Goal: Complete application form: Complete application form

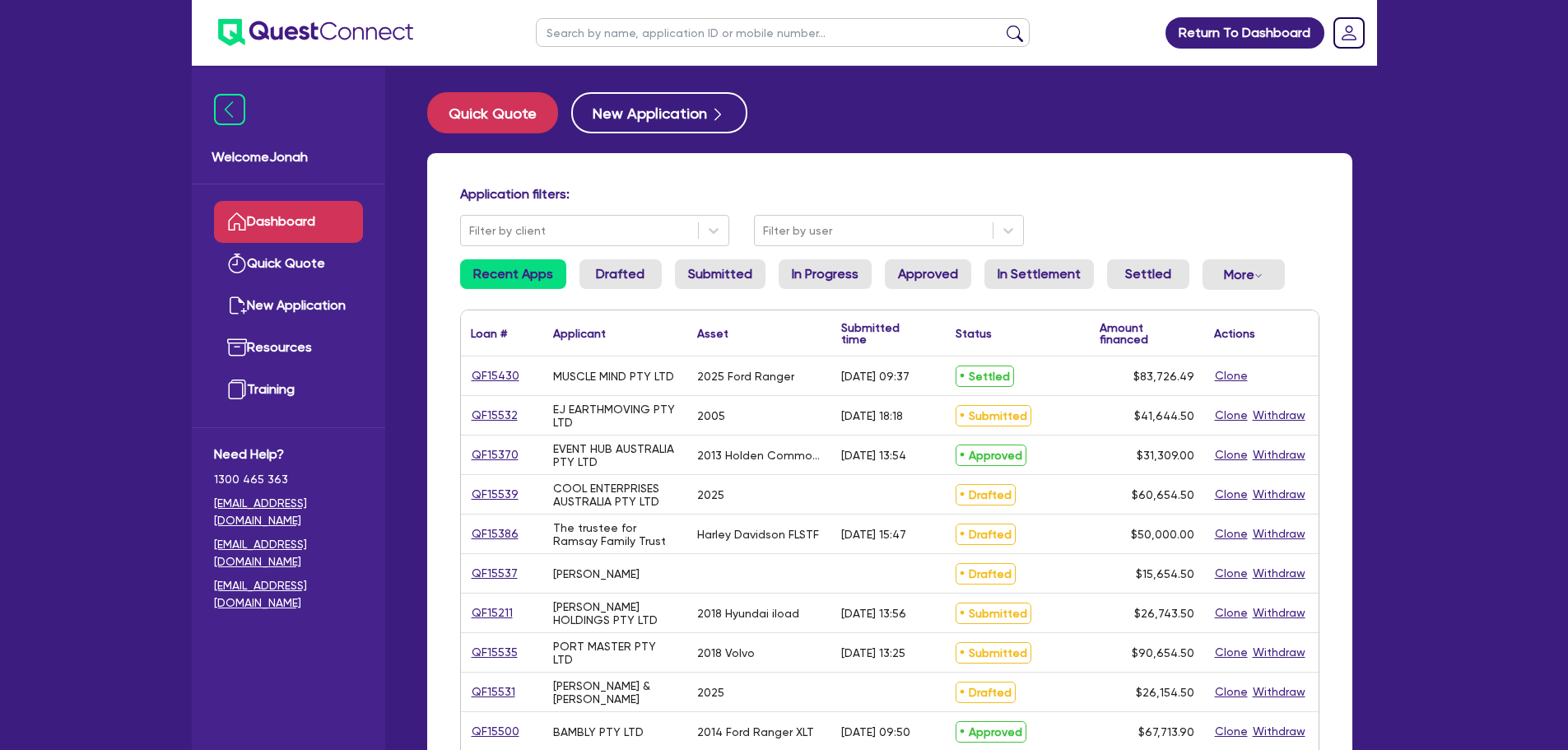
click at [646, 35] on input "text" at bounding box center [783, 32] width 494 height 29
type input "[PERSON_NAME]"
click at [1002, 32] on button "submit" at bounding box center [1015, 36] width 26 height 23
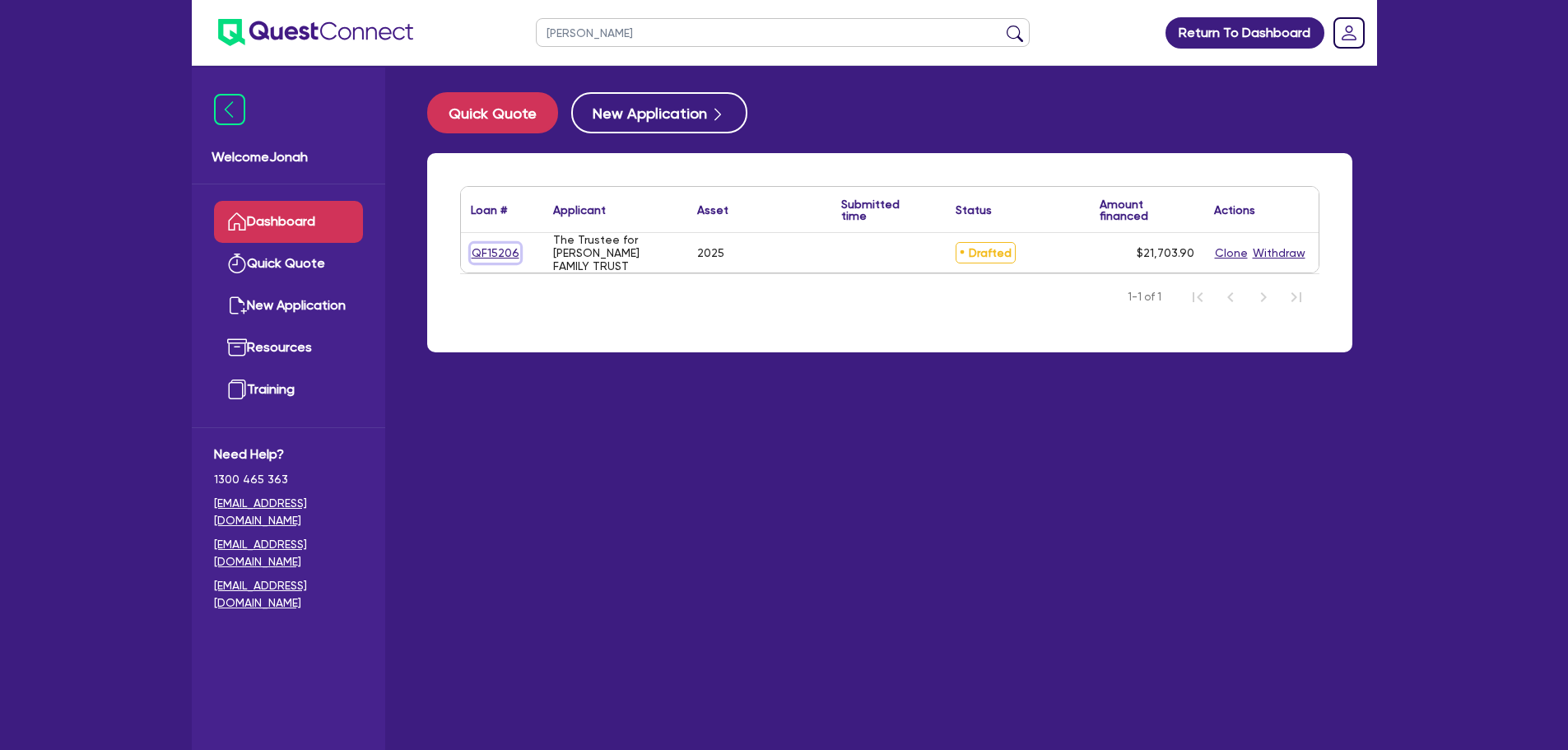
click at [497, 250] on link "QF15206" at bounding box center [496, 253] width 49 height 19
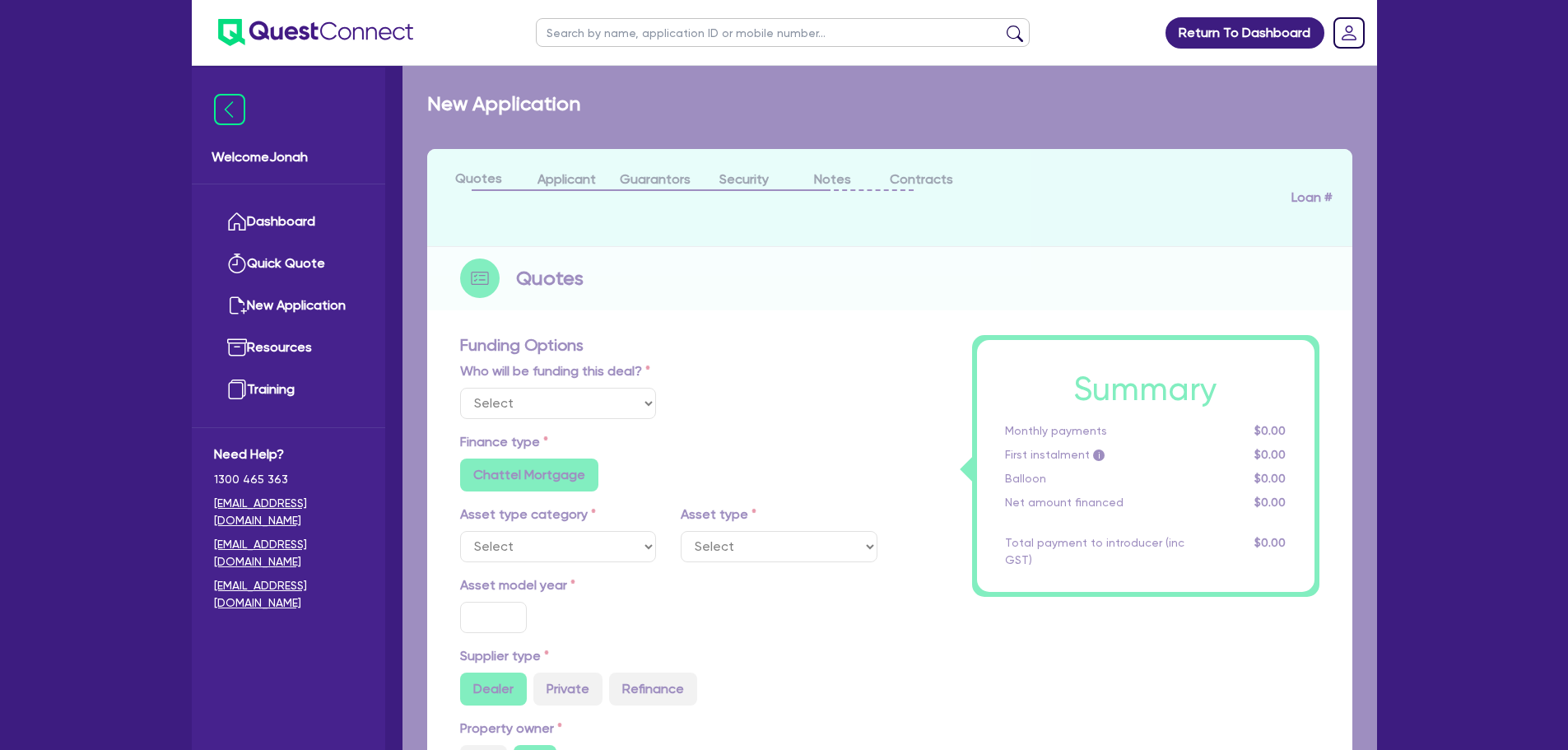
select select "Other"
select select "SECONDARY_ASSETS"
type input "2025"
radio input "true"
type input "20,000"
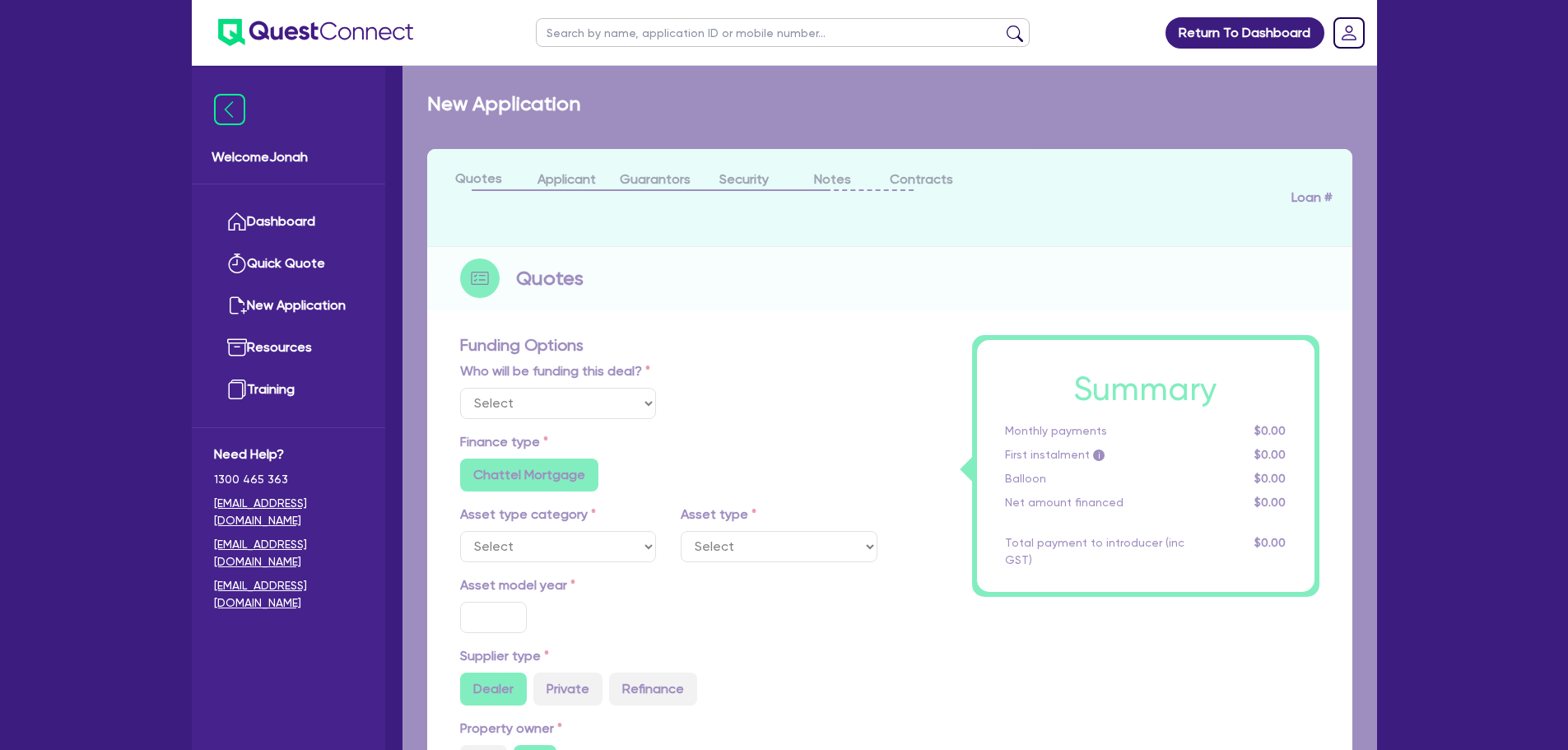
type input "8"
type input "1,736.31"
type input "6.69"
type input "649"
type input "900"
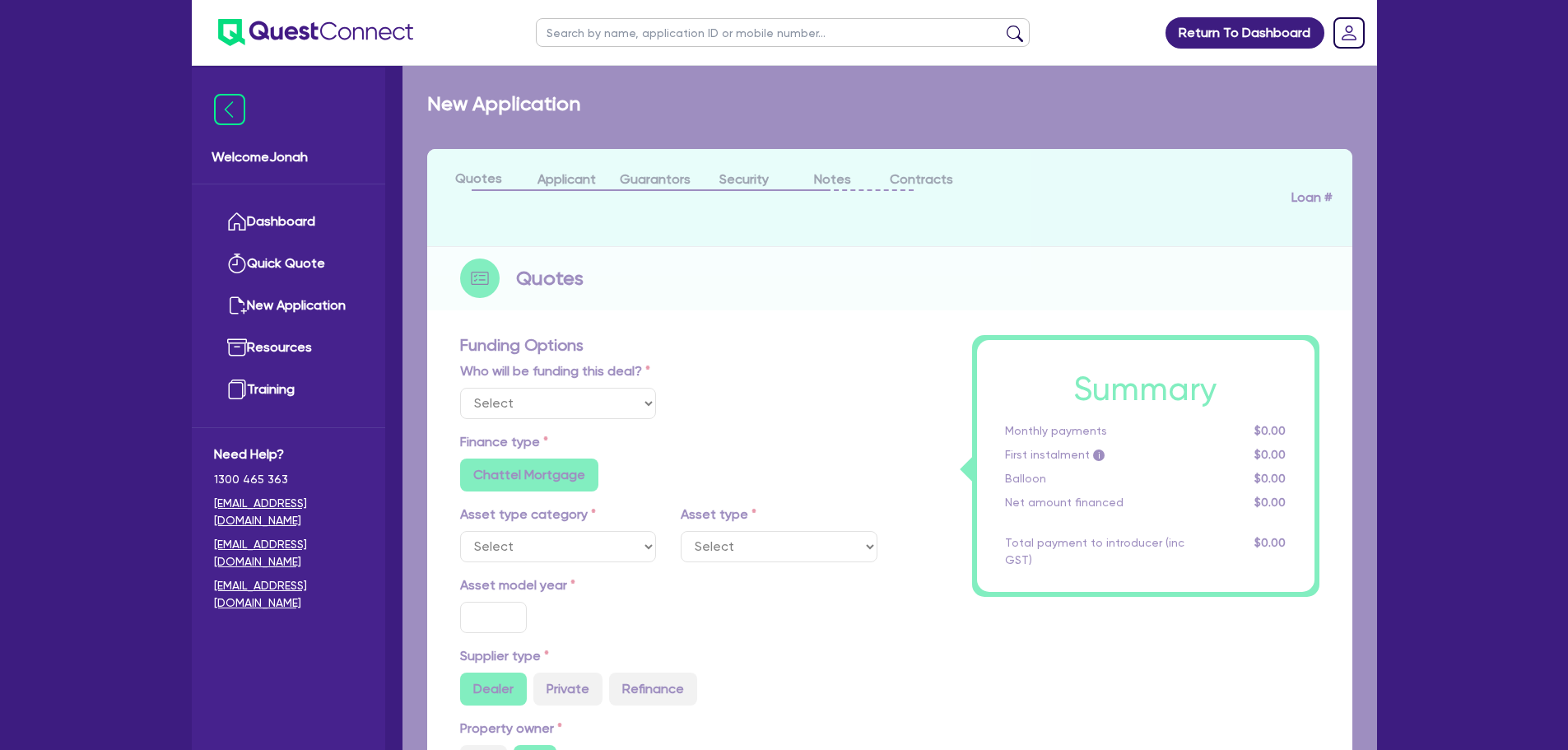
radio input "true"
select select "GENERATORS_AND_COMPRESSORS"
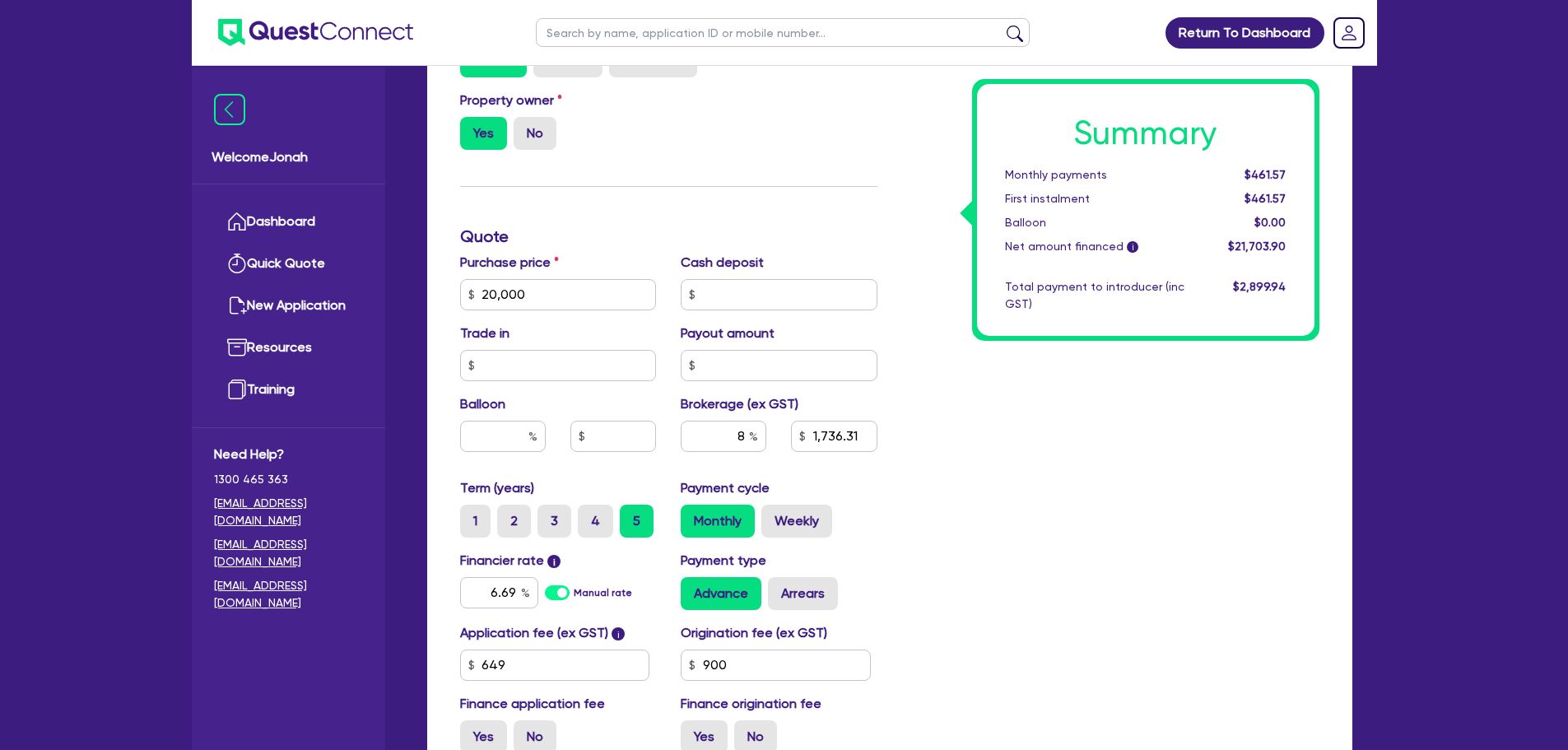
scroll to position [678, 0]
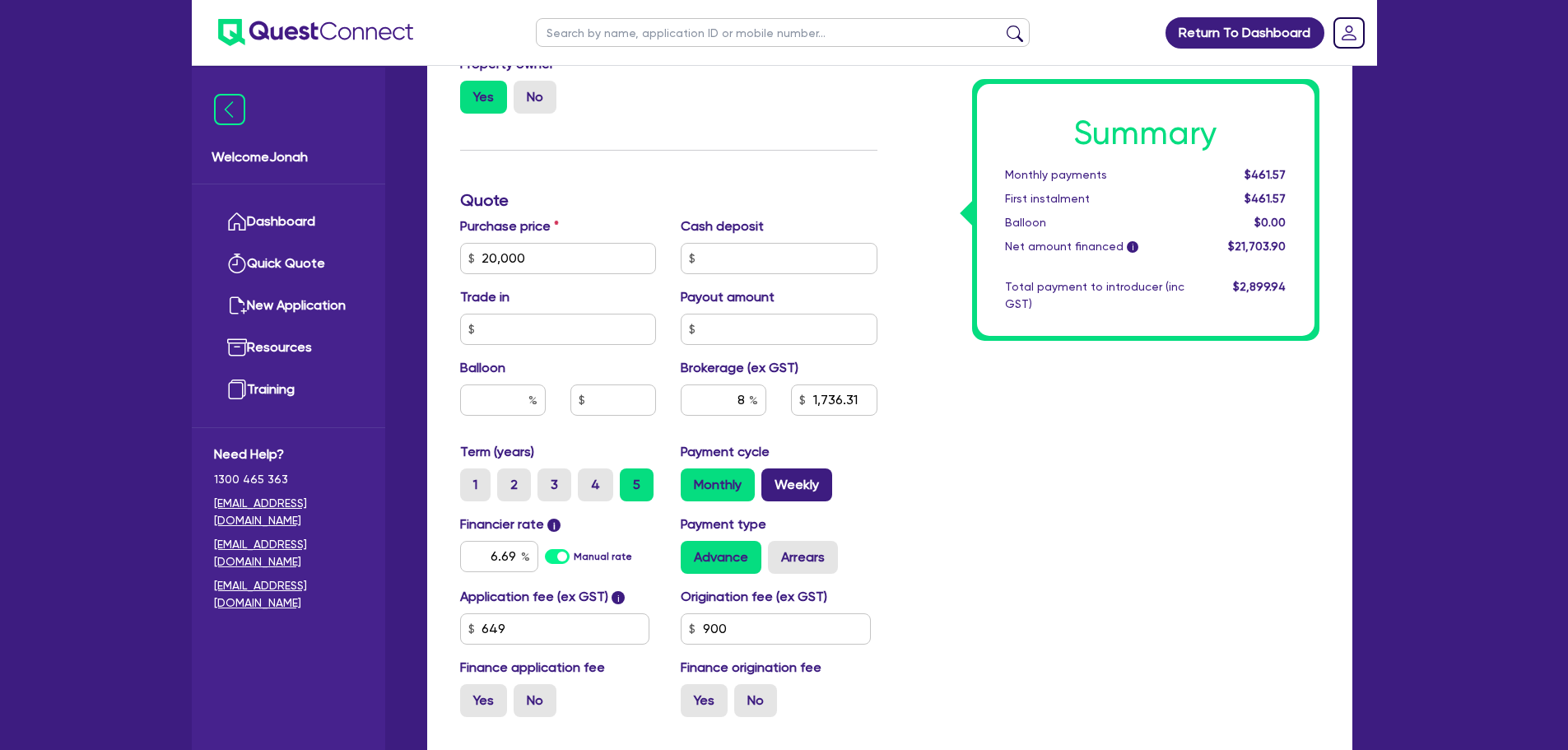
click at [810, 496] on label "Weekly" at bounding box center [797, 485] width 71 height 33
click at [772, 479] on input "Weekly" at bounding box center [767, 473] width 11 height 11
radio input "true"
type input "20,000"
type input "1,736.31"
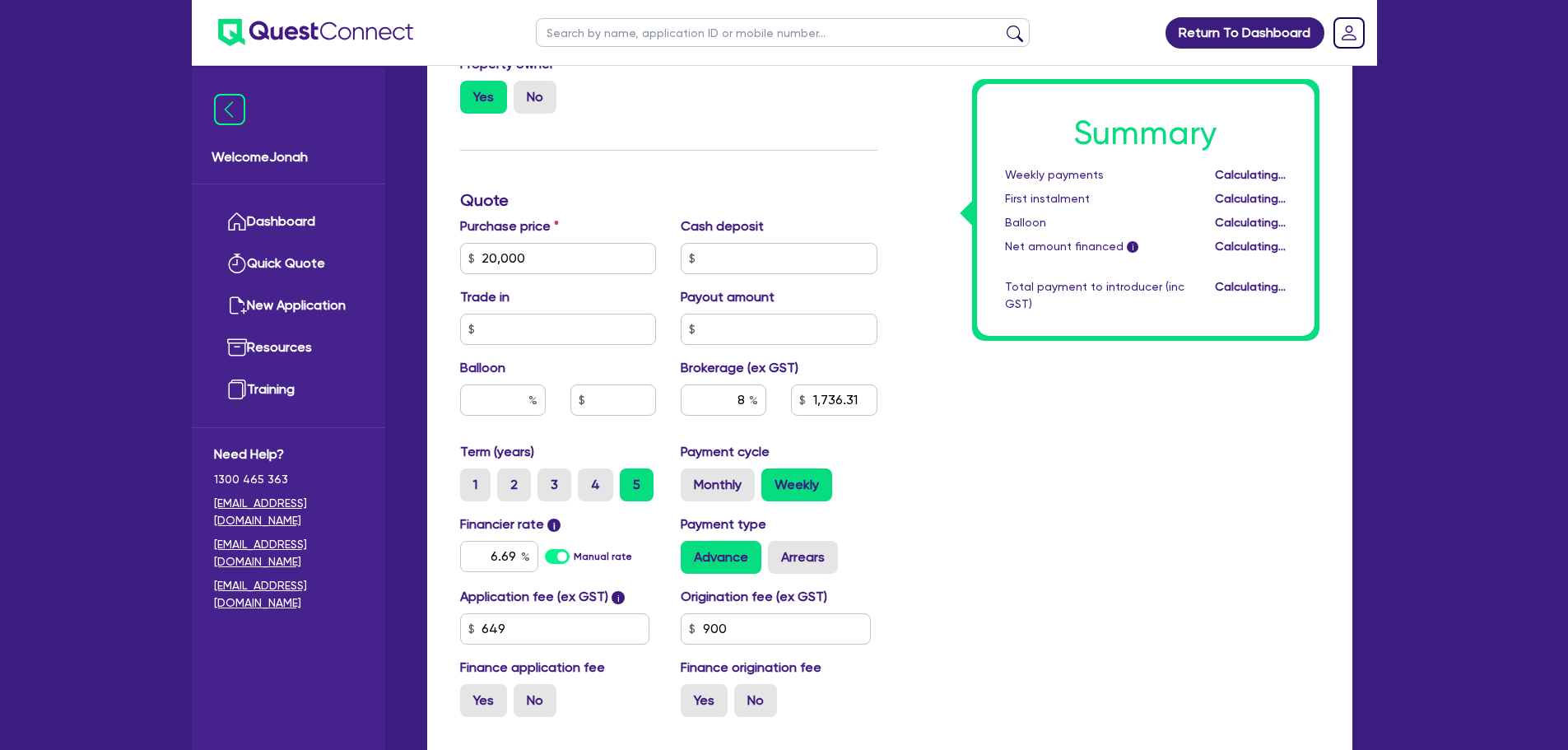
type input "20,000"
type input "1,736.31"
click at [728, 475] on label "Monthly" at bounding box center [718, 485] width 74 height 33
click at [692, 475] on input "Monthly" at bounding box center [686, 473] width 11 height 11
radio input "true"
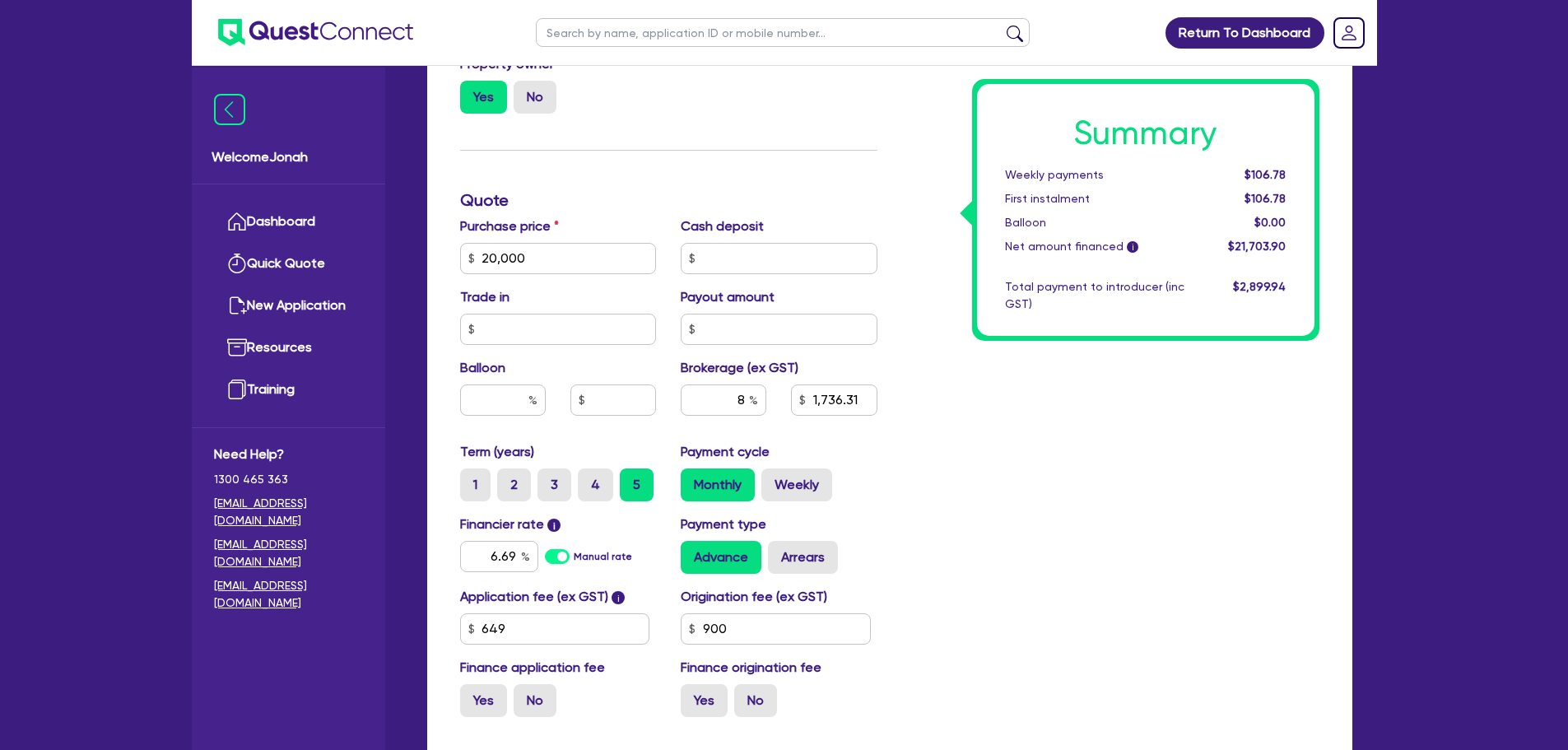
type input "20,000"
type input "1,736.31"
type input "20,000"
type input "1,736.31"
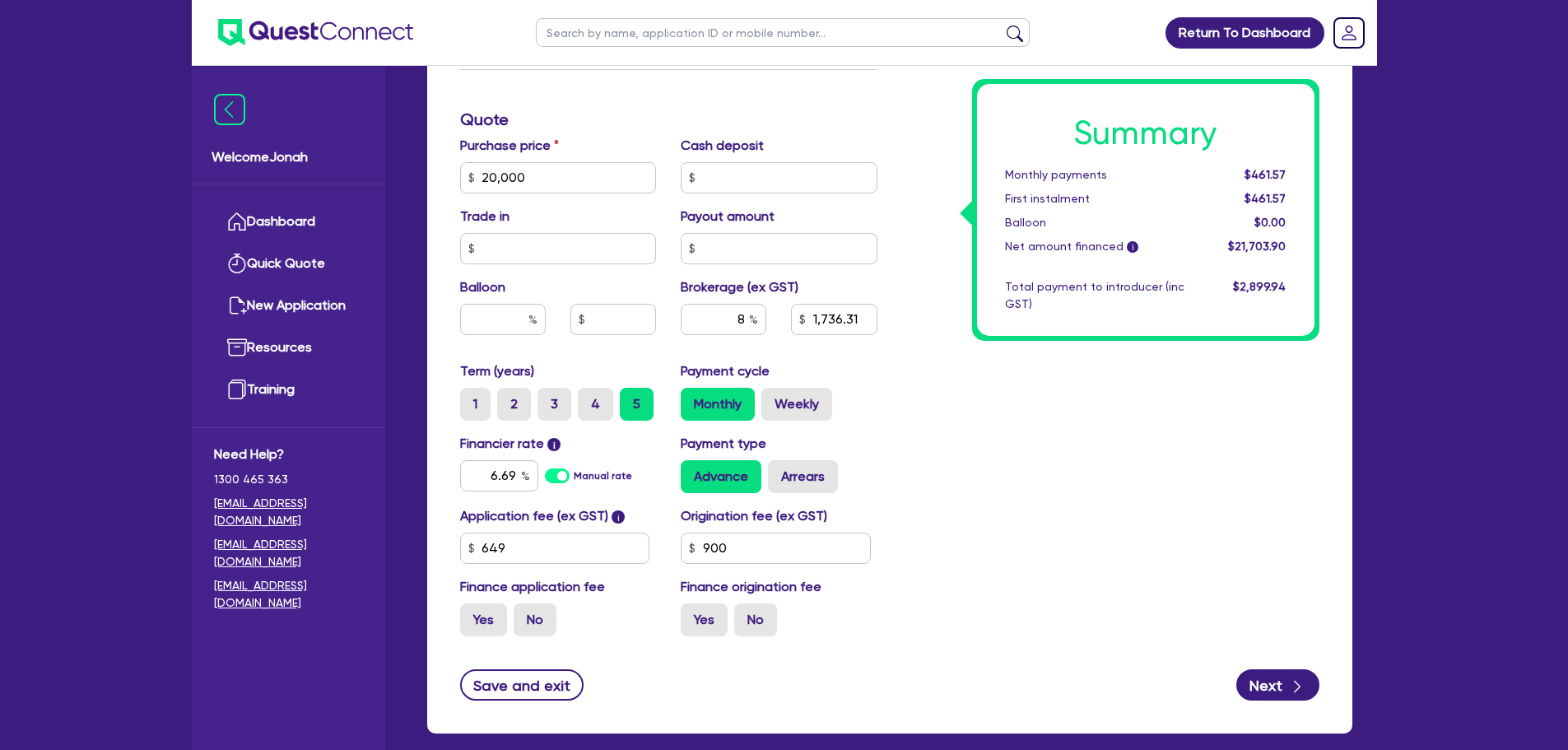
scroll to position [842, 0]
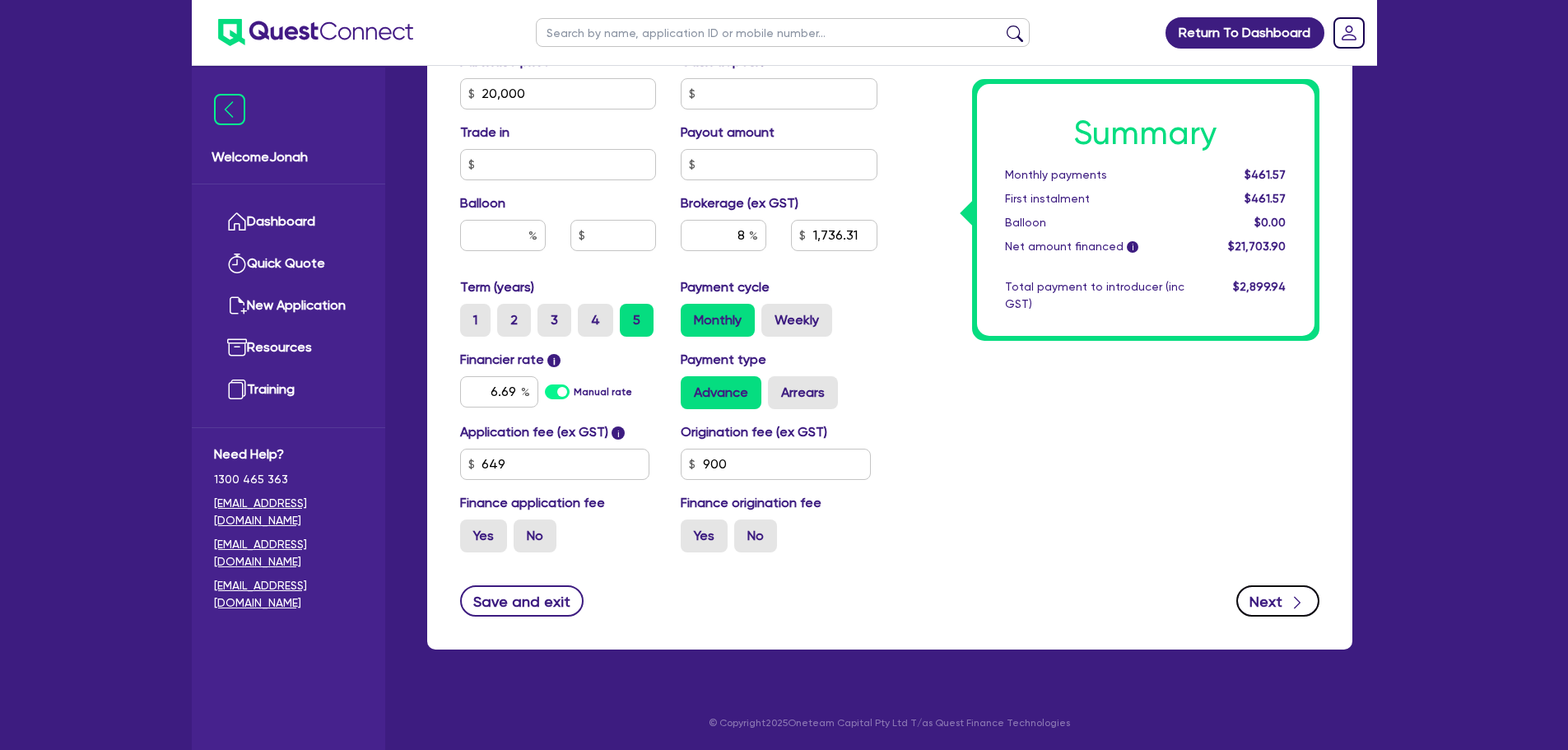
click at [1266, 605] on button "Next" at bounding box center [1278, 601] width 83 height 31
type input "20,000"
type input "1,736.31"
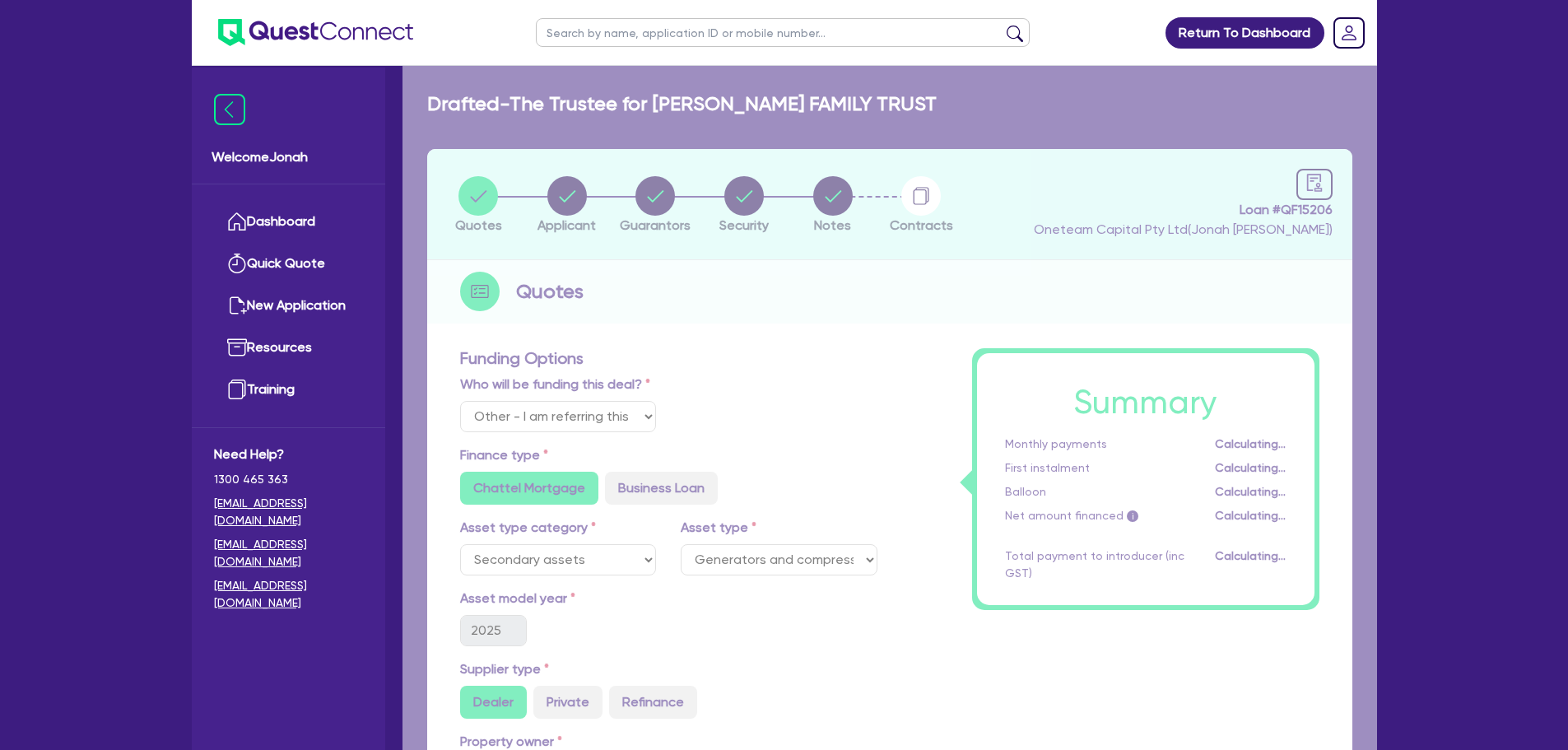
select select "TRUST"
select select "INDIVIDUAL"
select select "BUILDING_CONSTRUCTION"
select select "TRADES_SERVICES_CONSUMERS"
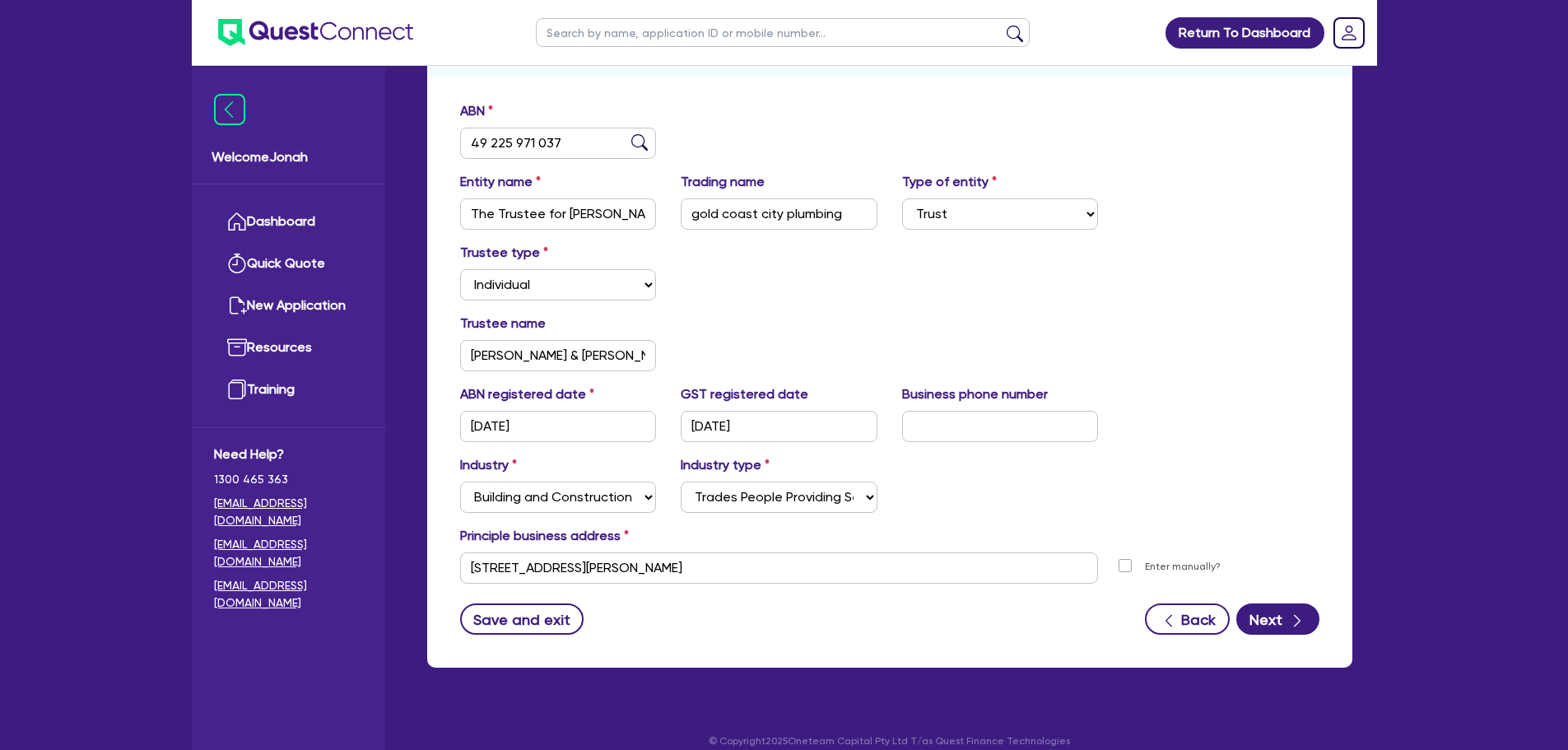
scroll to position [265, 0]
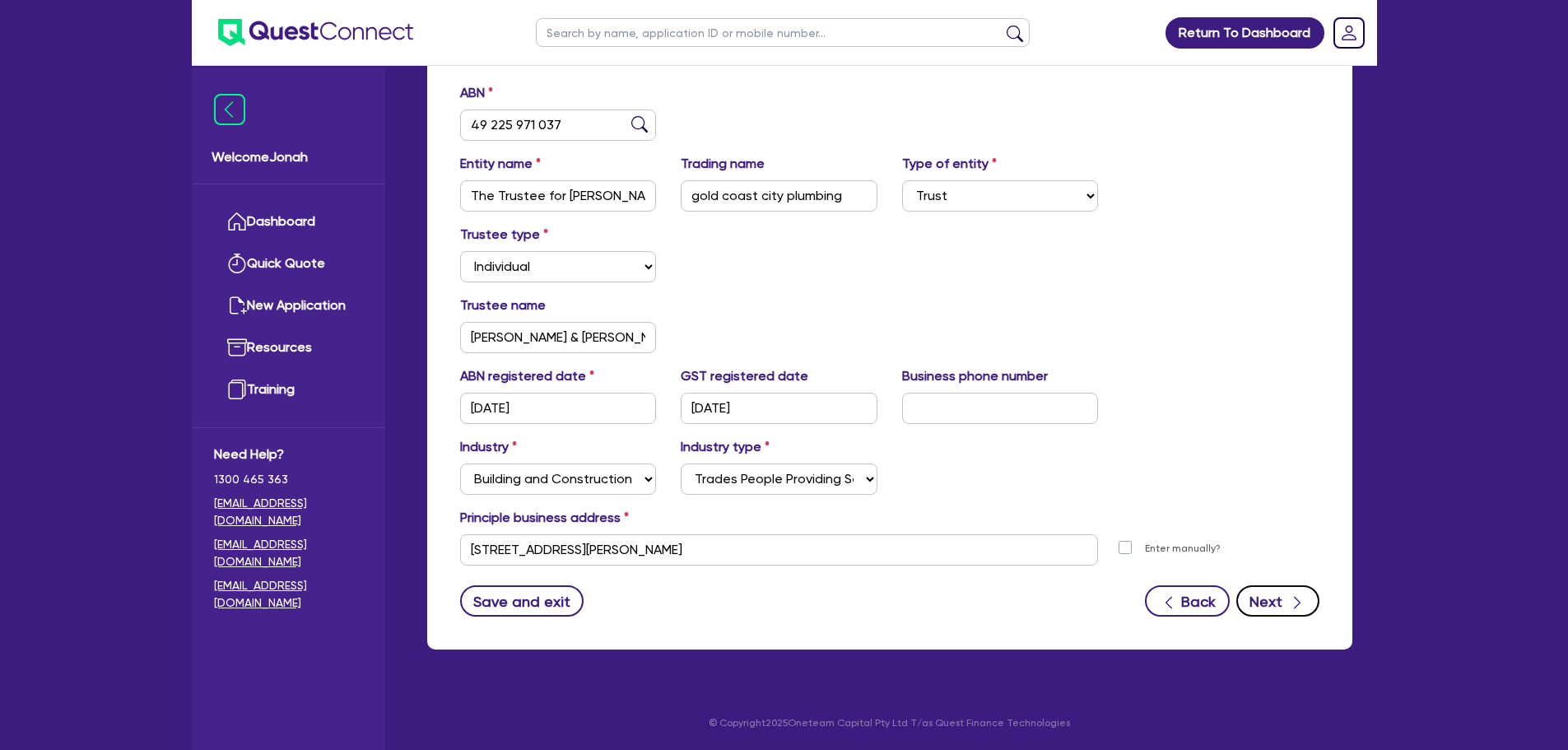
click at [1268, 597] on button "Next" at bounding box center [1278, 601] width 83 height 31
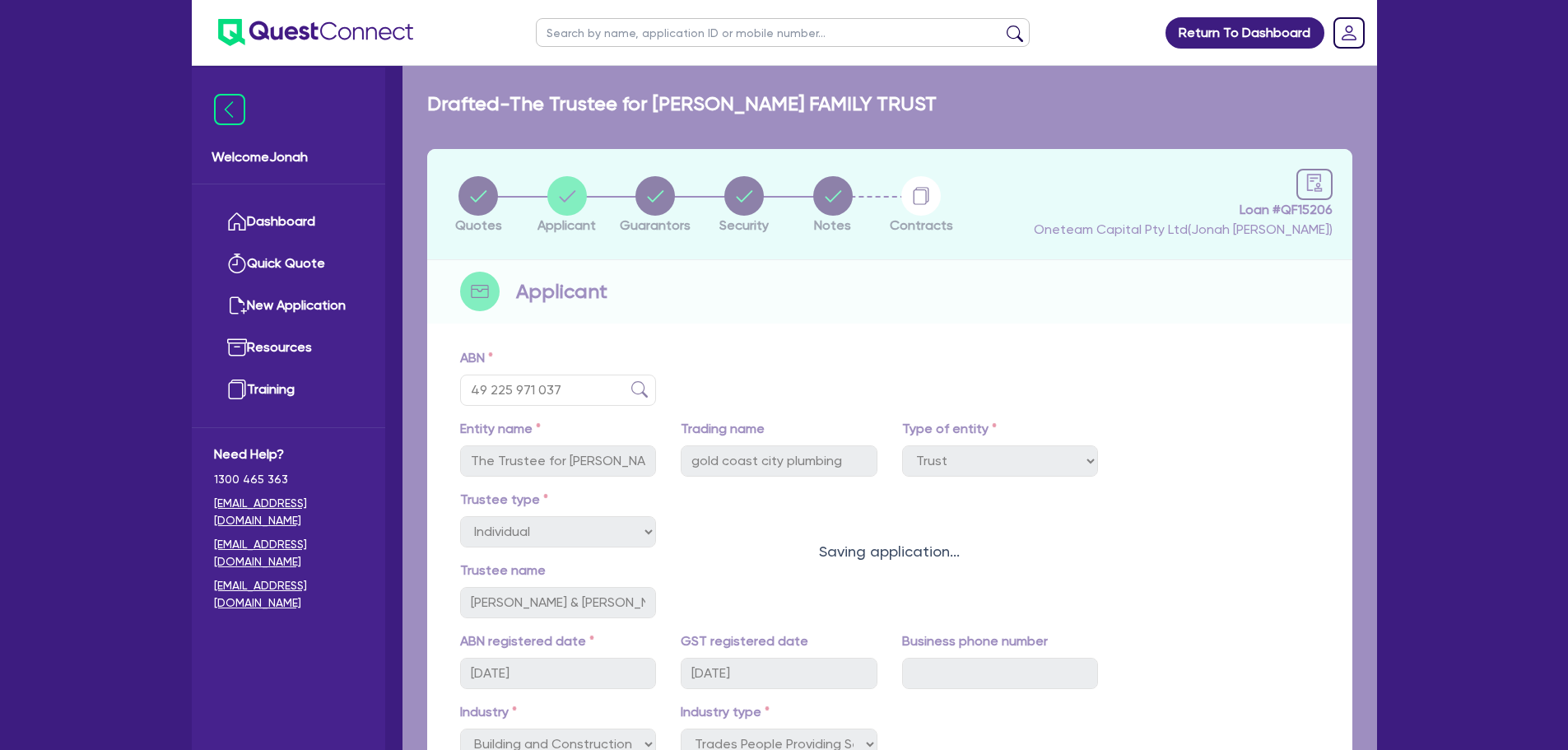
select select "MR"
select select "QLD"
select select "MARRIED"
select select "PROPERTY"
select select "VEHICLE"
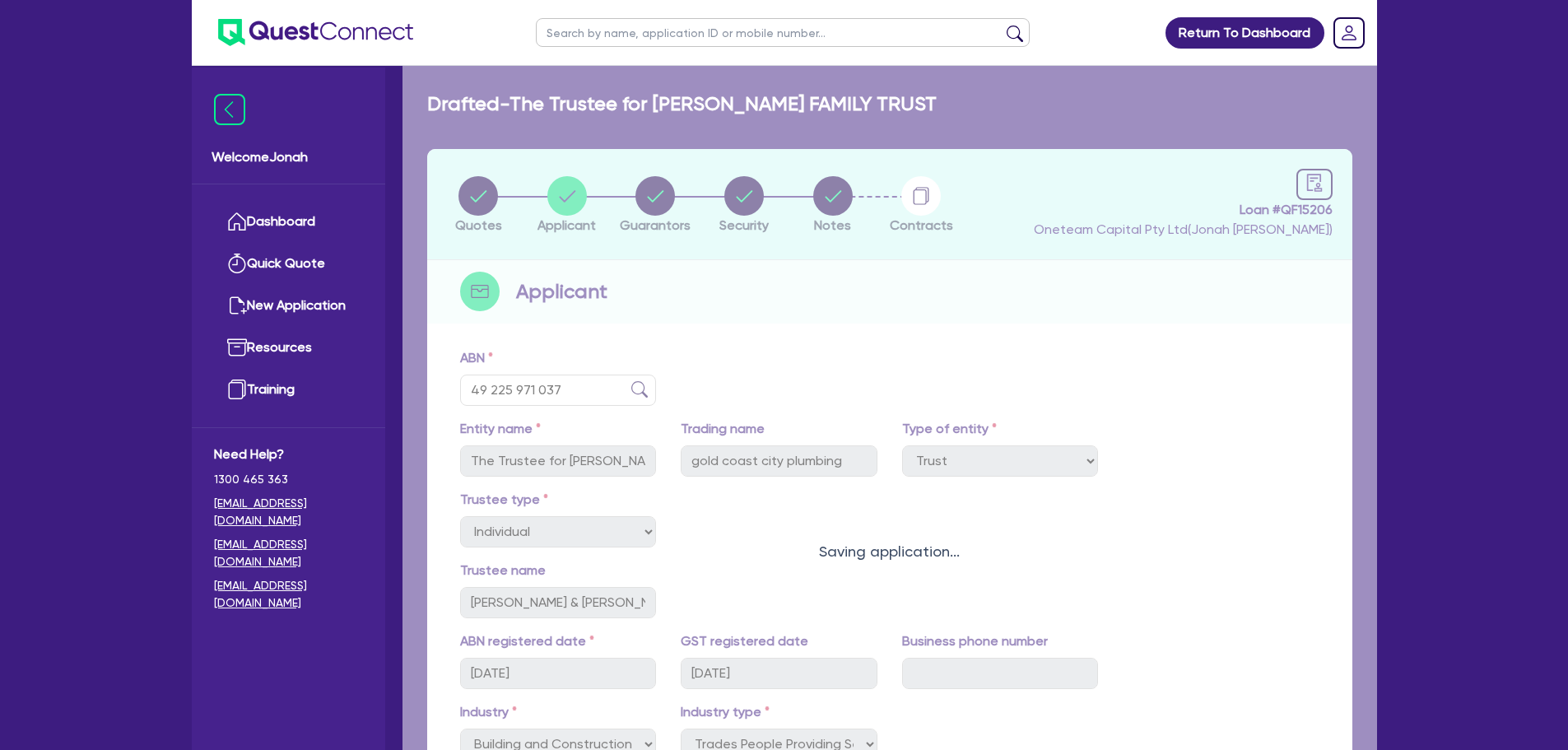
select select "VEHICLE"
select select "MORTGAGE"
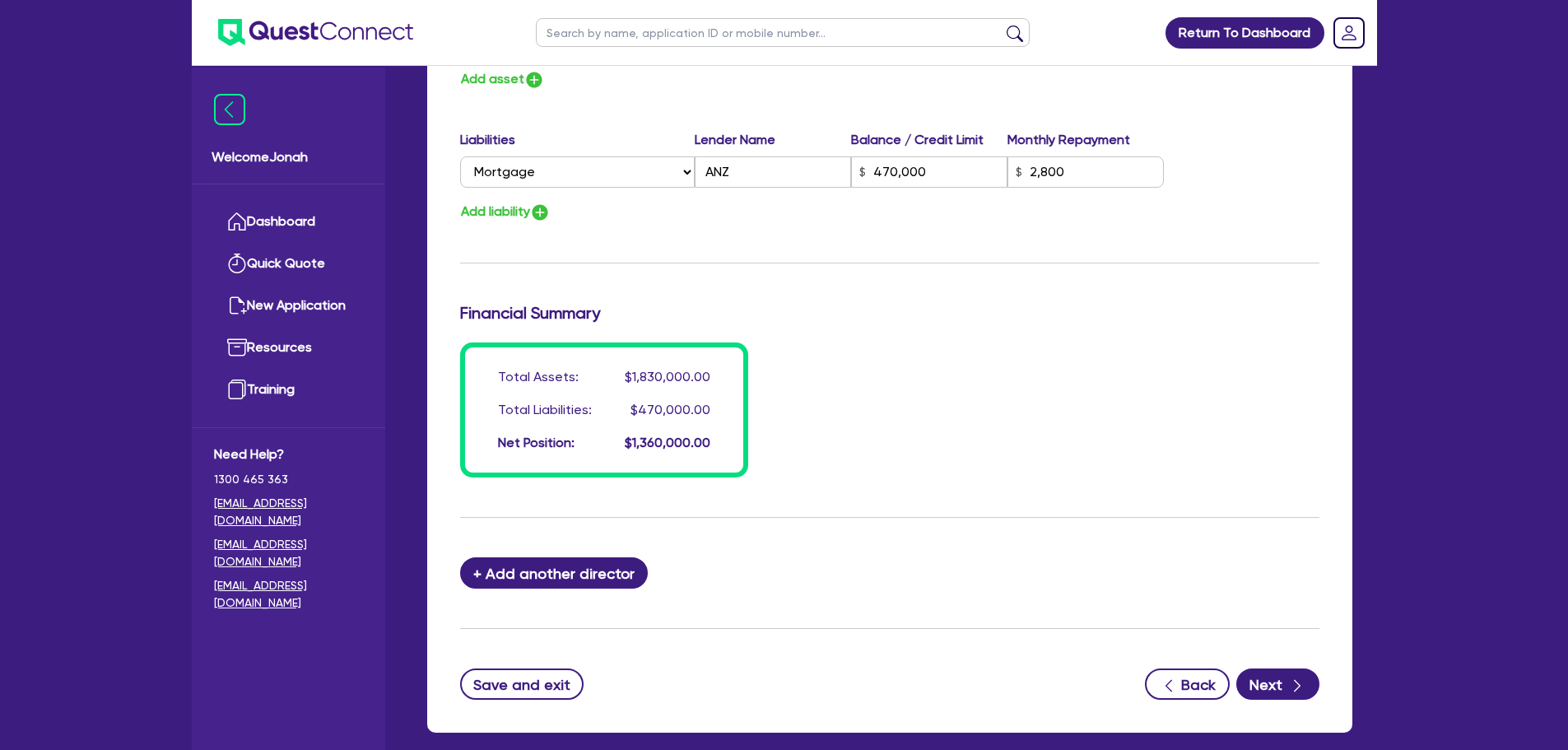
scroll to position [1288, 0]
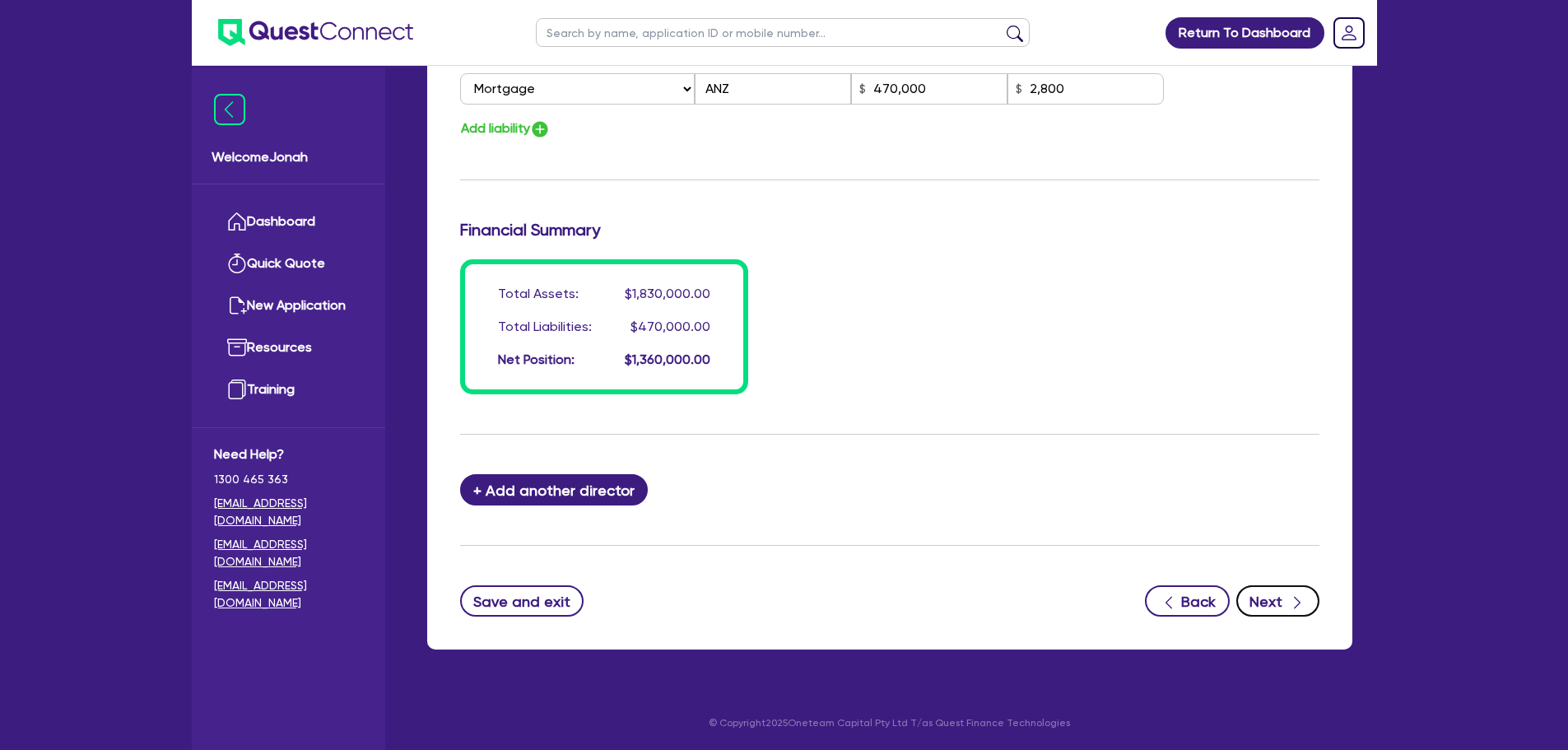
click at [1260, 599] on button "Next" at bounding box center [1278, 601] width 83 height 31
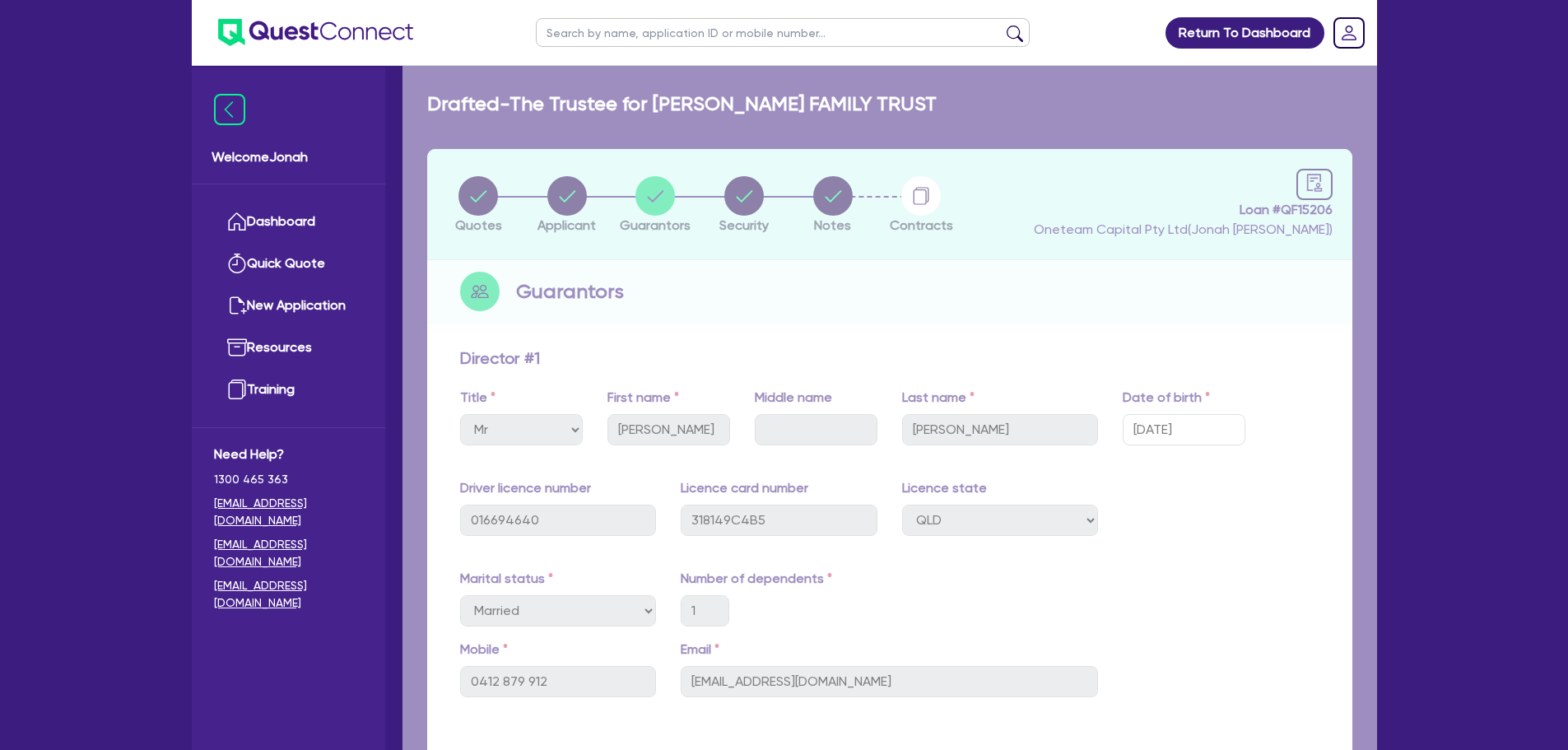
select select "SECONDARY_ASSETS"
select select "GENERATORS_AND_COMPRESSORS"
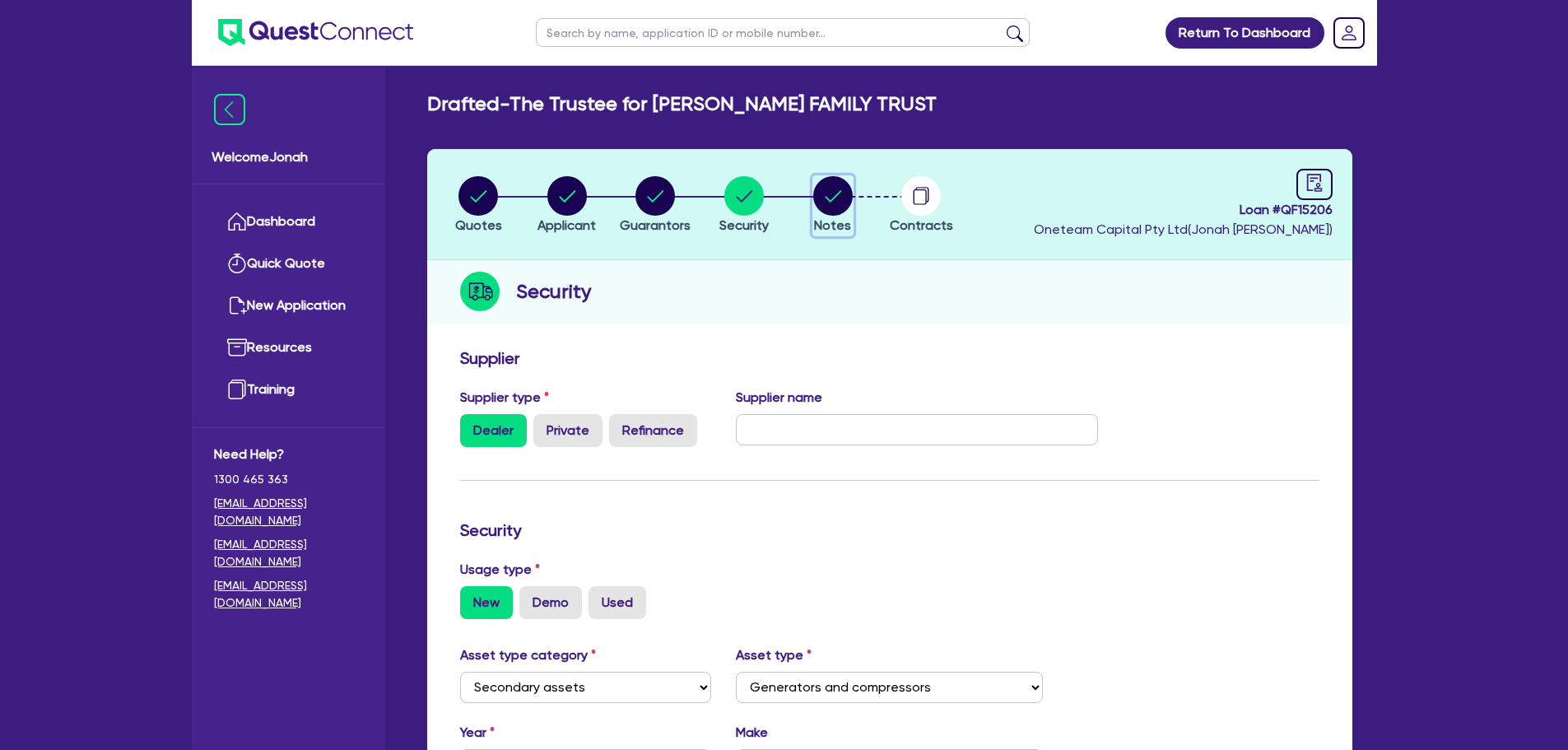
click at [846, 205] on circle "button" at bounding box center [833, 196] width 40 height 40
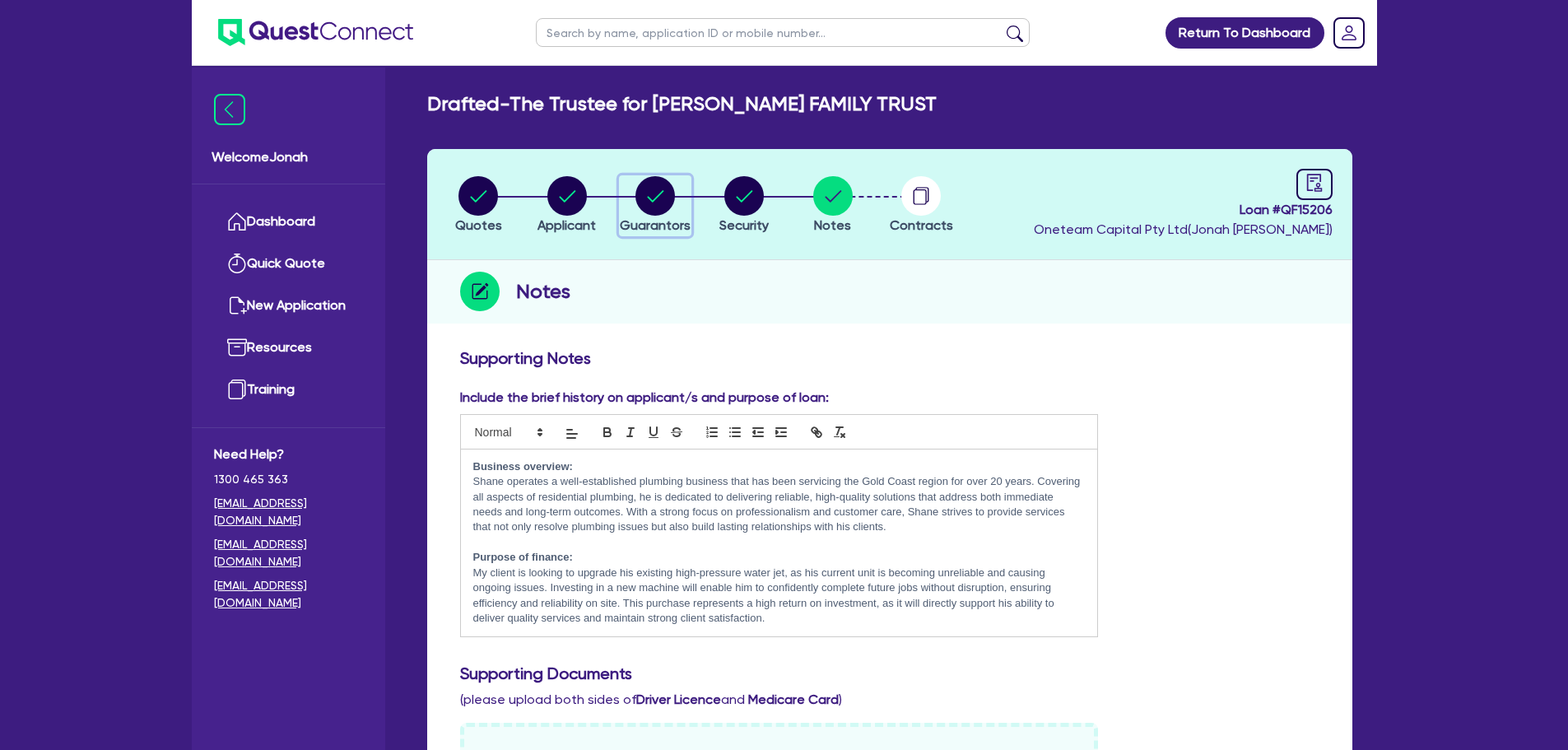
drag, startPoint x: 657, startPoint y: 208, endPoint x: 632, endPoint y: 215, distance: 26.0
click at [657, 208] on circle "button" at bounding box center [656, 196] width 40 height 40
select select "MR"
select select "QLD"
select select "MARRIED"
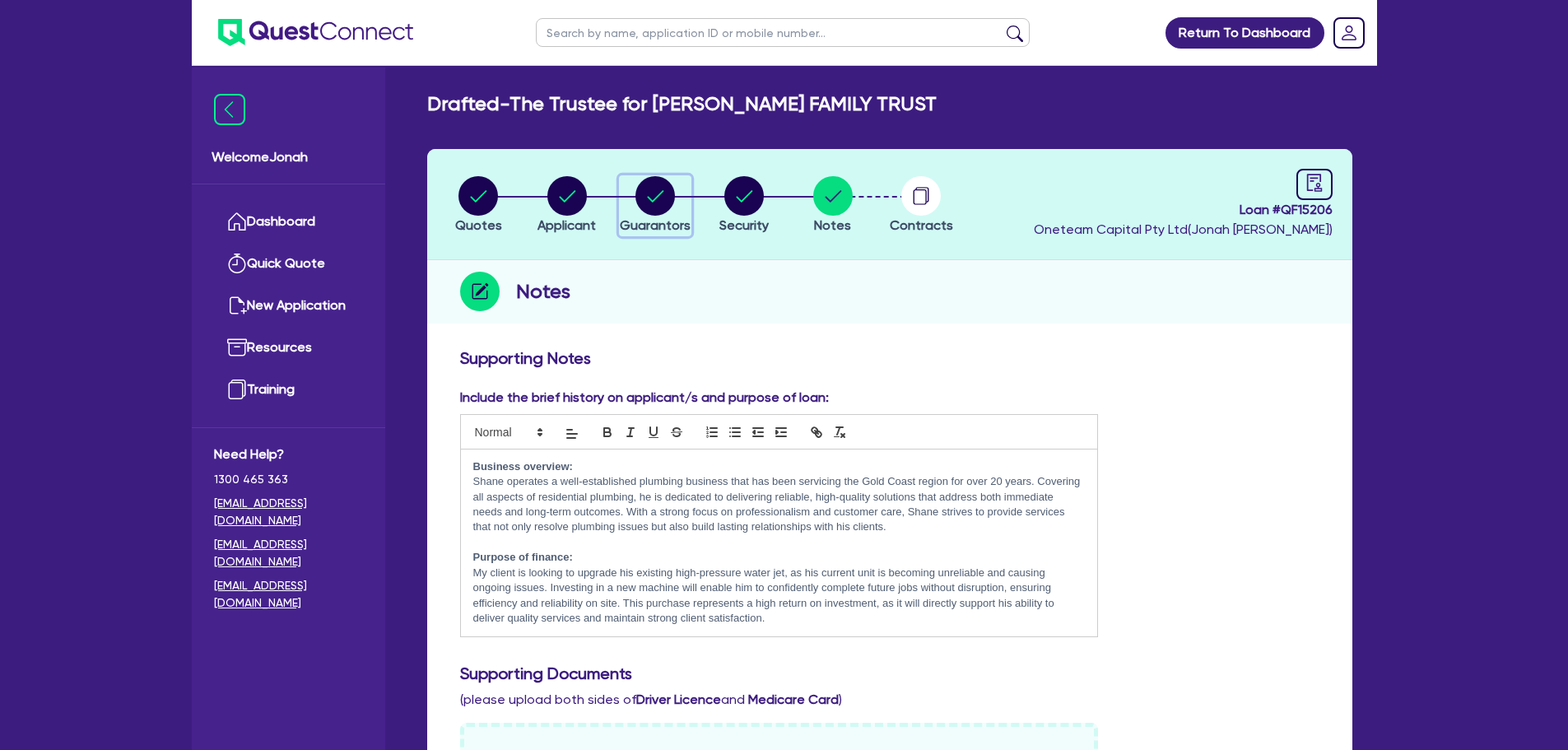
select select "PROPERTY"
select select "VEHICLE"
select select "MORTGAGE"
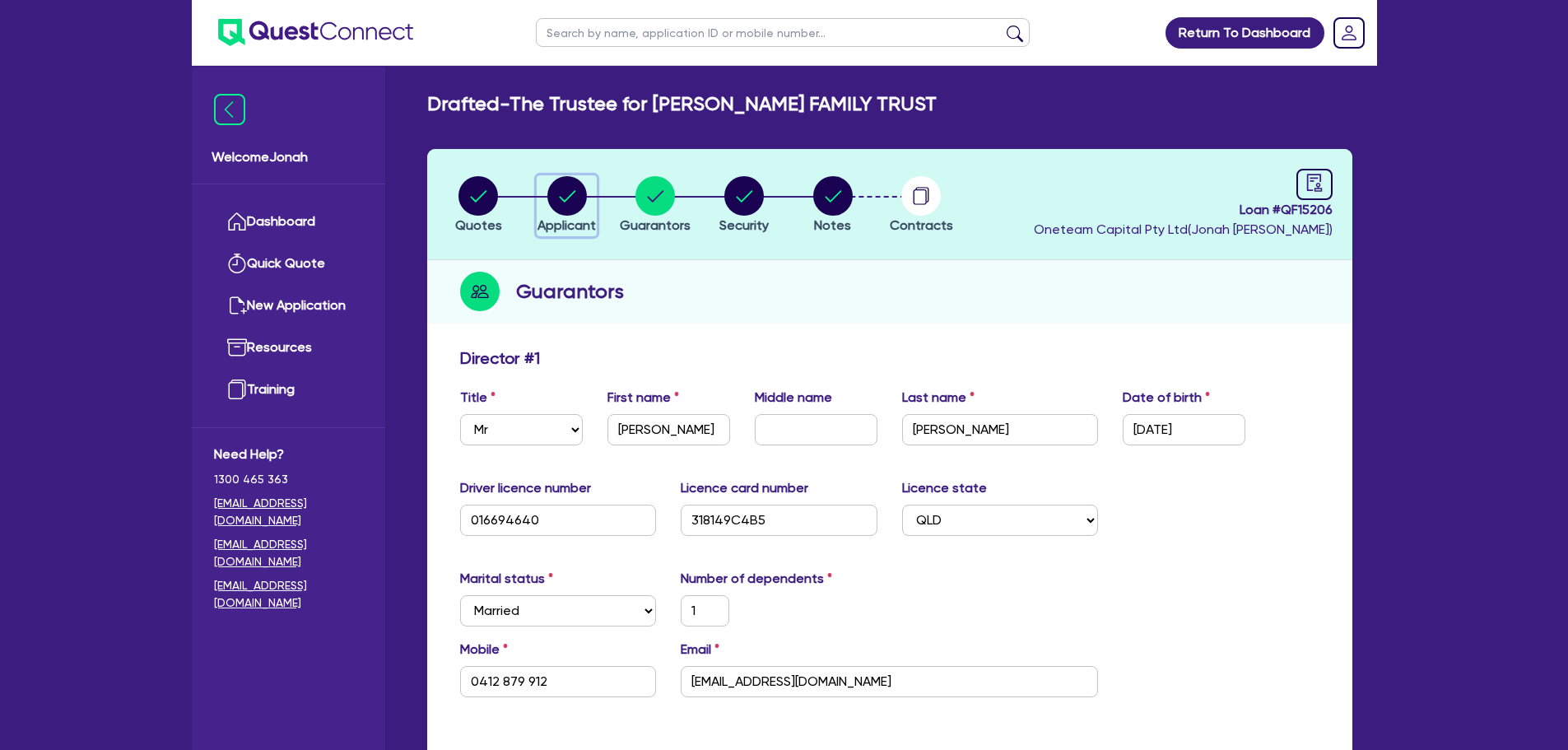
click at [573, 209] on circle "button" at bounding box center [567, 196] width 40 height 40
select select "TRUST"
select select "INDIVIDUAL"
select select "BUILDING_CONSTRUCTION"
select select "TRADES_SERVICES_CONSUMERS"
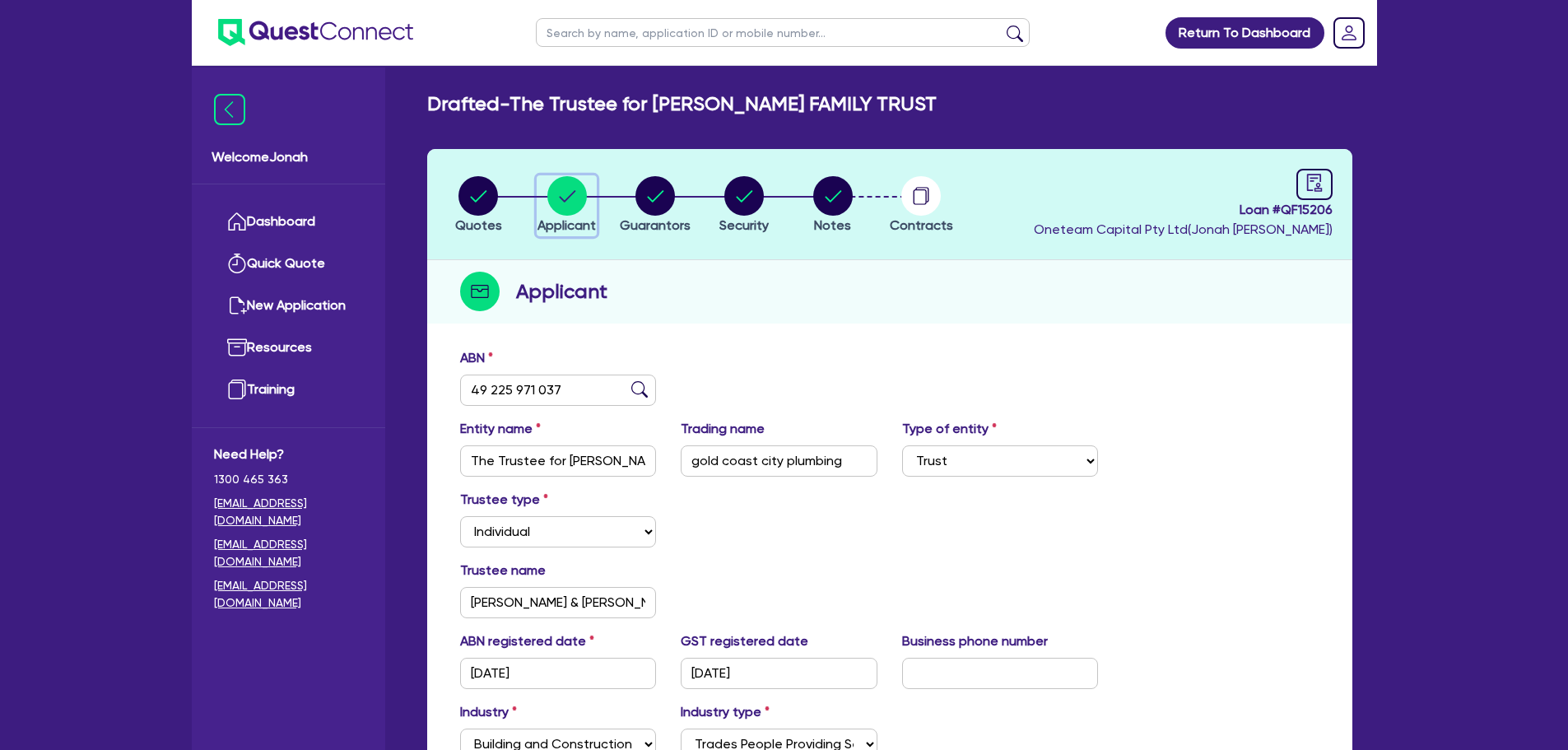
scroll to position [82, 0]
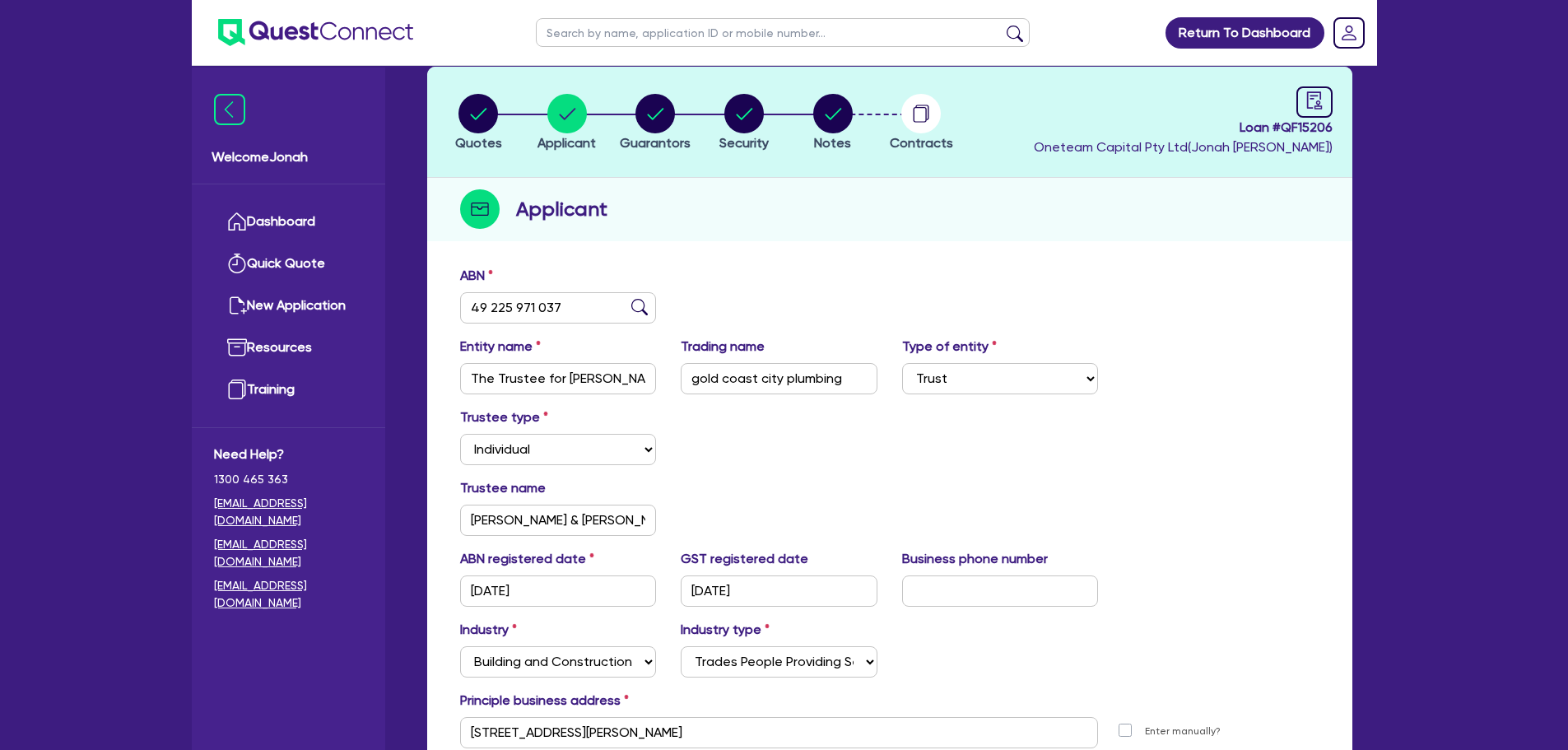
click at [452, 97] on li "Quotes" at bounding box center [479, 122] width 89 height 58
click at [478, 106] on circle "button" at bounding box center [478, 114] width 40 height 40
select select "Other"
select select "SECONDARY_ASSETS"
select select "GENERATORS_AND_COMPRESSORS"
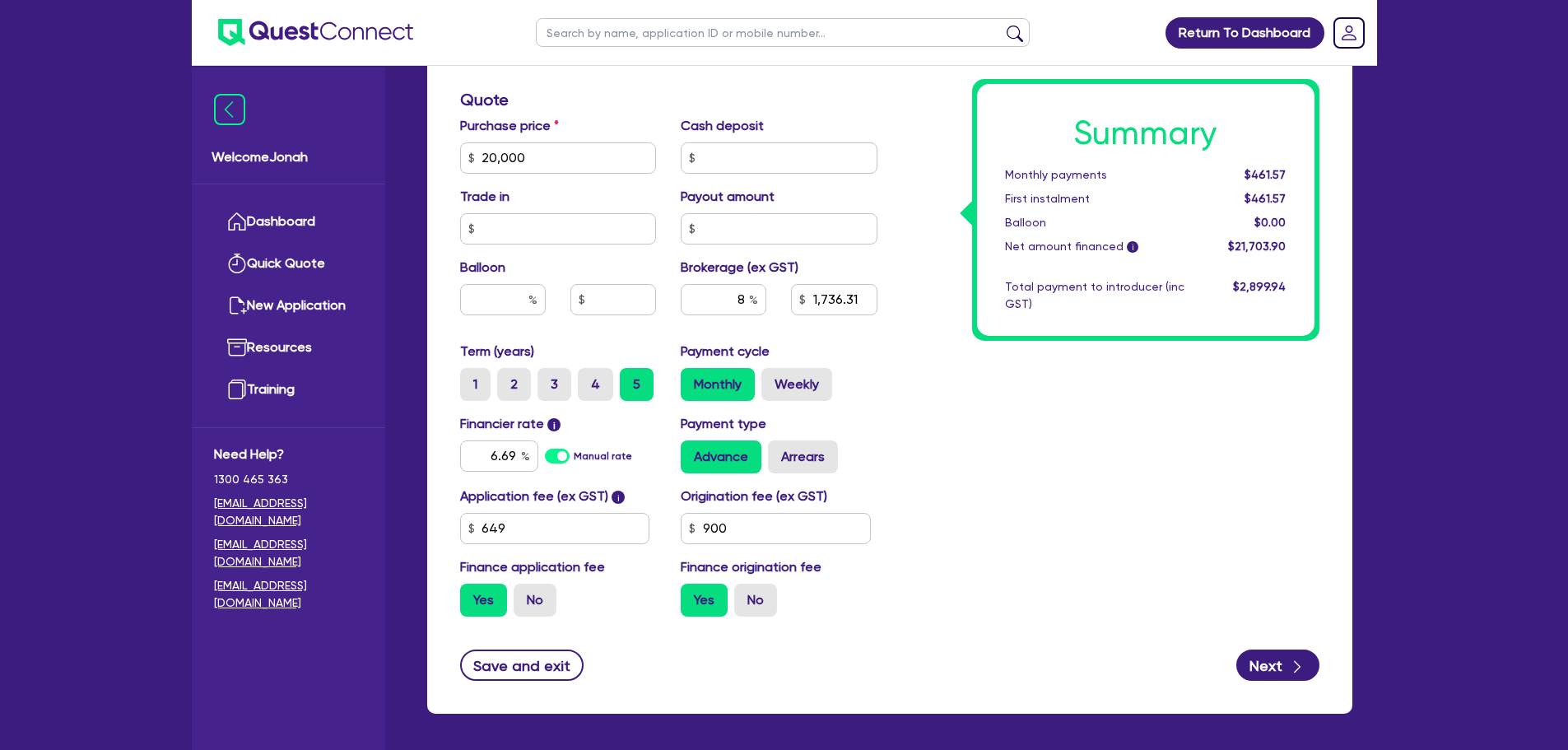
scroll to position [823, 0]
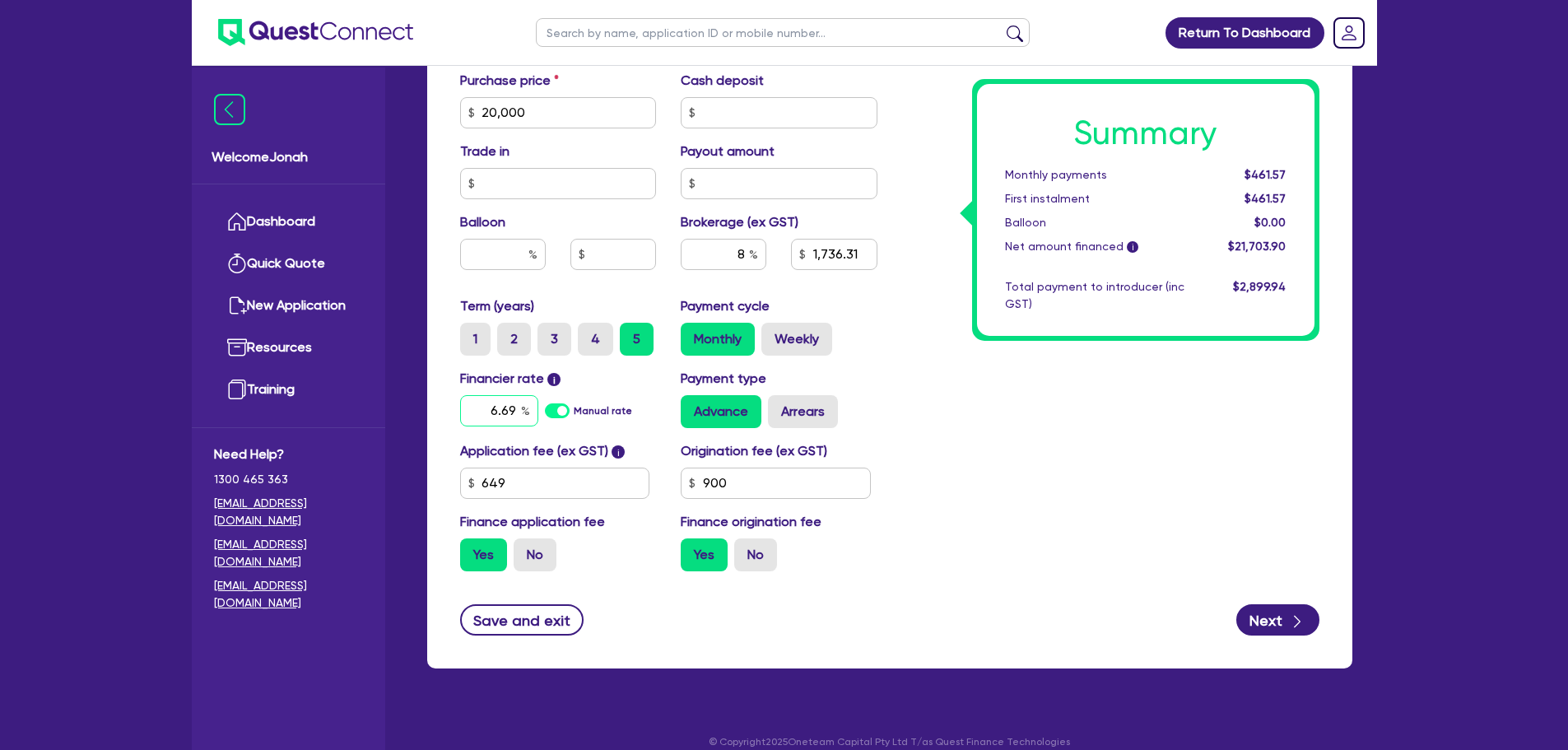
click at [509, 413] on input "6.69" at bounding box center [499, 411] width 78 height 31
type input "20,000"
type input "1,736.31"
type input "6.9"
type input "20,000"
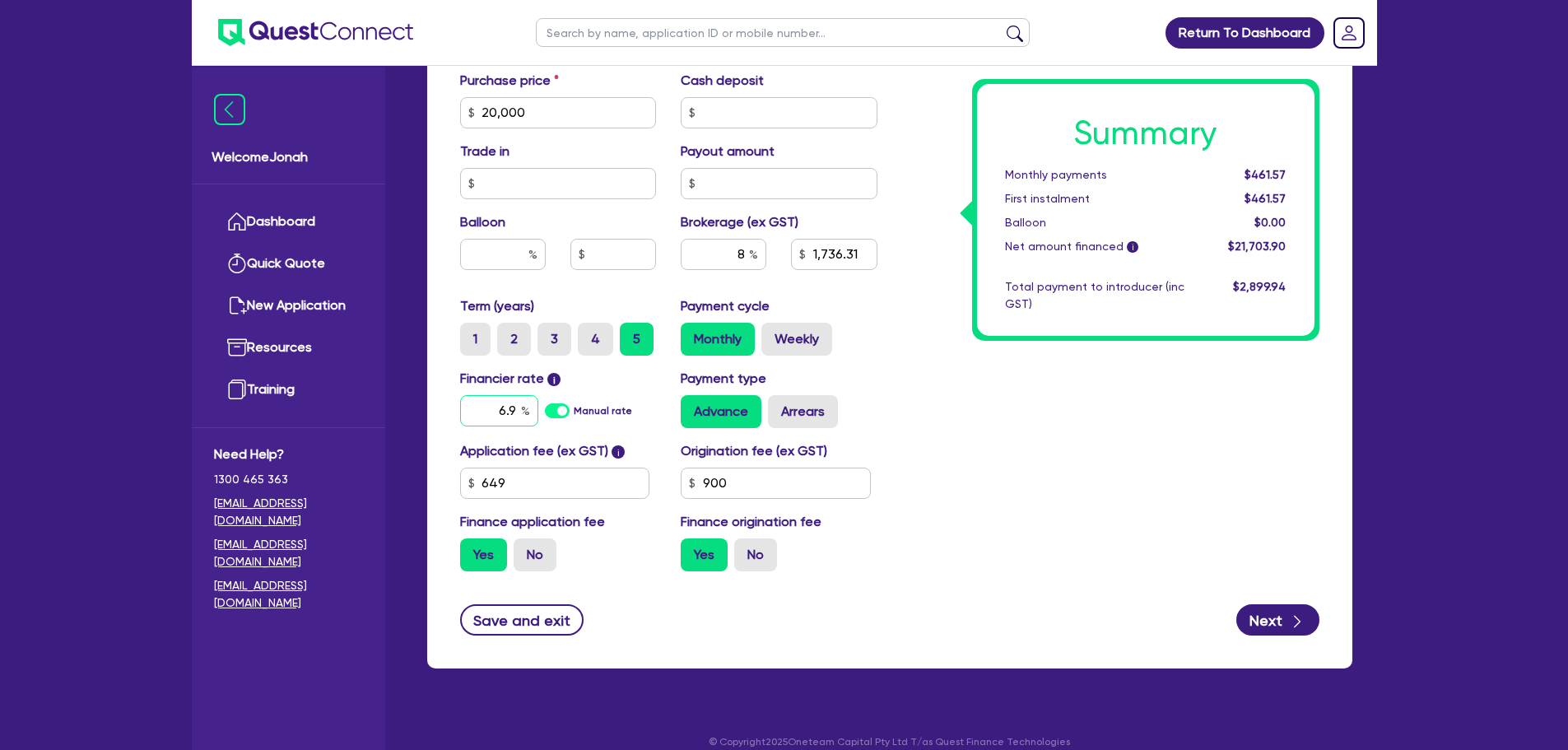
type input "1,736.31"
type input "6.99"
type input "20,000"
type input "1,736.31"
type input "20,000"
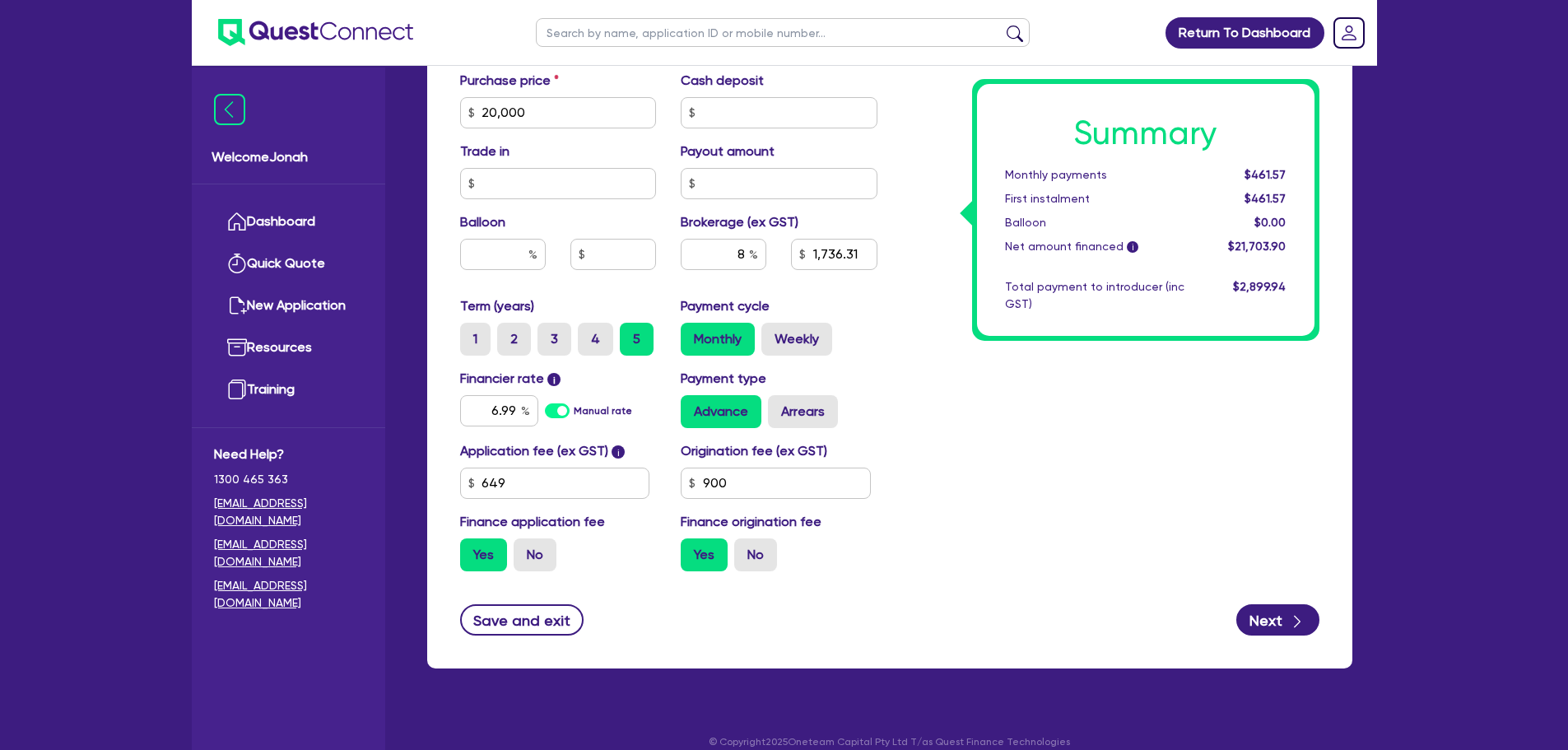
type input "1,736.31"
drag, startPoint x: 1065, startPoint y: 412, endPoint x: 1067, endPoint y: 421, distance: 9.2
click at [1064, 419] on div "Summary Monthly payments $461.57 First instalment $461.57 Balloon $0.00 Net amo…" at bounding box center [1111, 54] width 442 height 1060
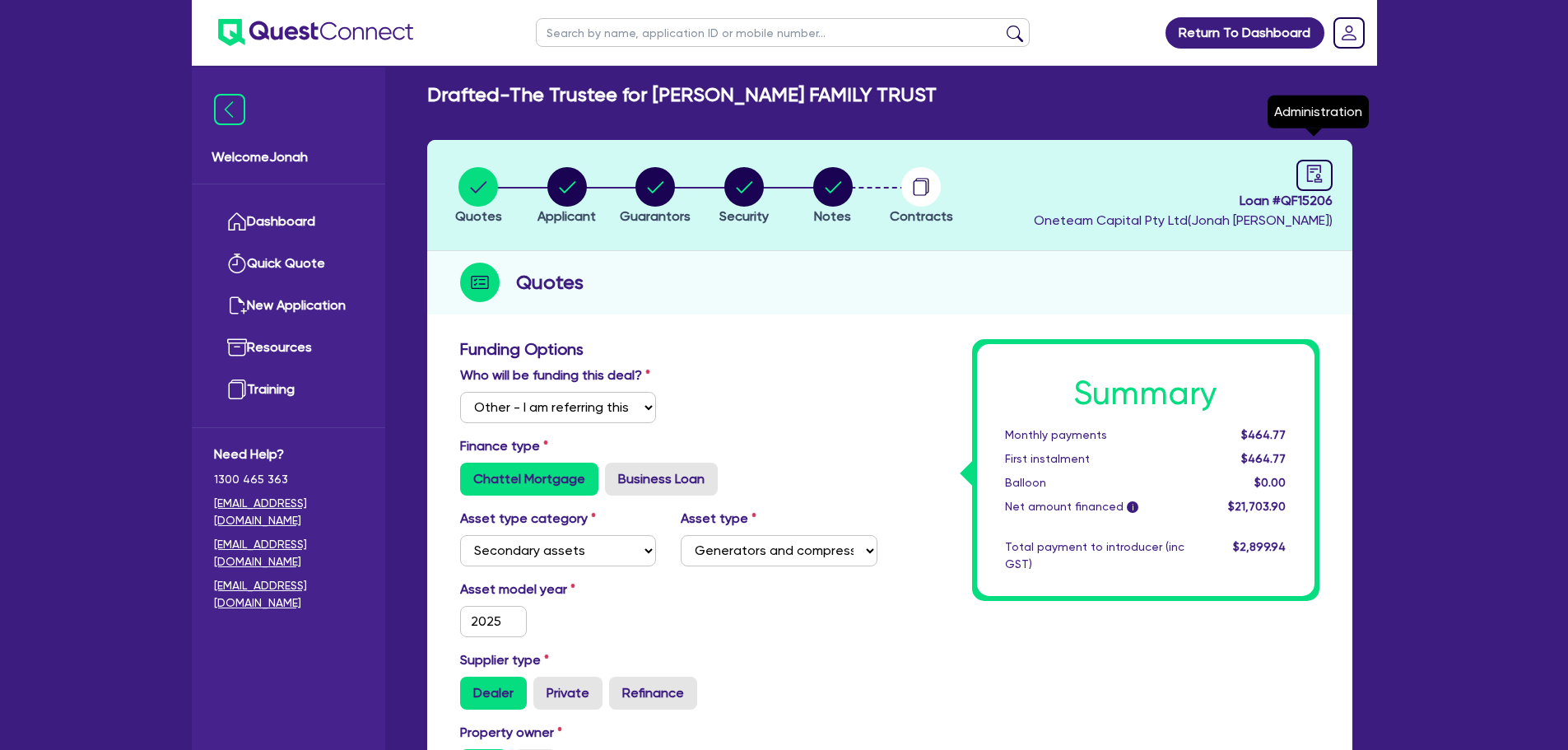
scroll to position [0, 0]
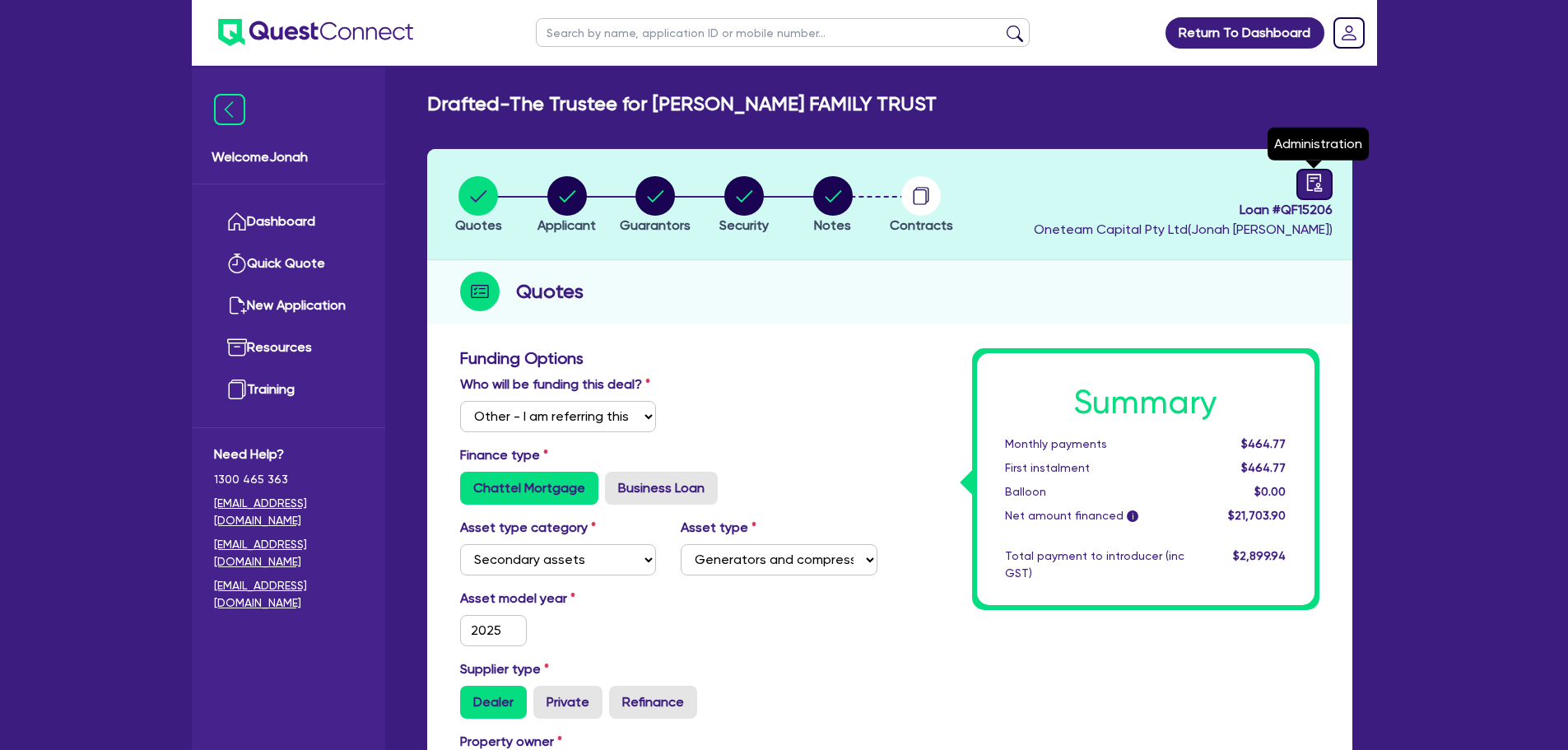
click at [1312, 181] on icon "audit" at bounding box center [1314, 182] width 15 height 17
select select "DRAFTED_NEW"
select select "Other"
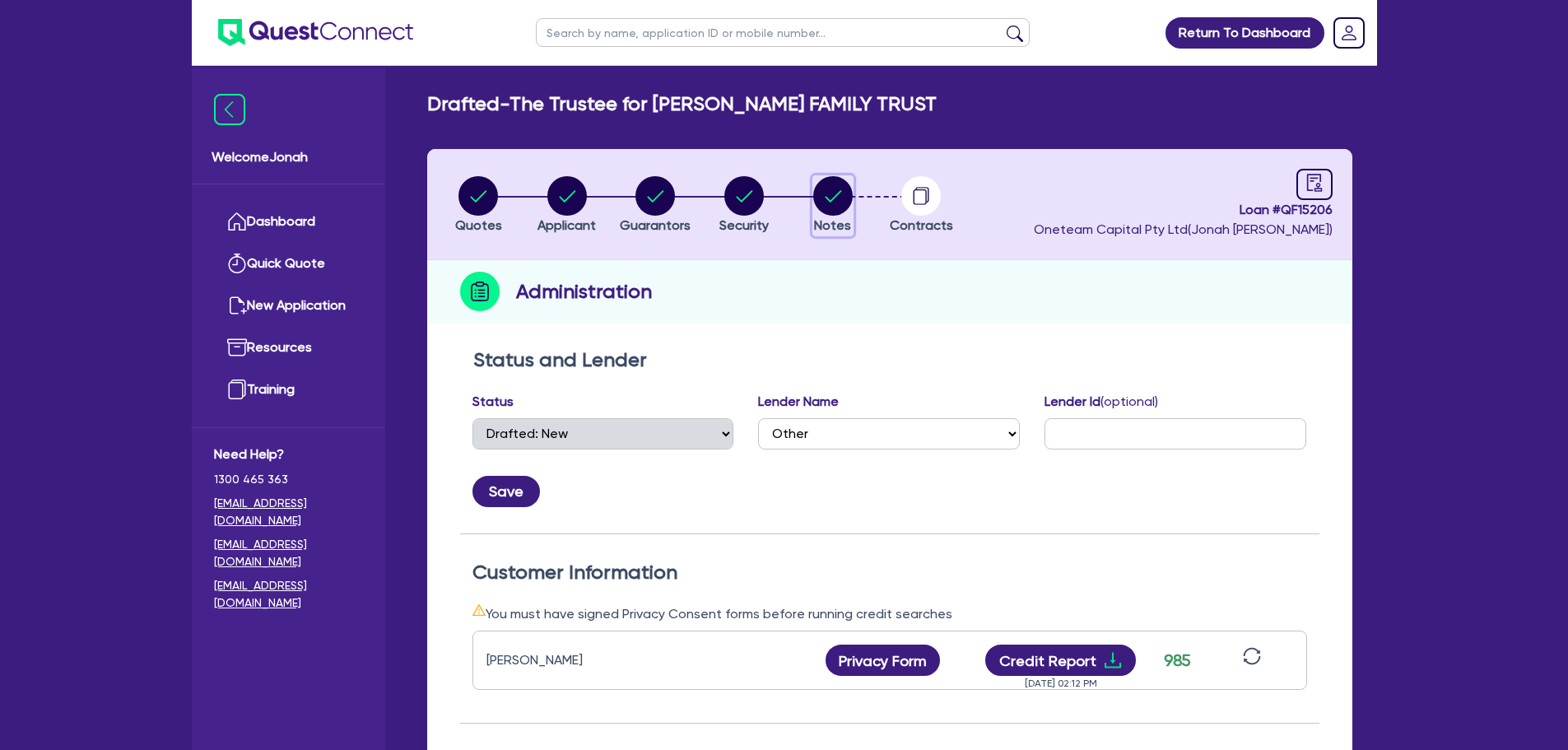
click at [822, 188] on circle "button" at bounding box center [833, 196] width 40 height 40
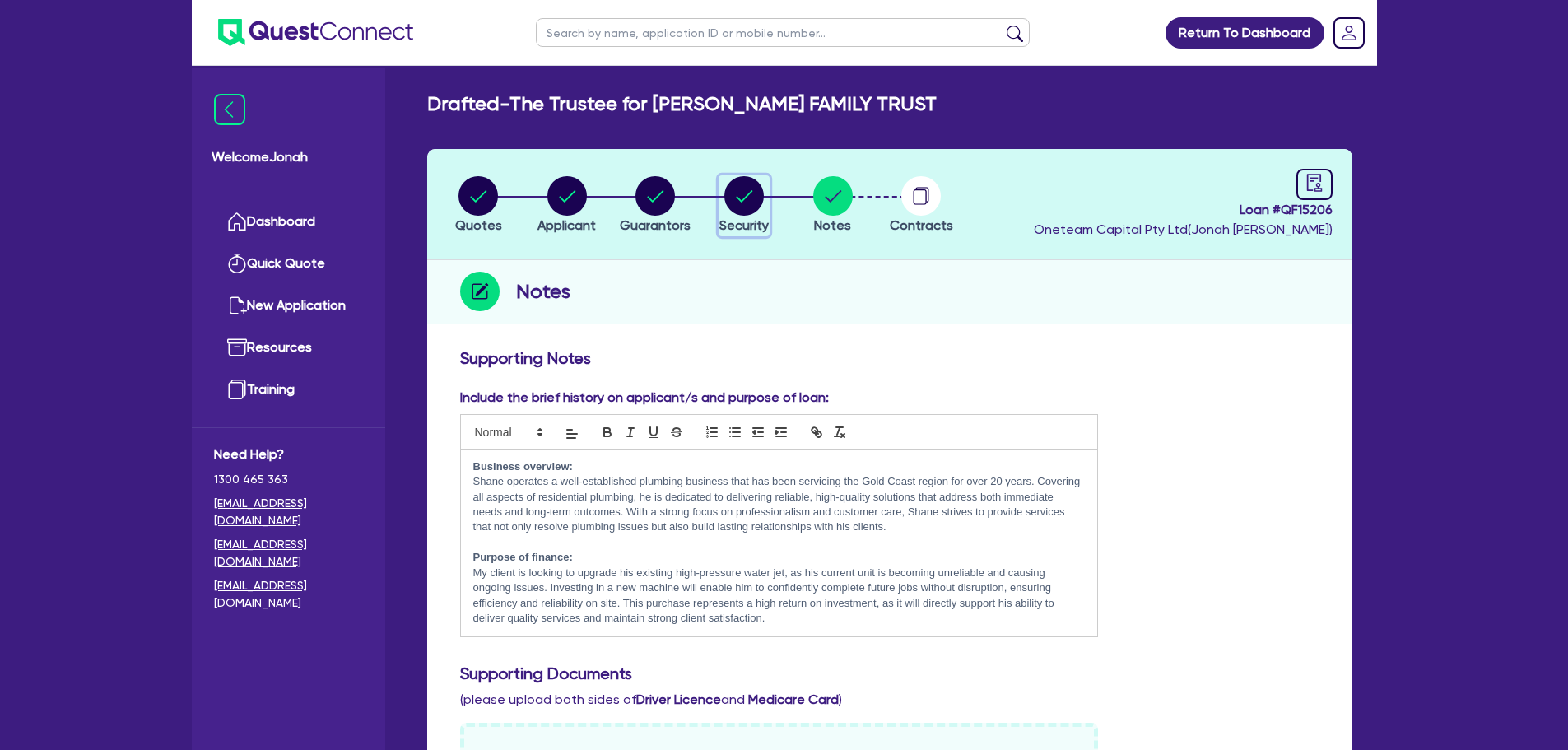
click at [735, 198] on circle "button" at bounding box center [744, 196] width 40 height 40
select select "SECONDARY_ASSETS"
select select "GENERATORS_AND_COMPRESSORS"
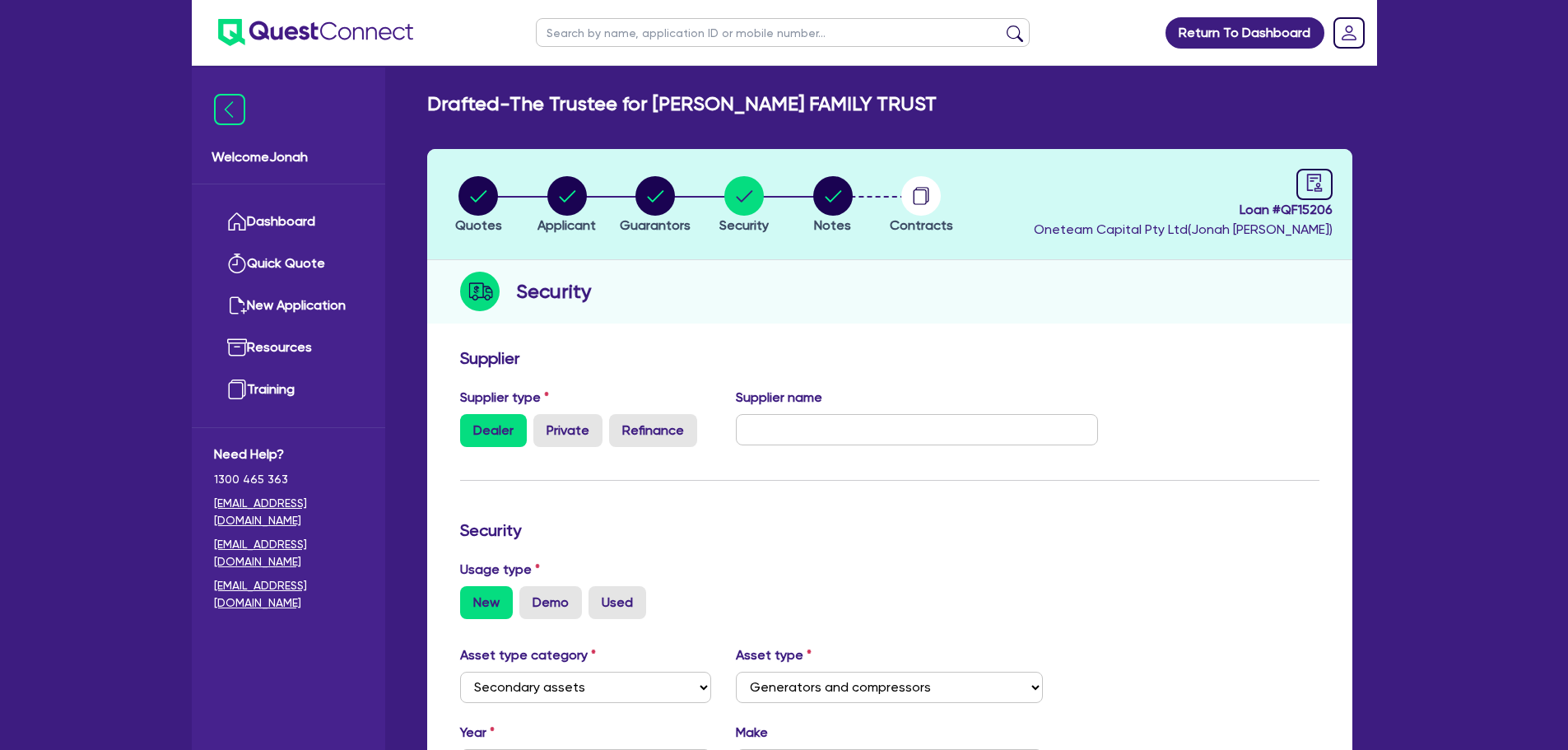
click at [805, 204] on li "Notes" at bounding box center [833, 204] width 89 height 58
click at [823, 200] on circle "button" at bounding box center [833, 196] width 40 height 40
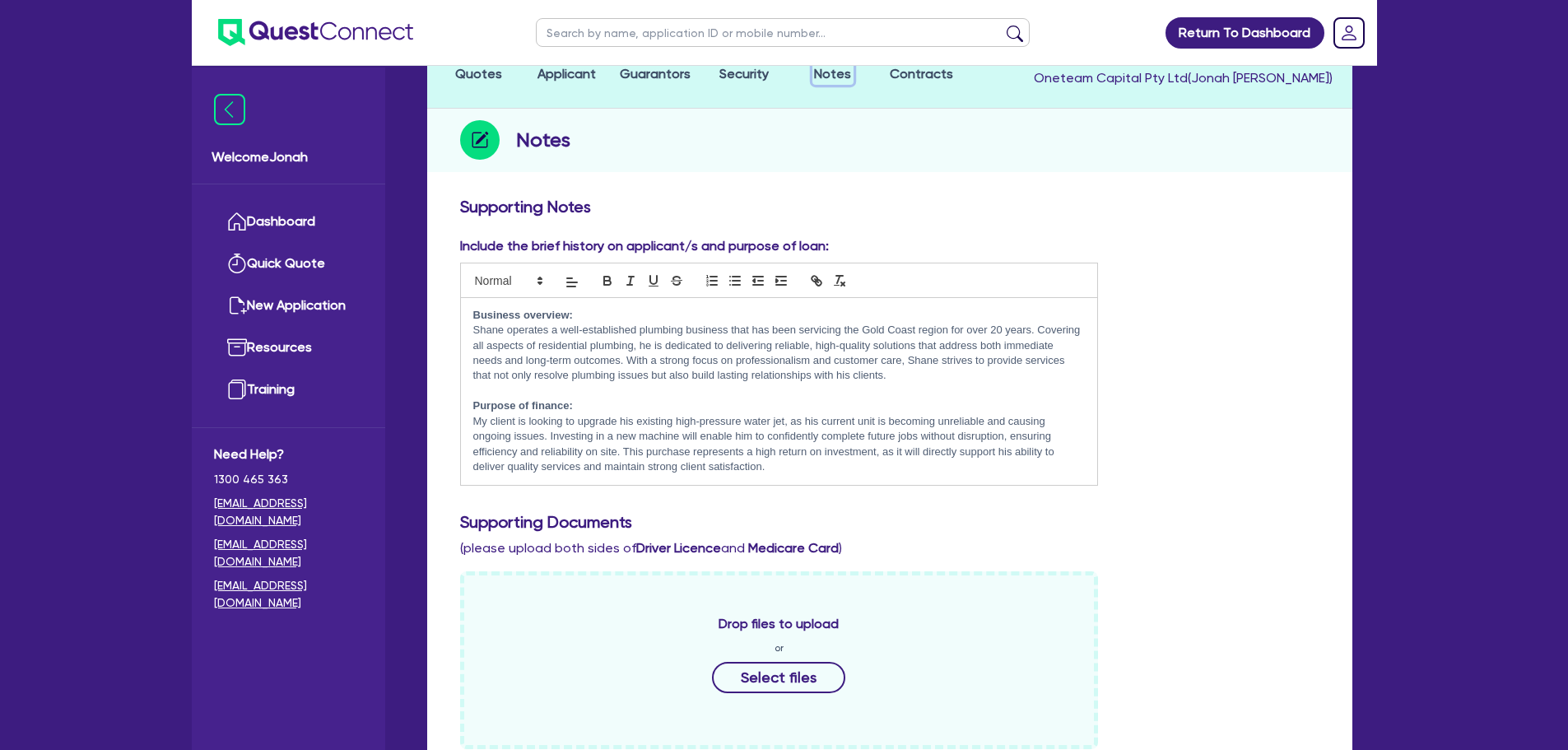
scroll to position [116, 0]
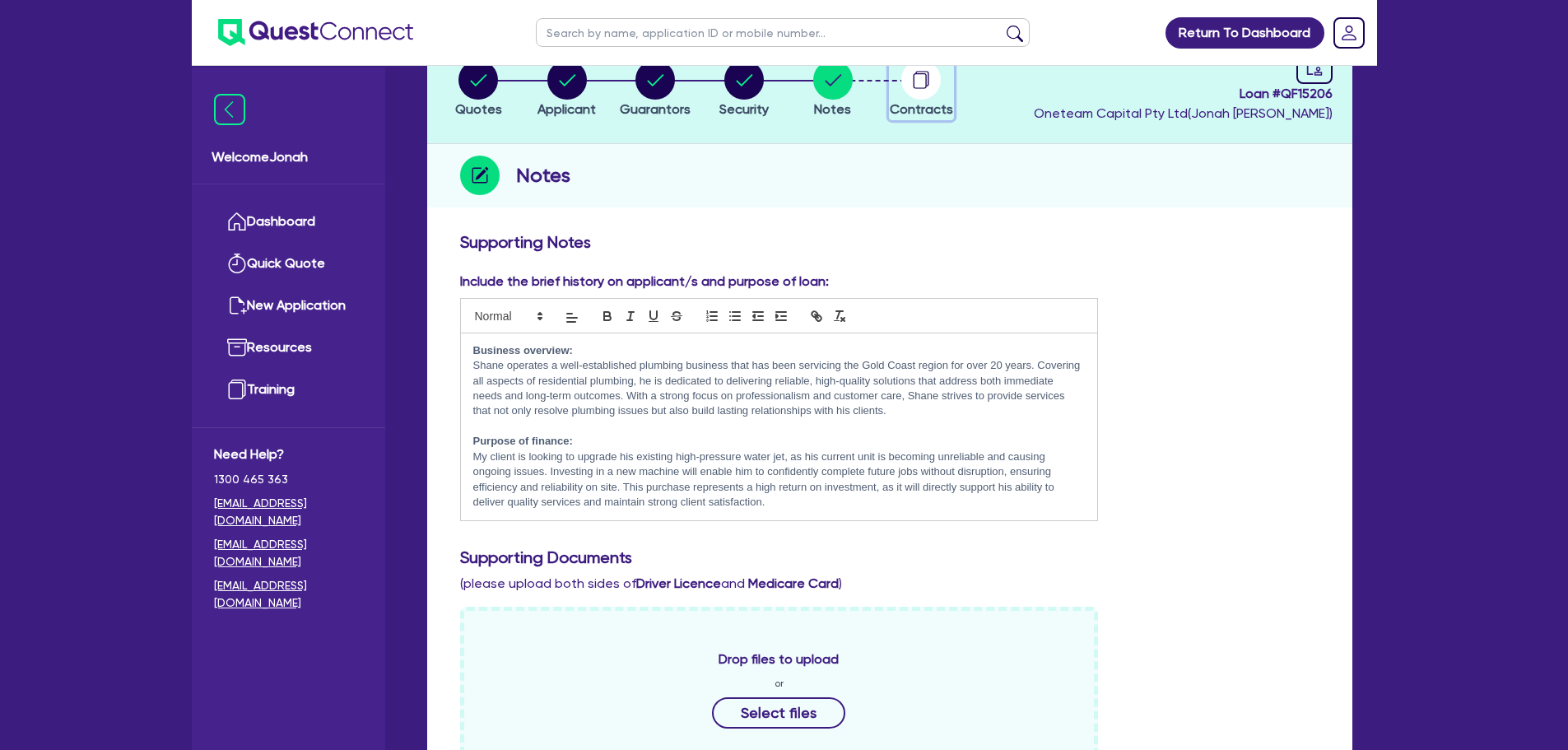
click at [922, 81] on circle "button" at bounding box center [922, 80] width 40 height 40
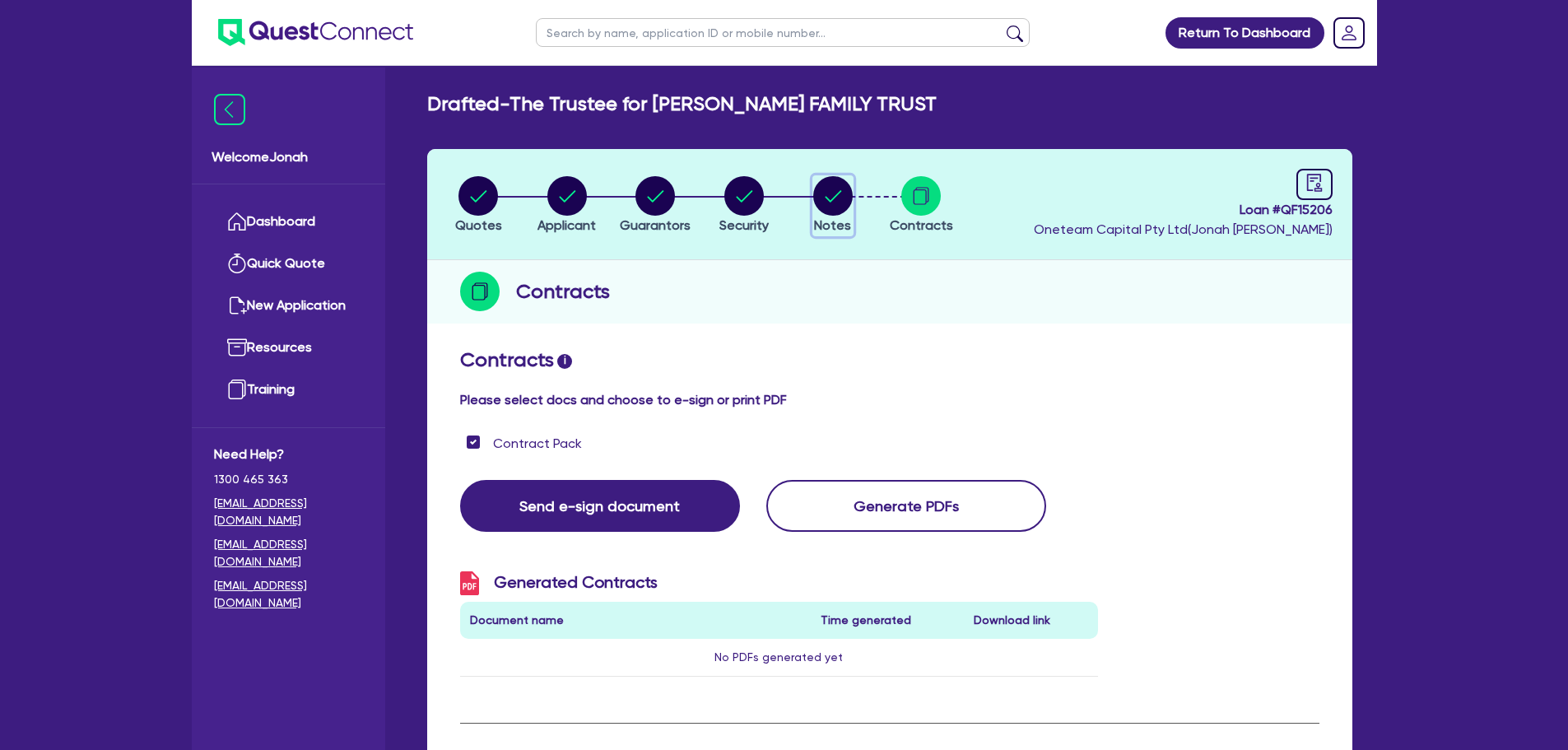
click at [827, 206] on circle "button" at bounding box center [833, 196] width 40 height 40
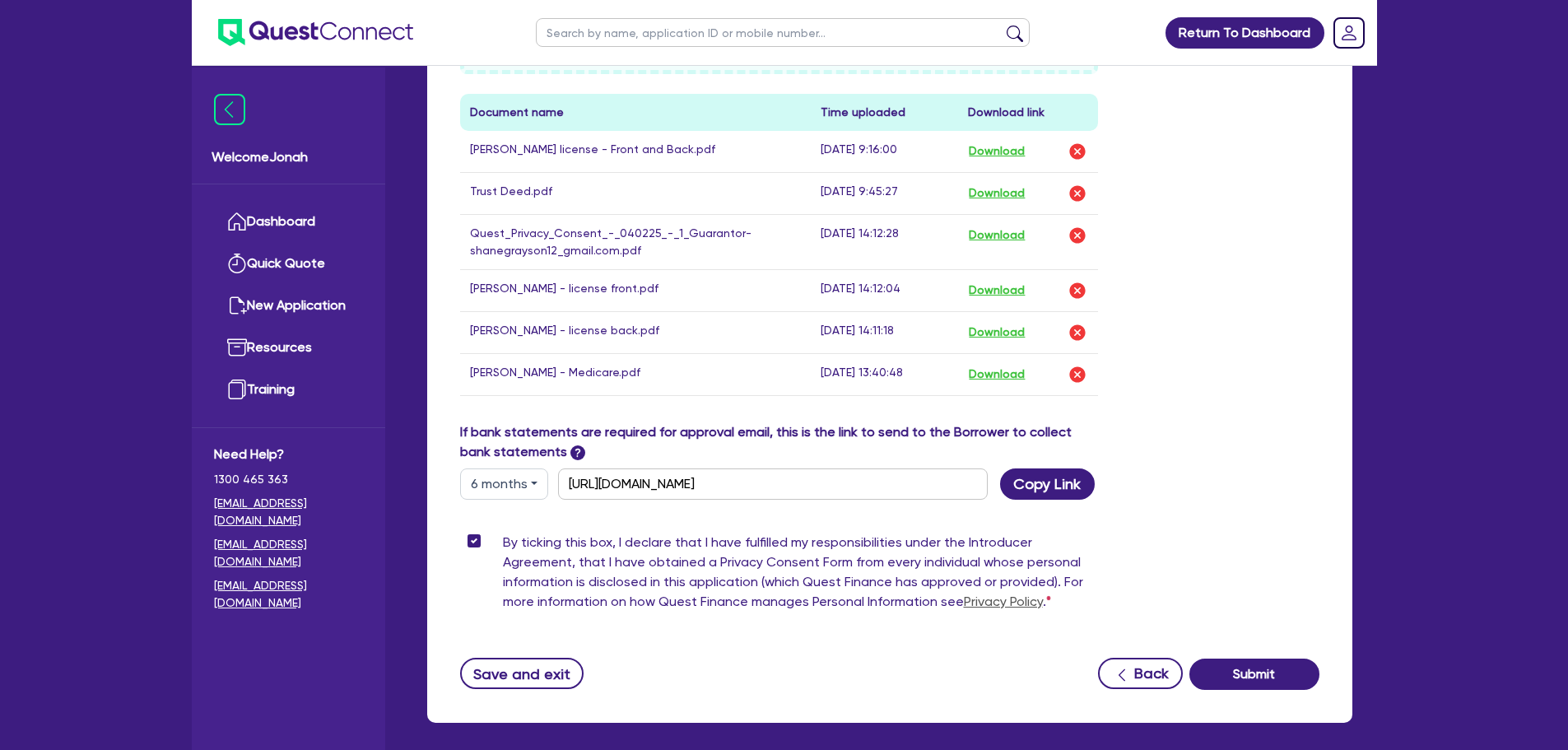
scroll to position [899, 0]
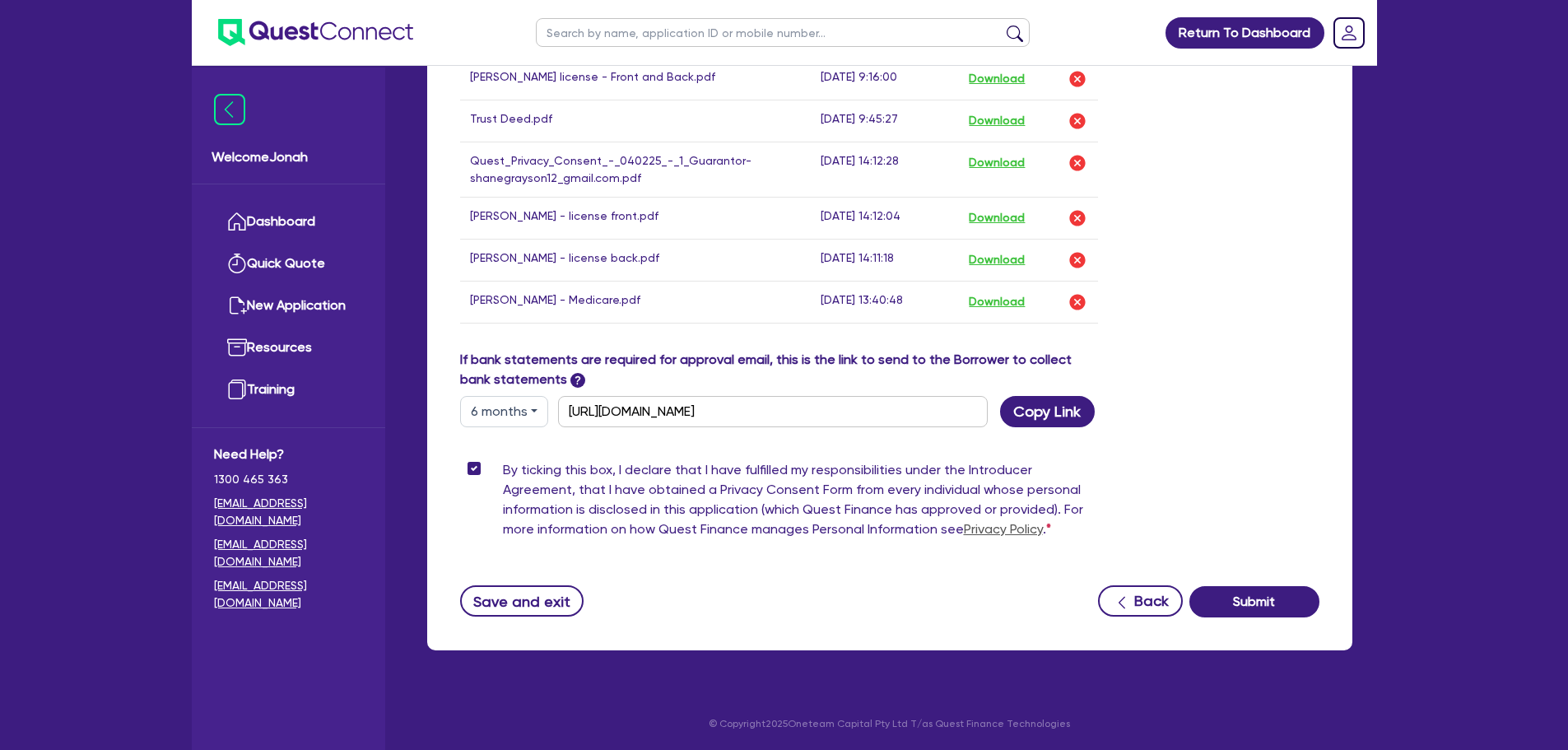
click at [833, 473] on label "By ticking this box, I declare that I have fulfilled my responsibilities under …" at bounding box center [801, 503] width 596 height 86
click at [474, 473] on input "By ticking this box, I declare that I have fulfilled my responsibilities under …" at bounding box center [467, 468] width 13 height 16
click at [833, 473] on label "By ticking this box, I declare that I have fulfilled my responsibilities under …" at bounding box center [801, 503] width 596 height 86
click at [474, 473] on input "By ticking this box, I declare that I have fulfilled my responsibilities under …" at bounding box center [467, 468] width 13 height 16
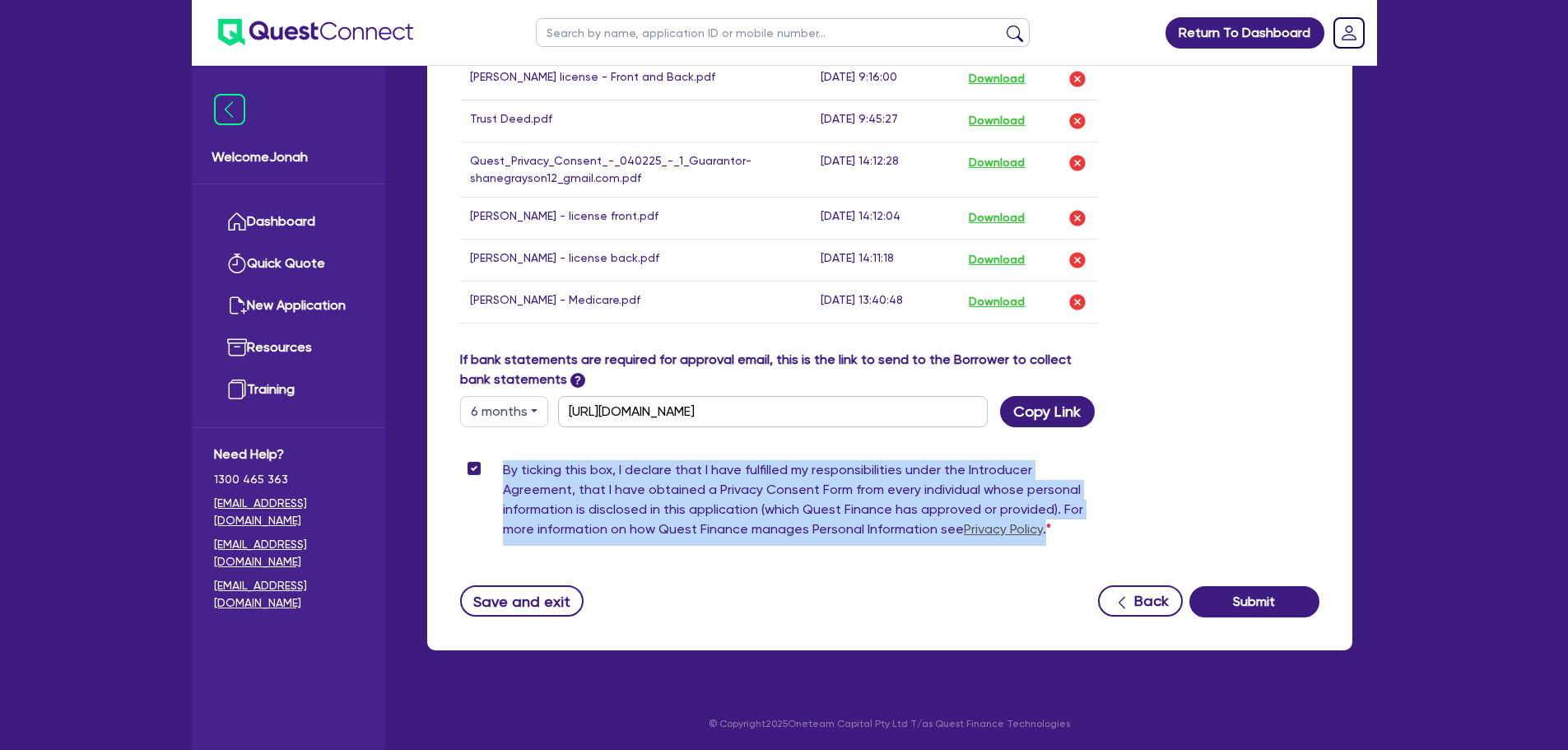
click at [833, 471] on label "By ticking this box, I declare that I have fulfilled my responsibilities under …" at bounding box center [801, 503] width 596 height 86
click at [474, 471] on input "By ticking this box, I declare that I have fulfilled my responsibilities under …" at bounding box center [467, 468] width 13 height 16
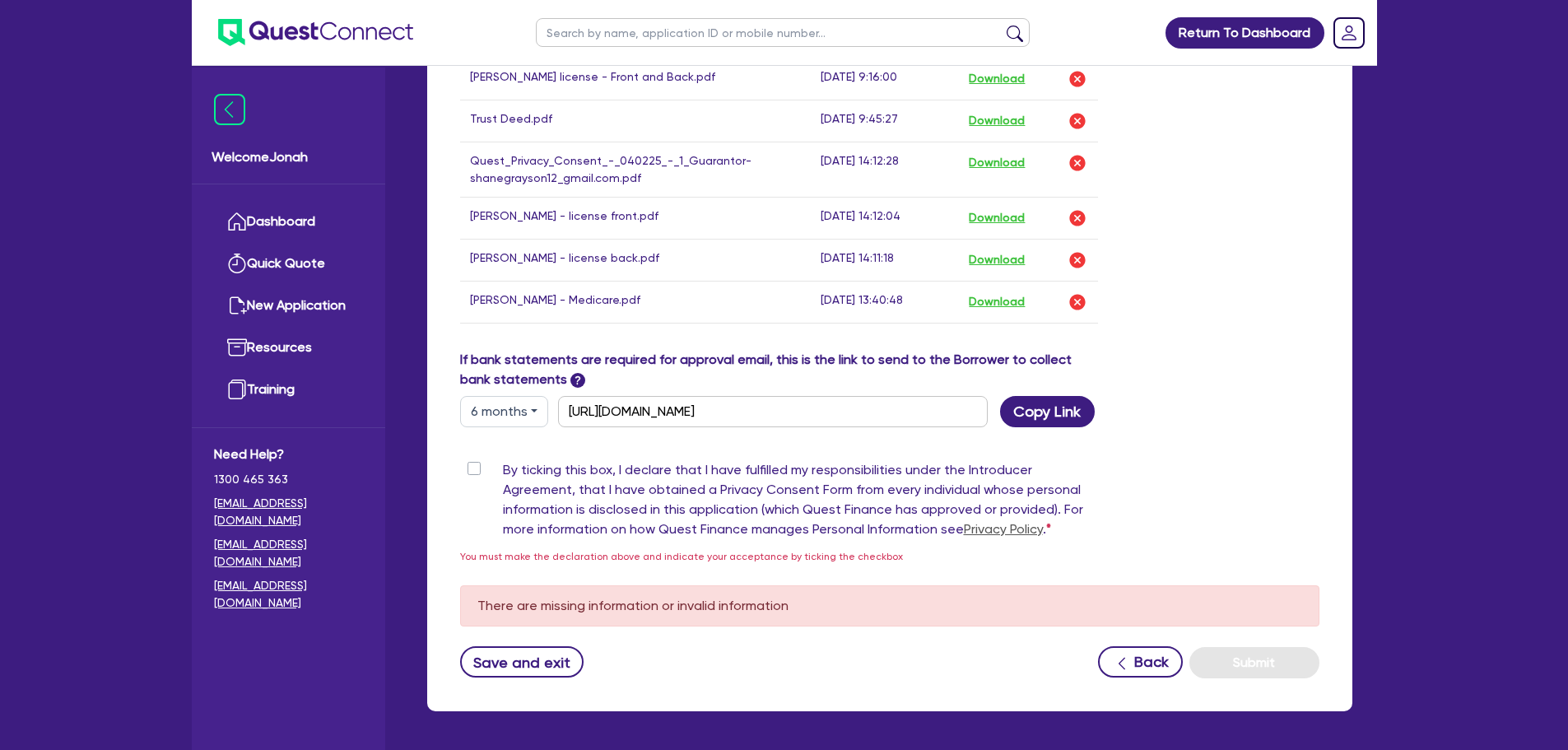
click at [872, 547] on div "By ticking this box, I declare that I have fulfilled my responsibilities under …" at bounding box center [780, 513] width 664 height 105
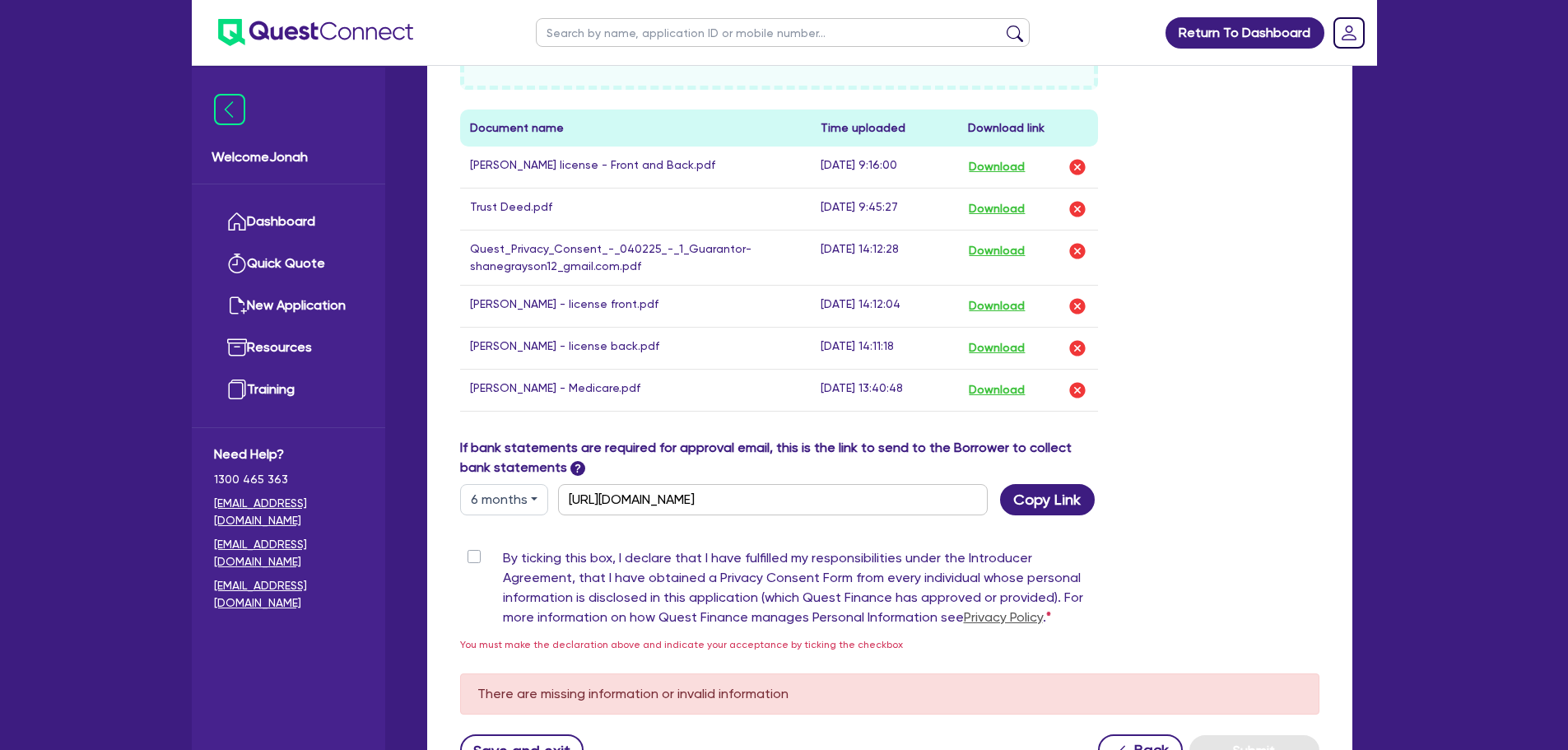
scroll to position [817, 0]
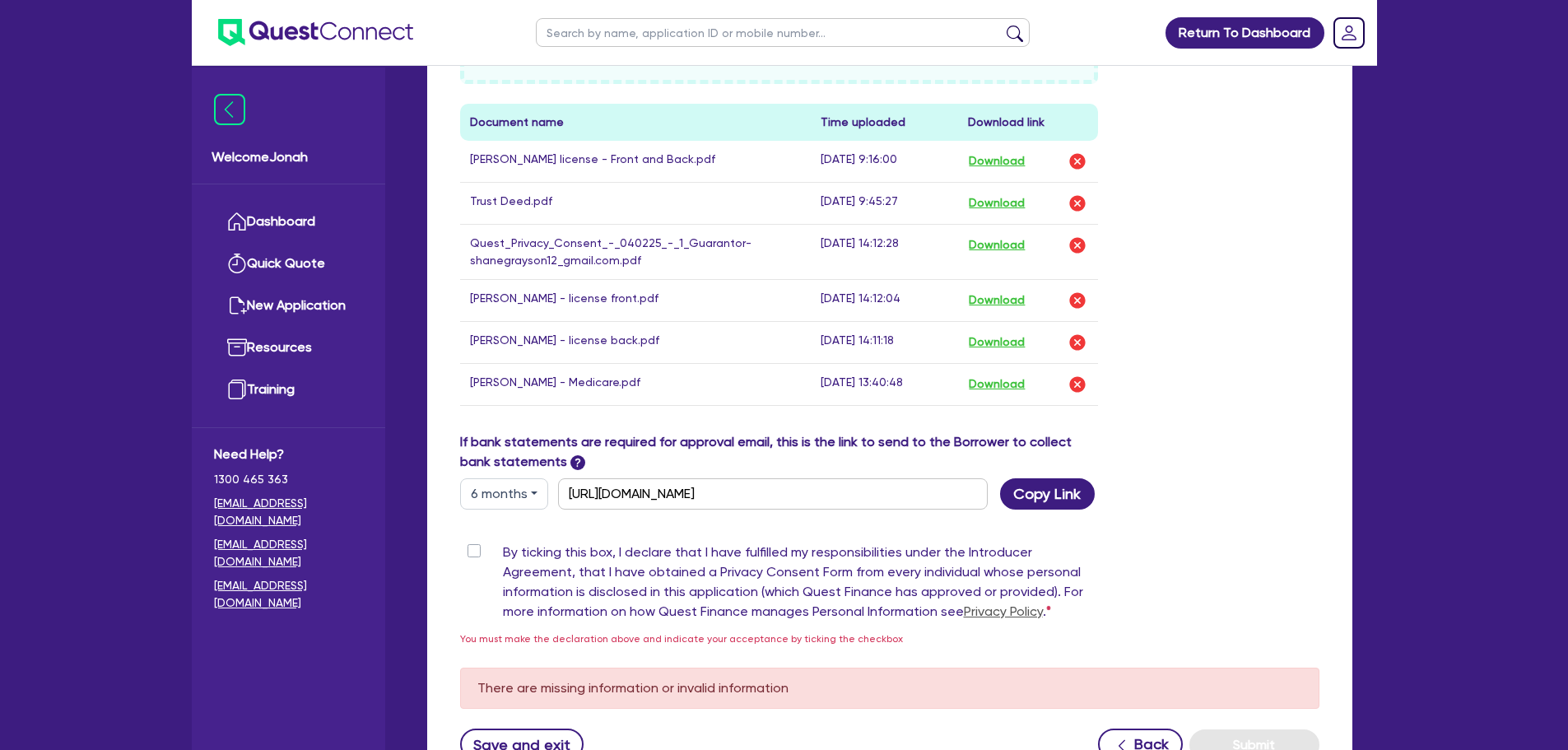
click at [503, 551] on label "By ticking this box, I declare that I have fulfilled my responsibilities under …" at bounding box center [801, 585] width 596 height 86
click at [470, 551] on input "By ticking this box, I declare that I have fulfilled my responsibilities under …" at bounding box center [467, 550] width 13 height 16
checkbox input "true"
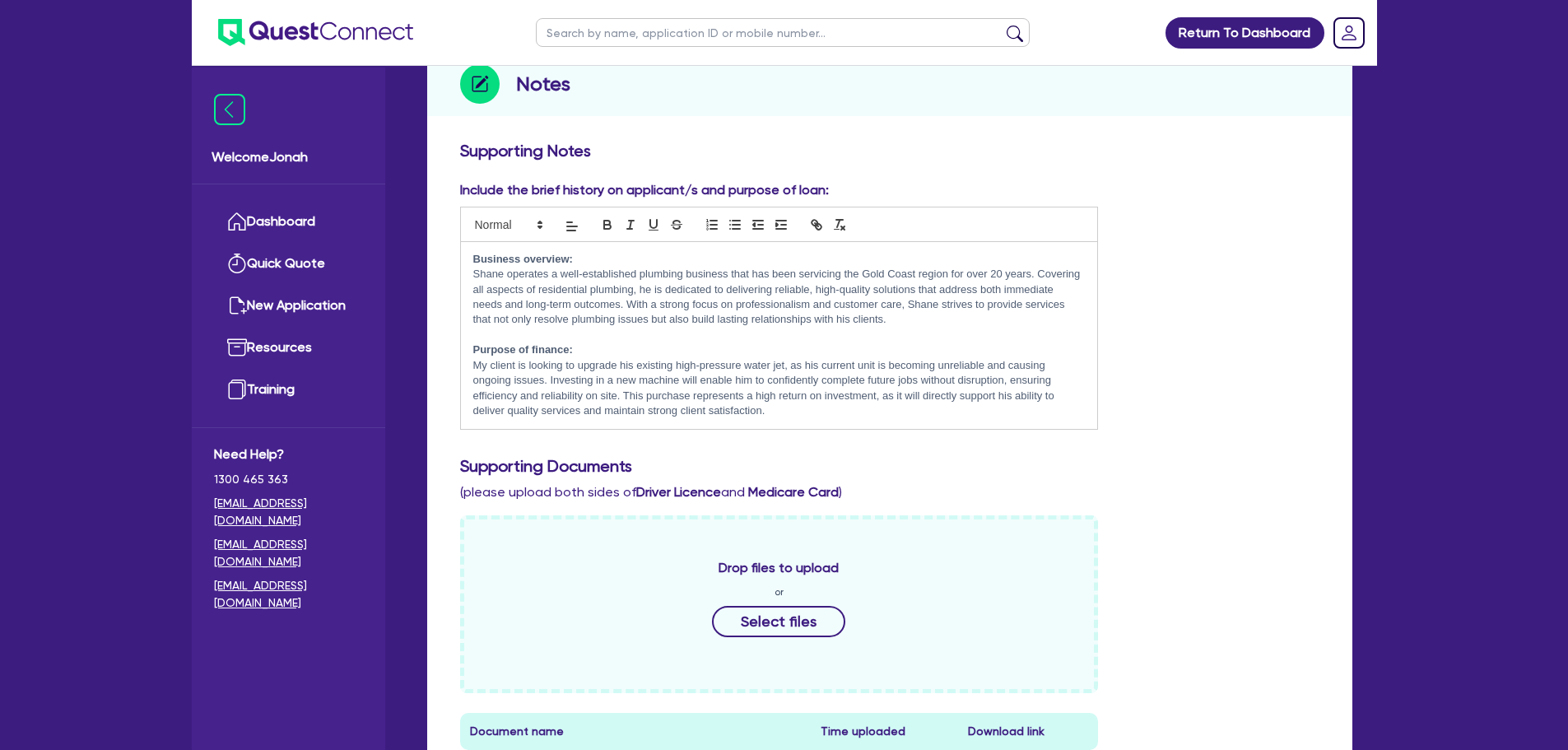
scroll to position [0, 0]
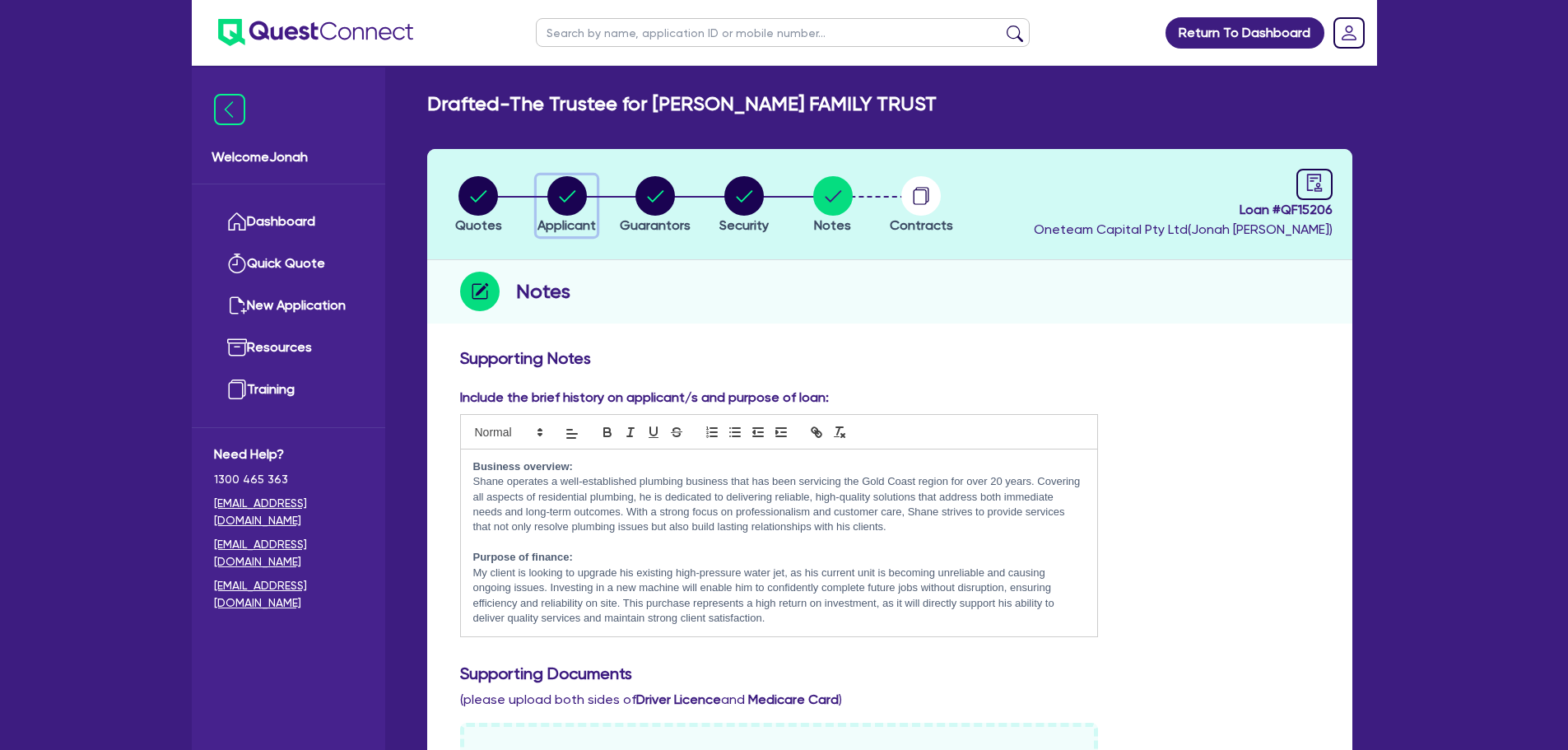
click at [564, 188] on circle "button" at bounding box center [567, 196] width 40 height 40
select select "TRUST"
select select "INDIVIDUAL"
select select "BUILDING_CONSTRUCTION"
select select "TRADES_SERVICES_CONSUMERS"
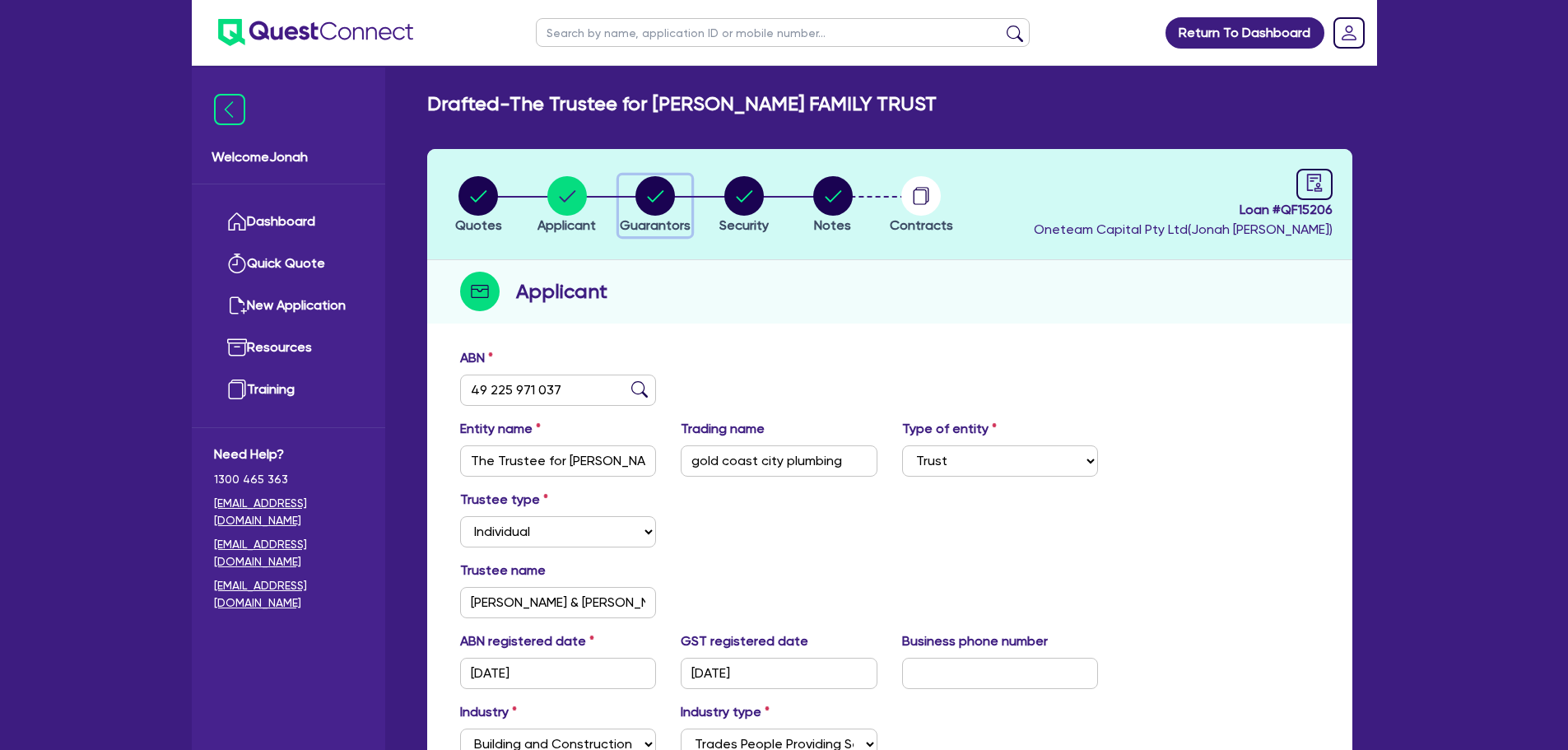
click at [646, 212] on circle "button" at bounding box center [656, 196] width 40 height 40
select select "MR"
select select "QLD"
select select "MARRIED"
select select "PROPERTY"
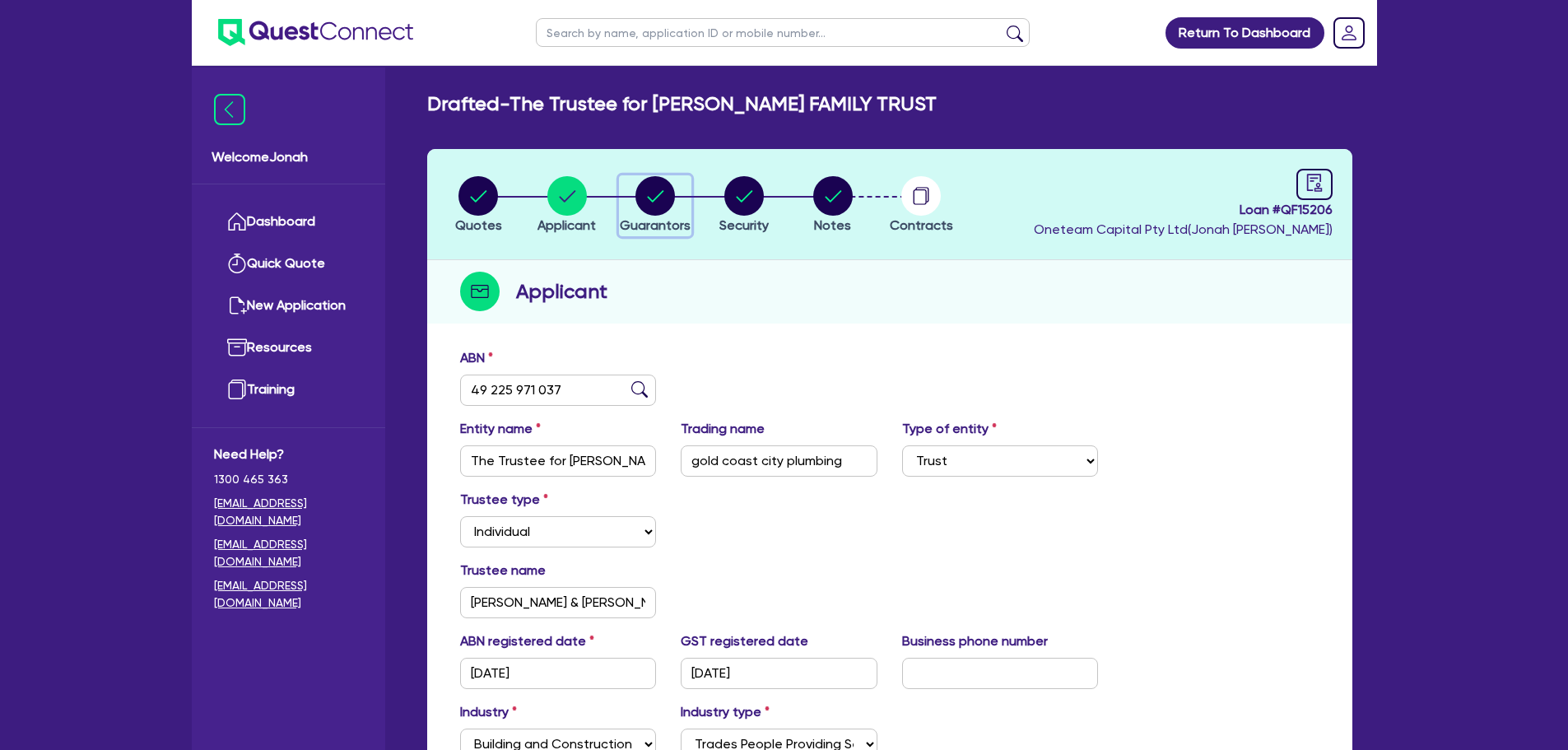
select select "VEHICLE"
select select "MORTGAGE"
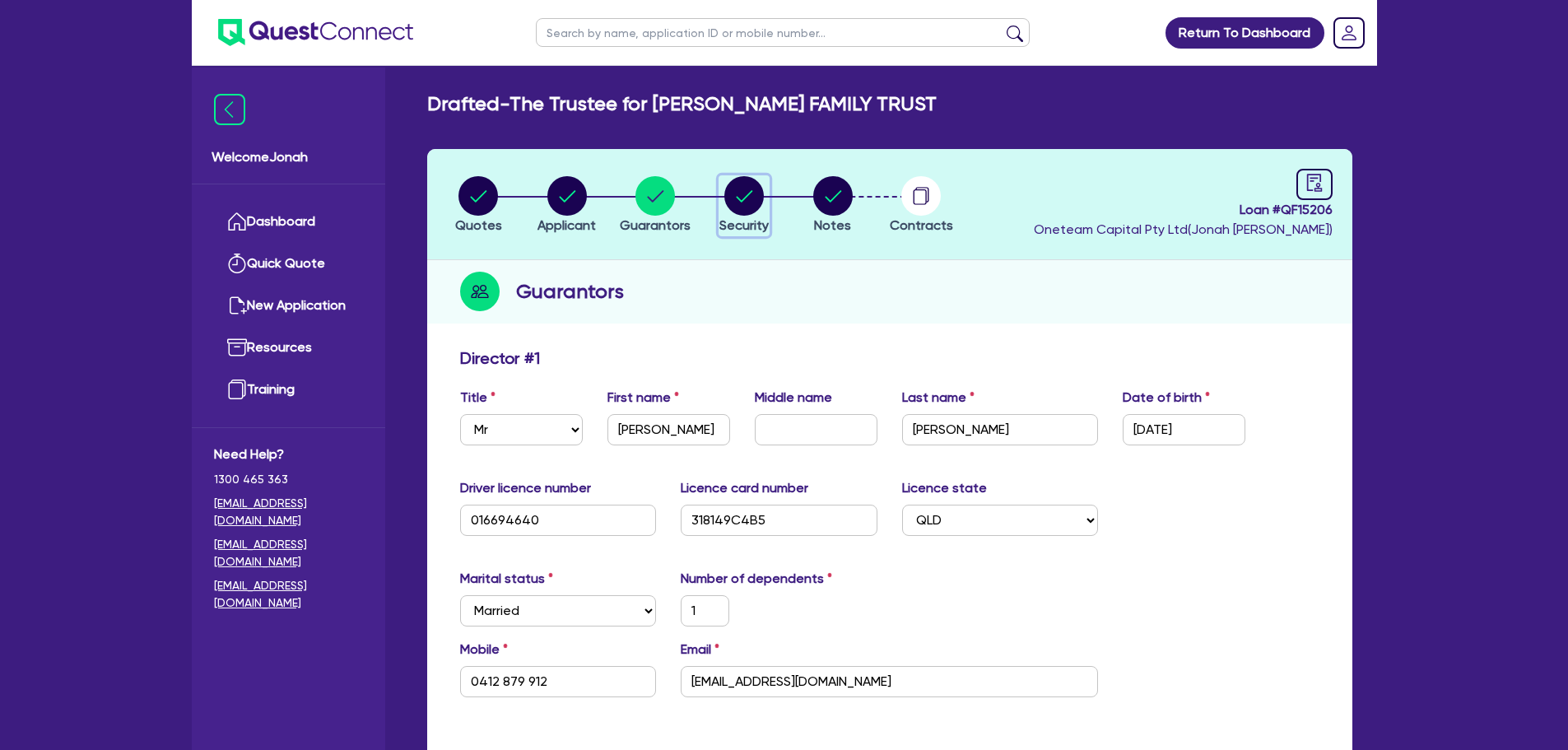
click at [766, 198] on div "button" at bounding box center [744, 196] width 49 height 40
select select "SECONDARY_ASSETS"
select select "GENERATORS_AND_COMPRESSORS"
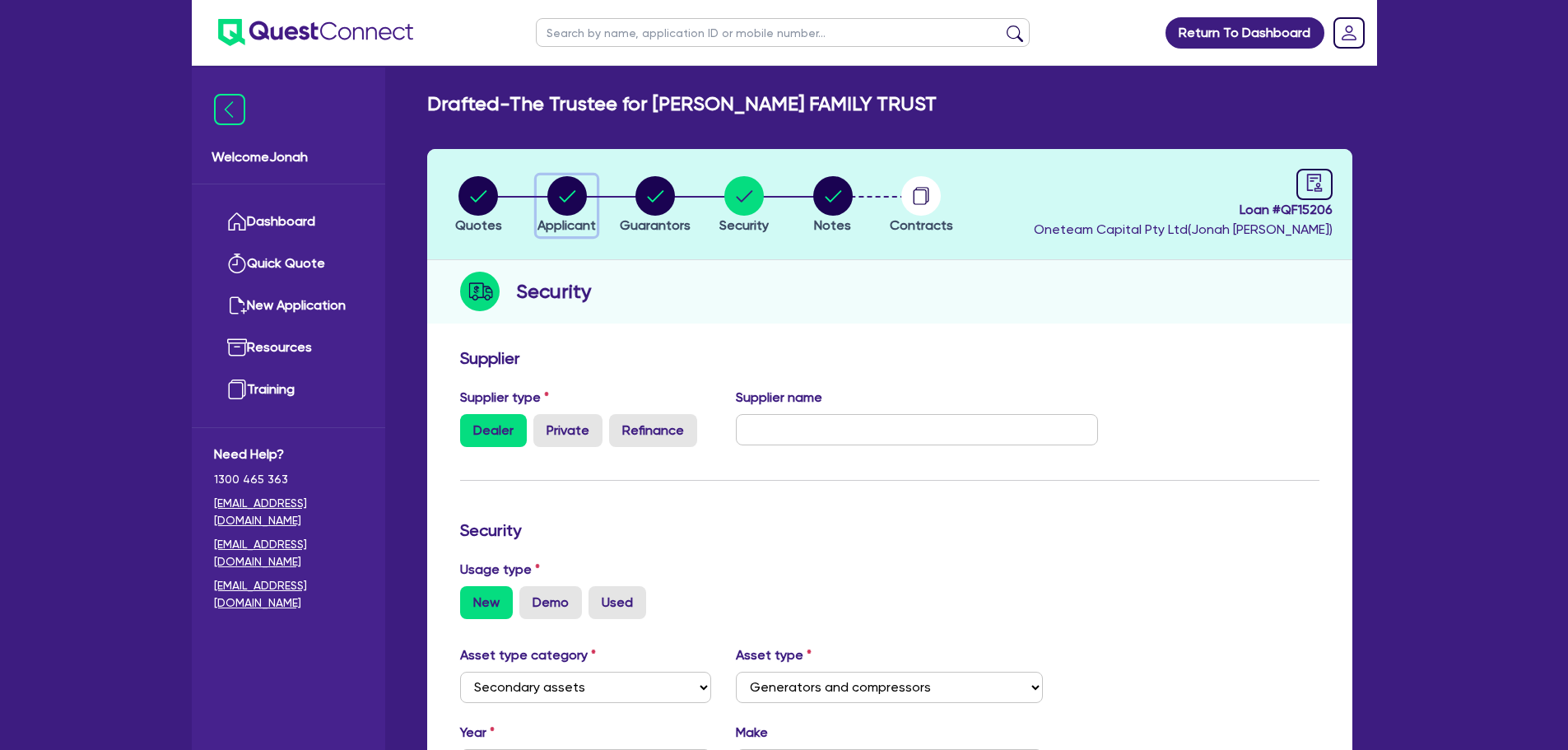
click at [571, 198] on circle "button" at bounding box center [567, 196] width 40 height 40
select select "TRUST"
select select "INDIVIDUAL"
select select "BUILDING_CONSTRUCTION"
select select "TRADES_SERVICES_CONSUMERS"
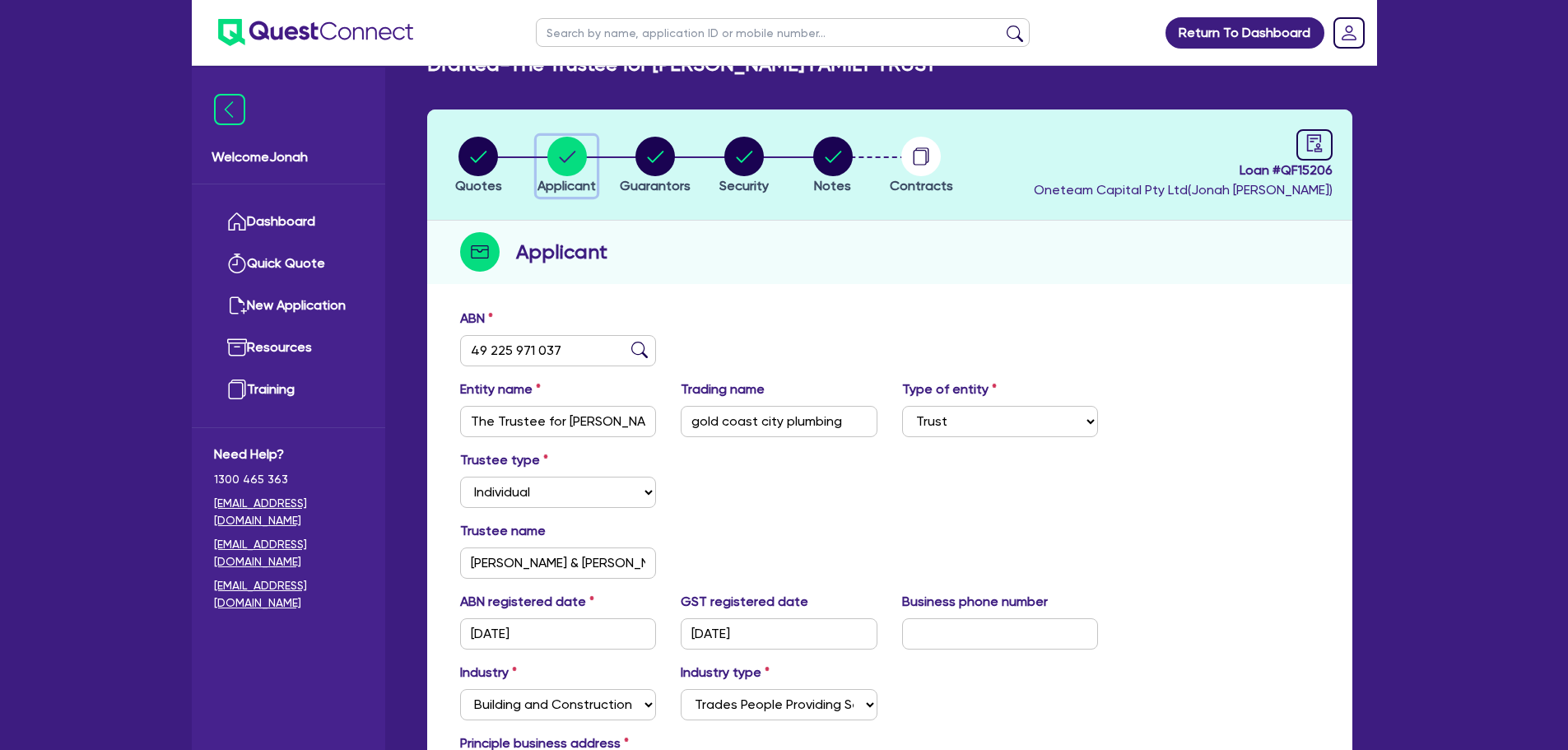
scroll to position [82, 0]
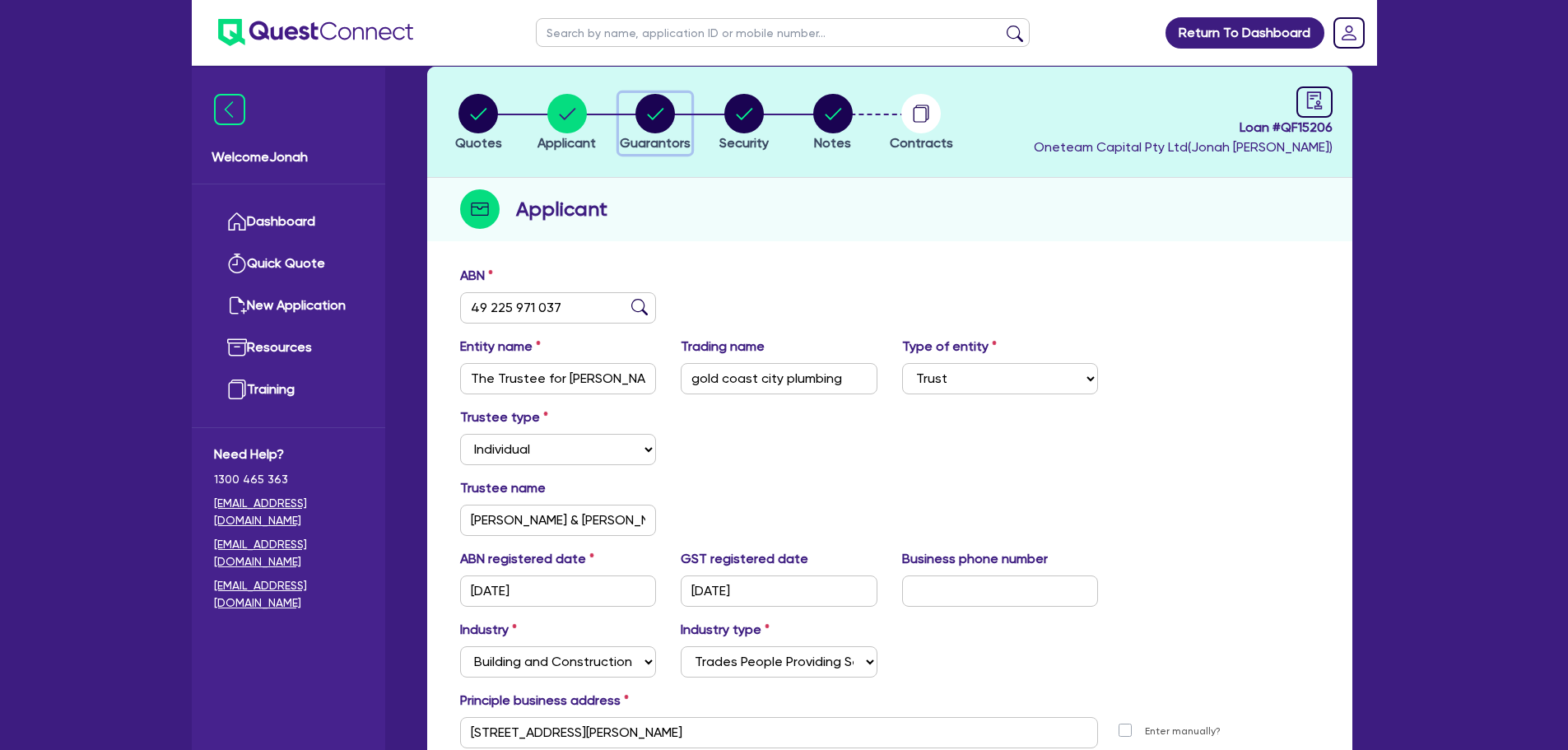
click at [660, 128] on circle "button" at bounding box center [656, 114] width 40 height 40
select select "MR"
select select "QLD"
select select "MARRIED"
select select "PROPERTY"
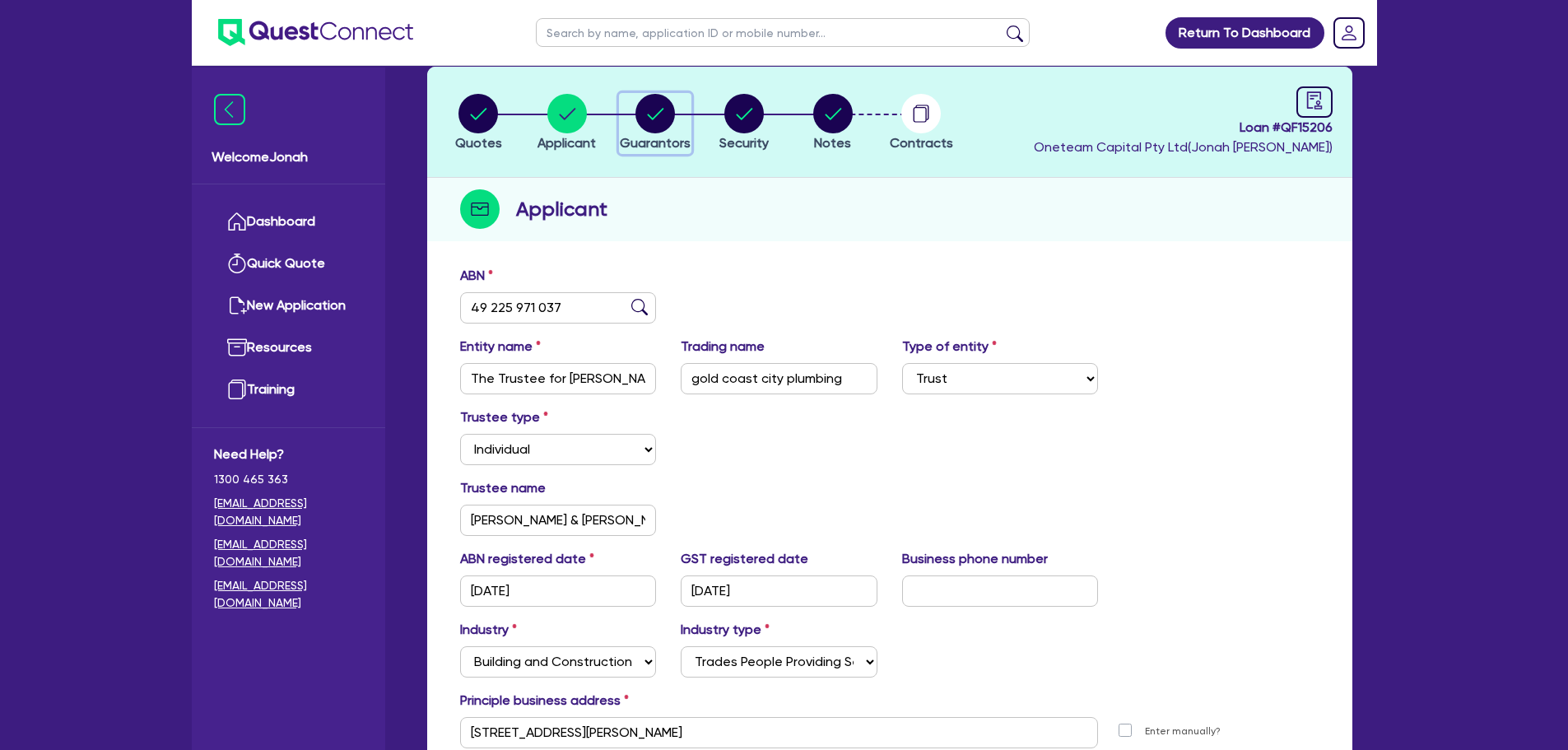
select select "VEHICLE"
select select "MORTGAGE"
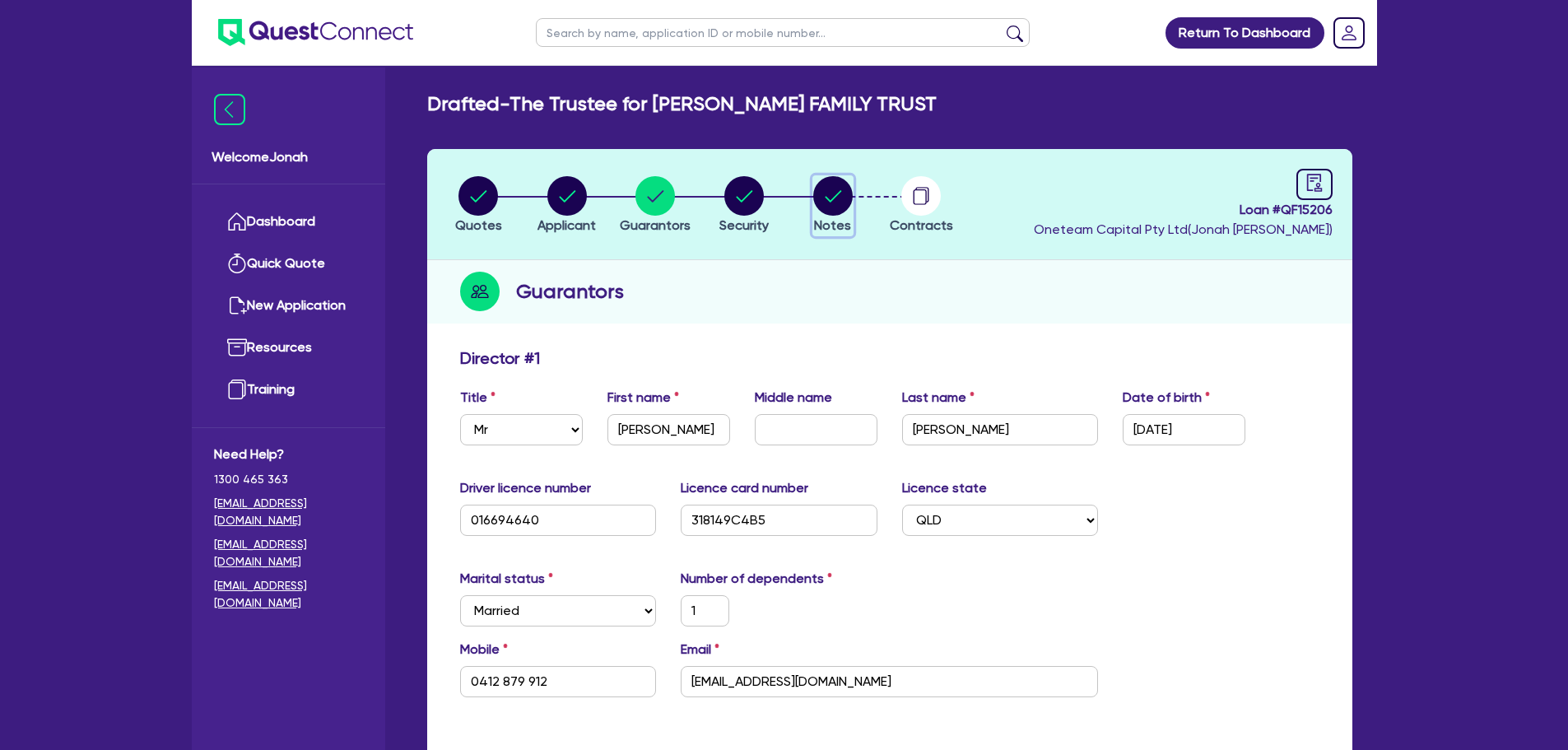
click at [842, 205] on circle "button" at bounding box center [833, 196] width 40 height 40
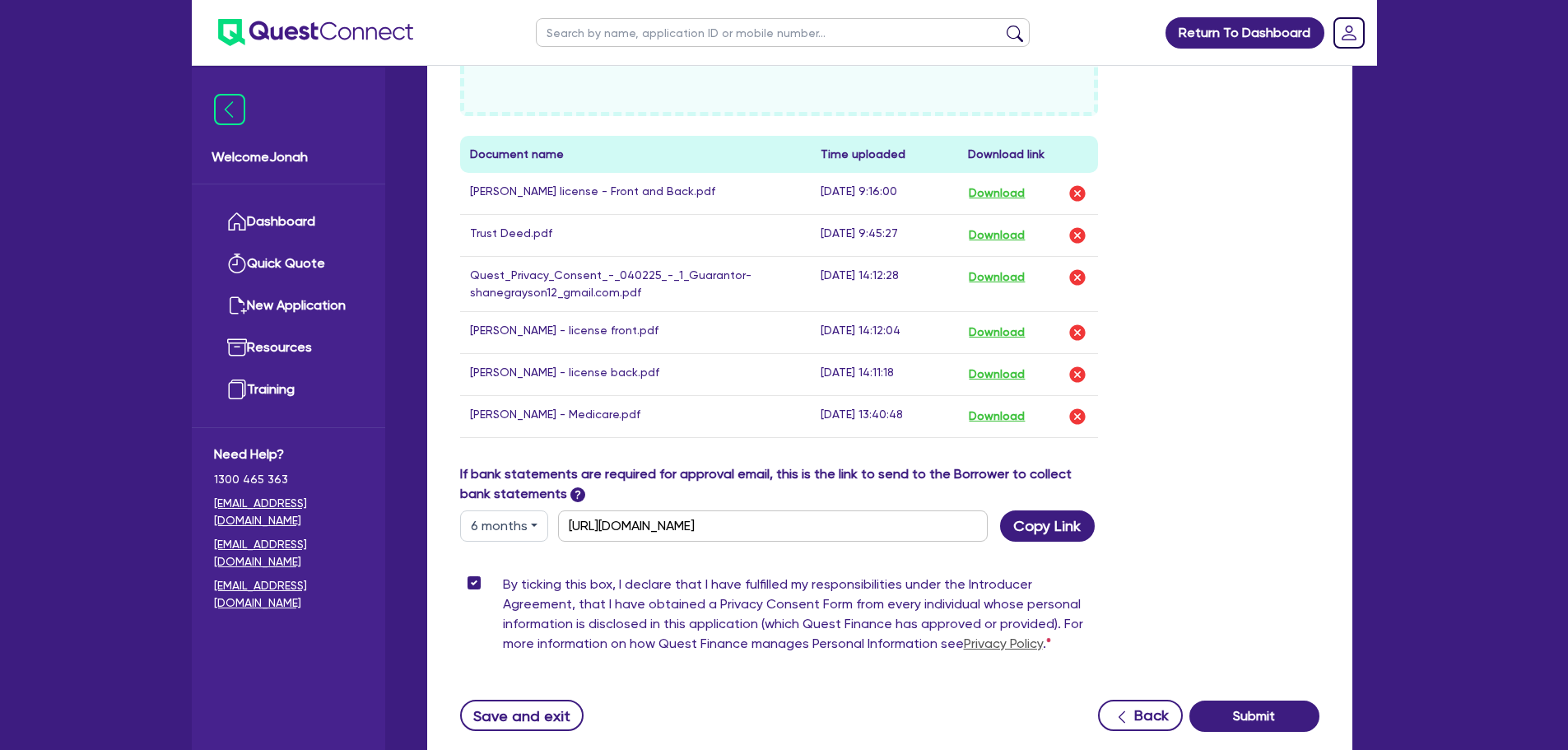
scroll to position [899, 0]
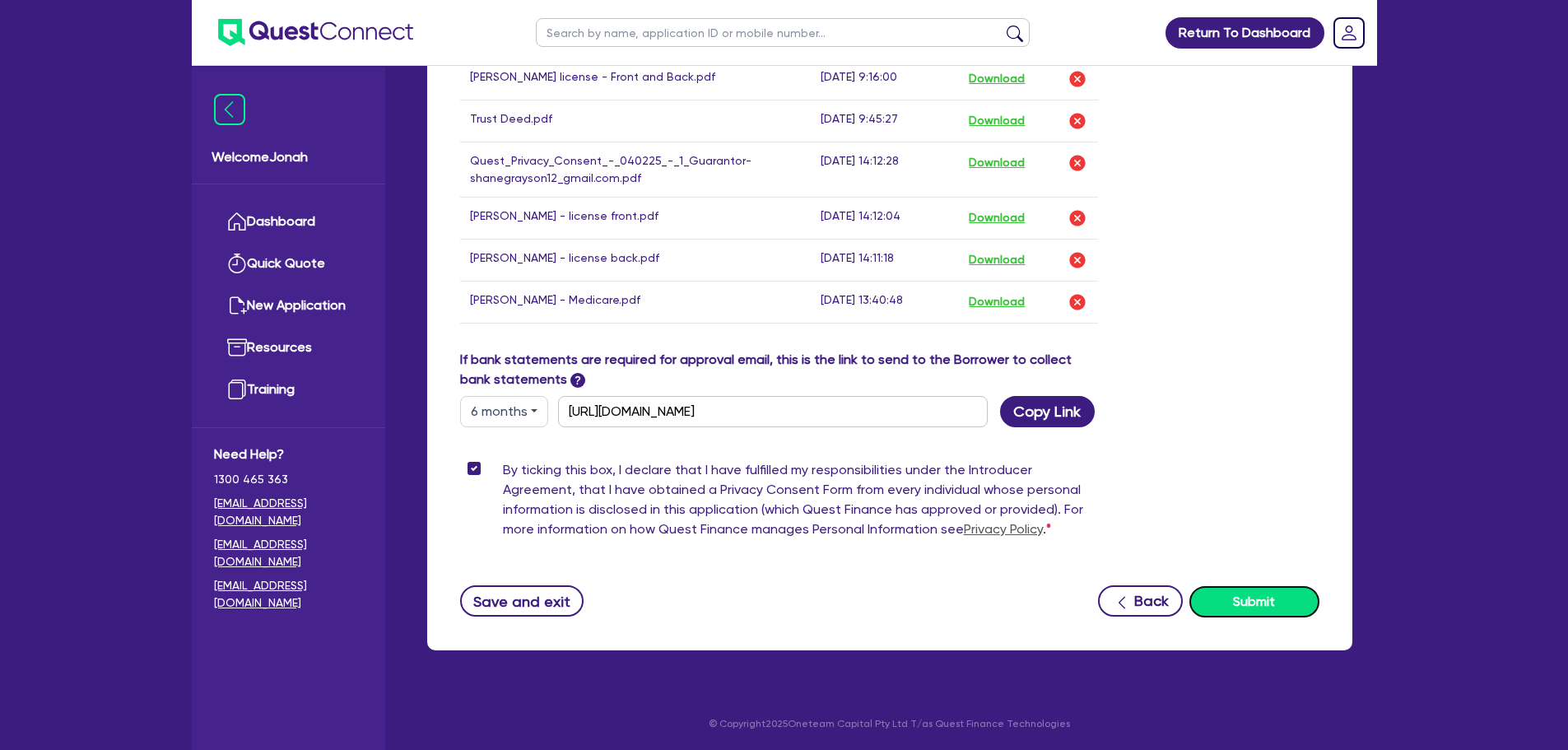
click at [1244, 608] on button "Submit" at bounding box center [1255, 602] width 130 height 31
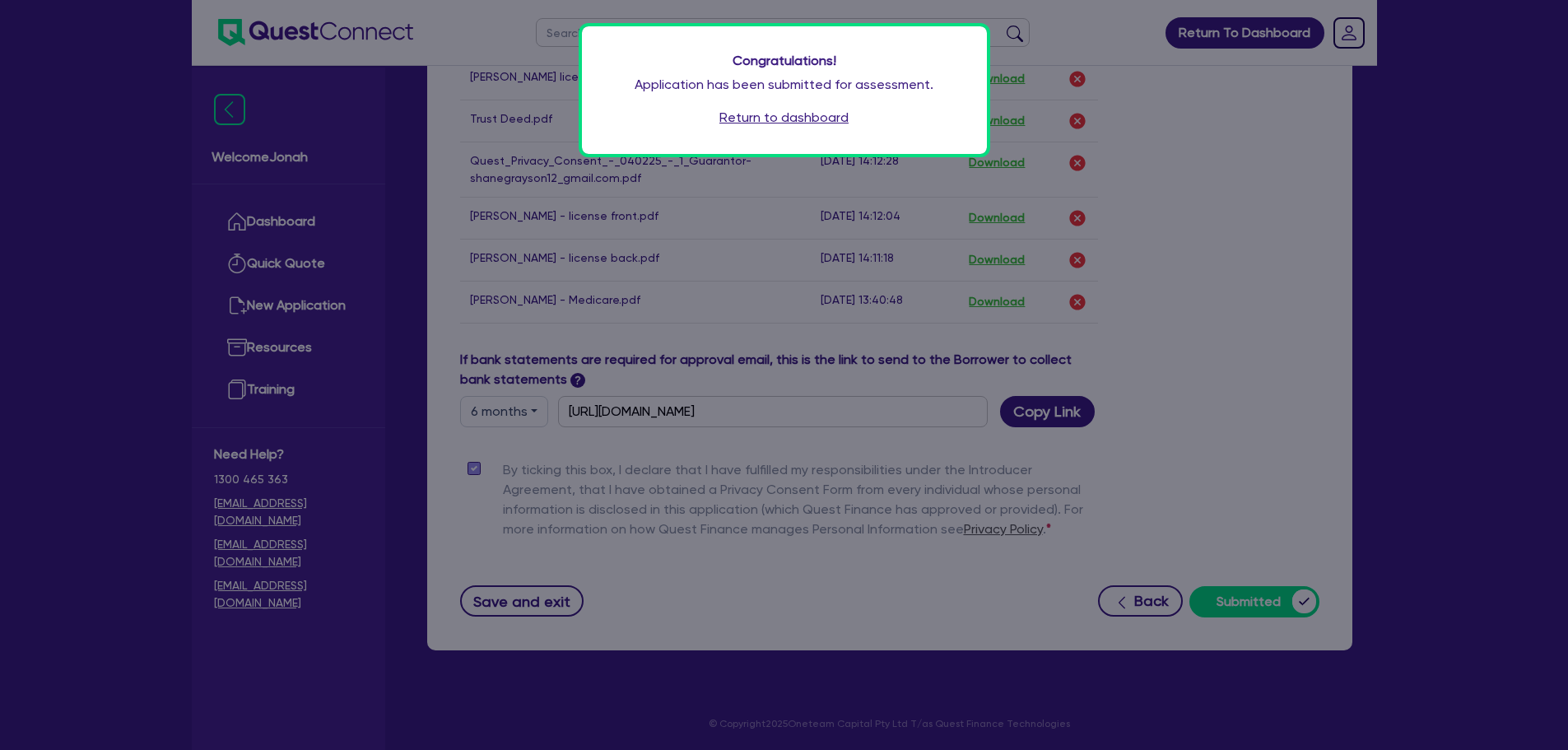
click at [792, 121] on link "Return to dashboard" at bounding box center [784, 118] width 129 height 20
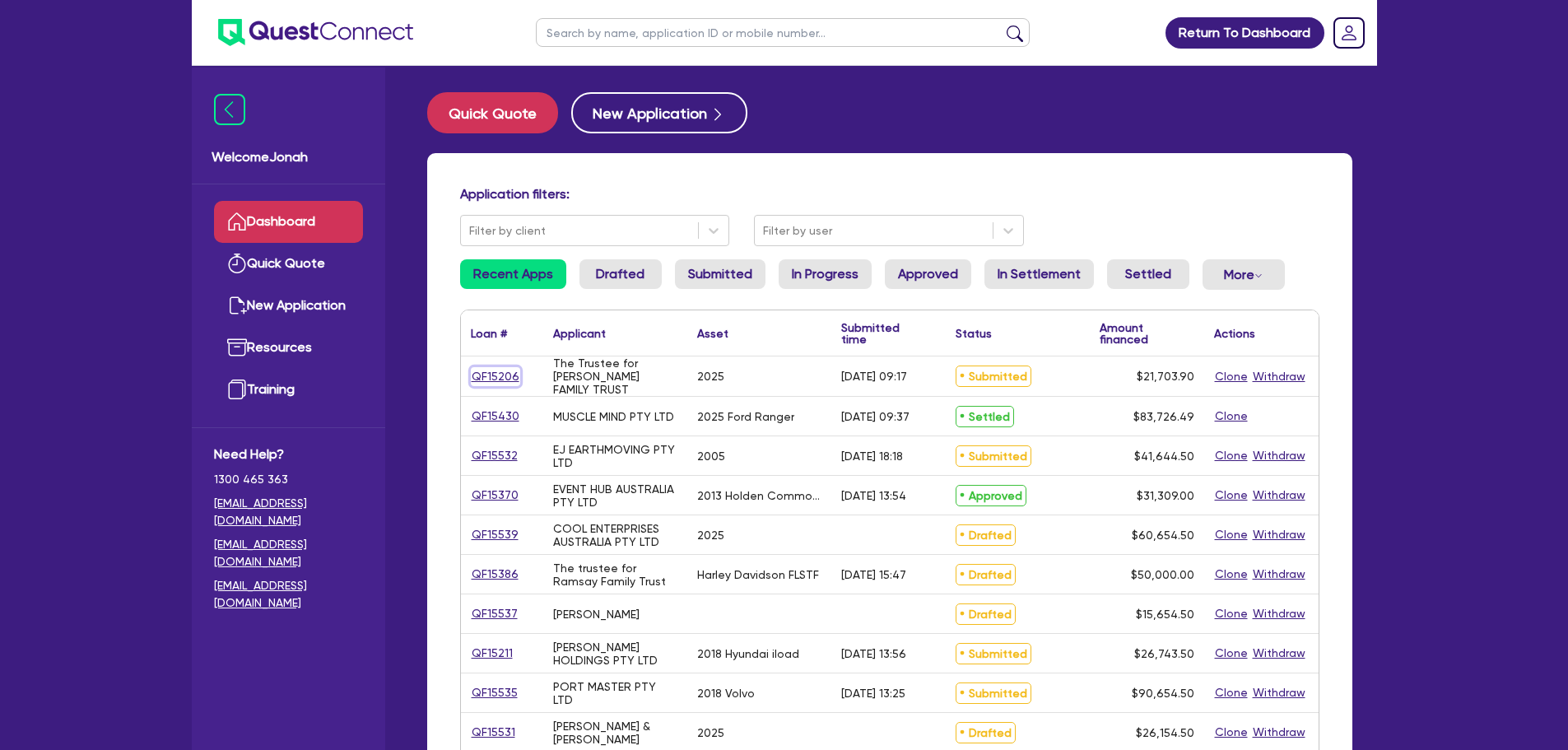
click at [507, 375] on link "QF15206" at bounding box center [496, 376] width 49 height 19
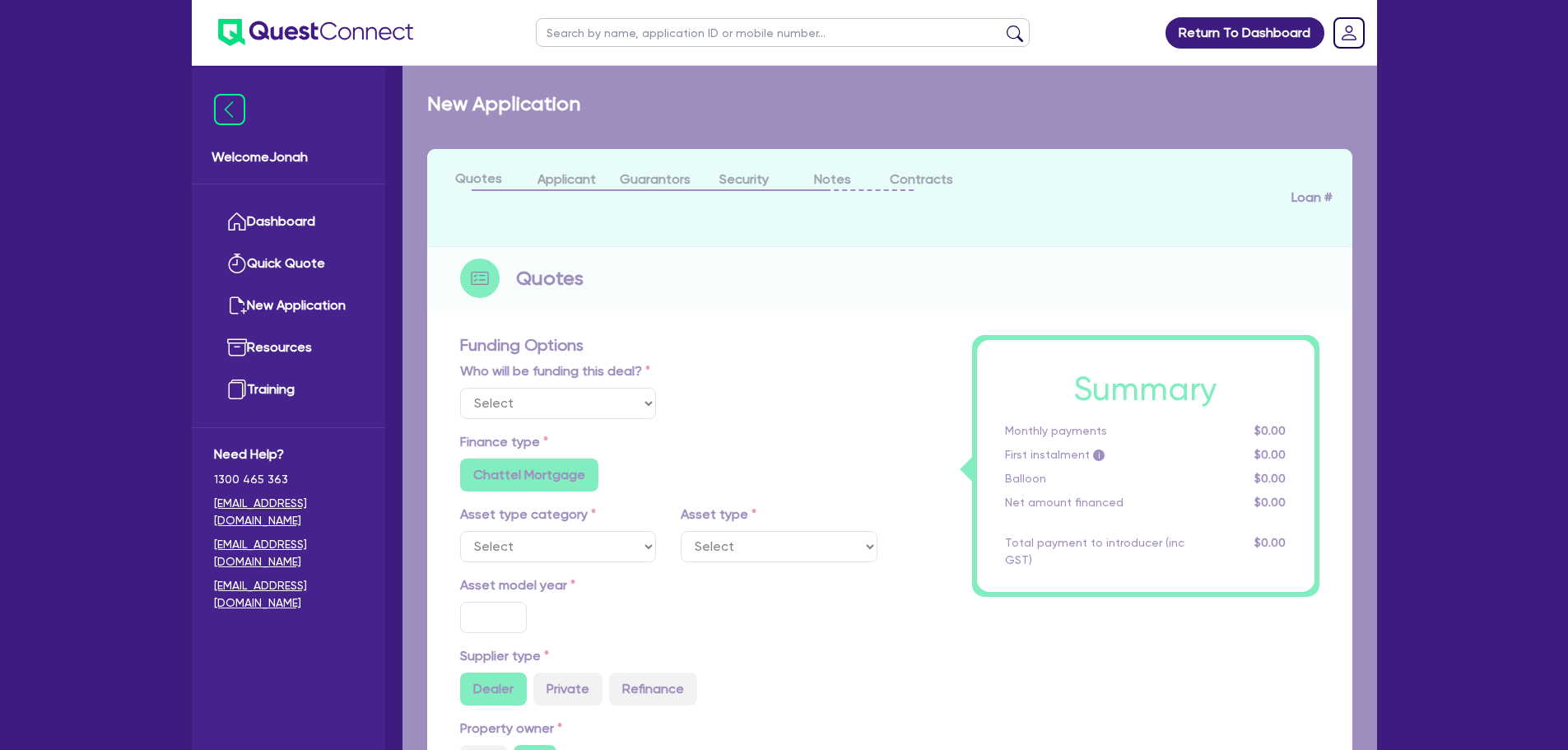
select select "Other"
select select "SECONDARY_ASSETS"
type input "2025"
radio input "true"
type input "20,000"
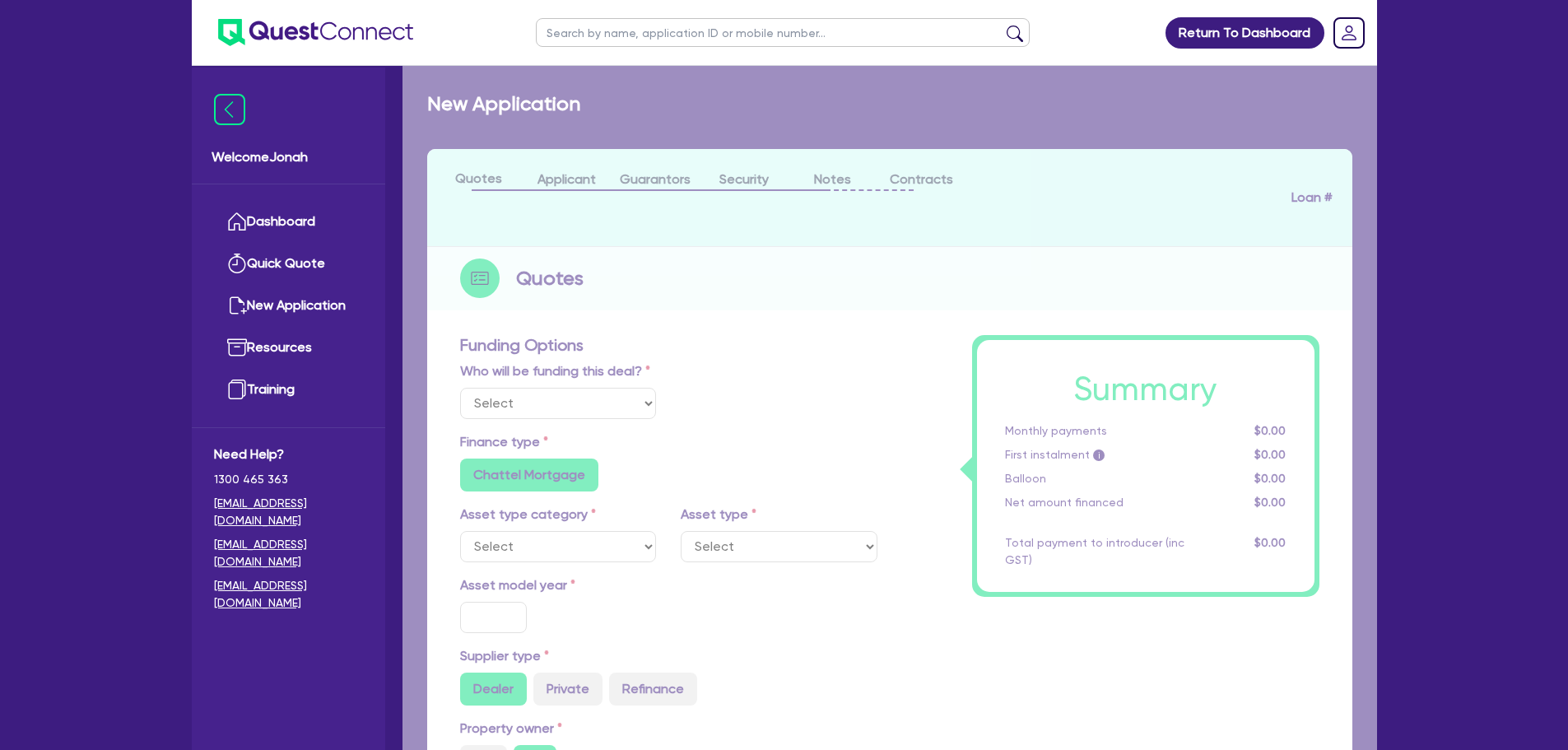
type input "8"
type input "1,736.31"
type input "6.99"
type input "649"
type input "900"
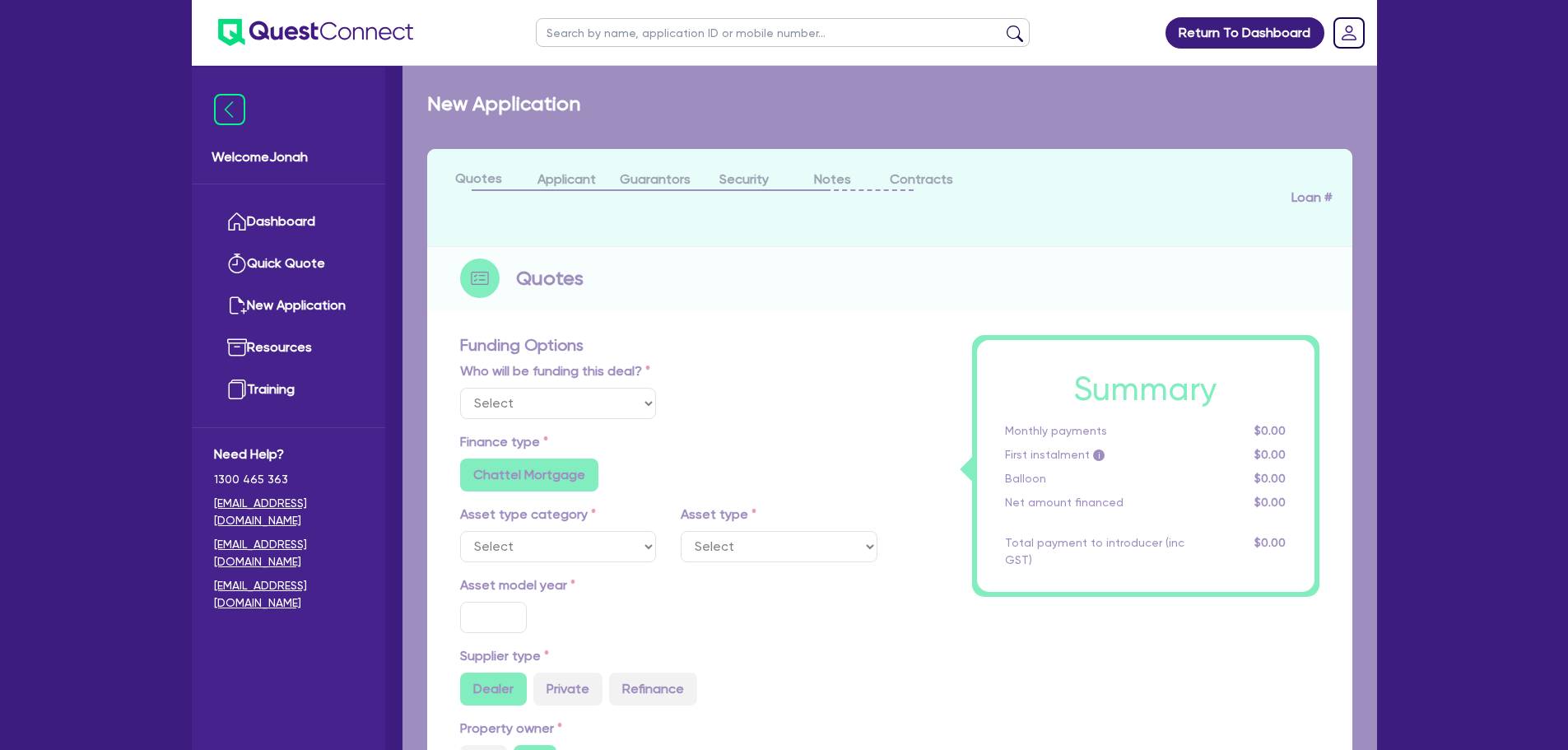
radio input "true"
select select "GENERATORS_AND_COMPRESSORS"
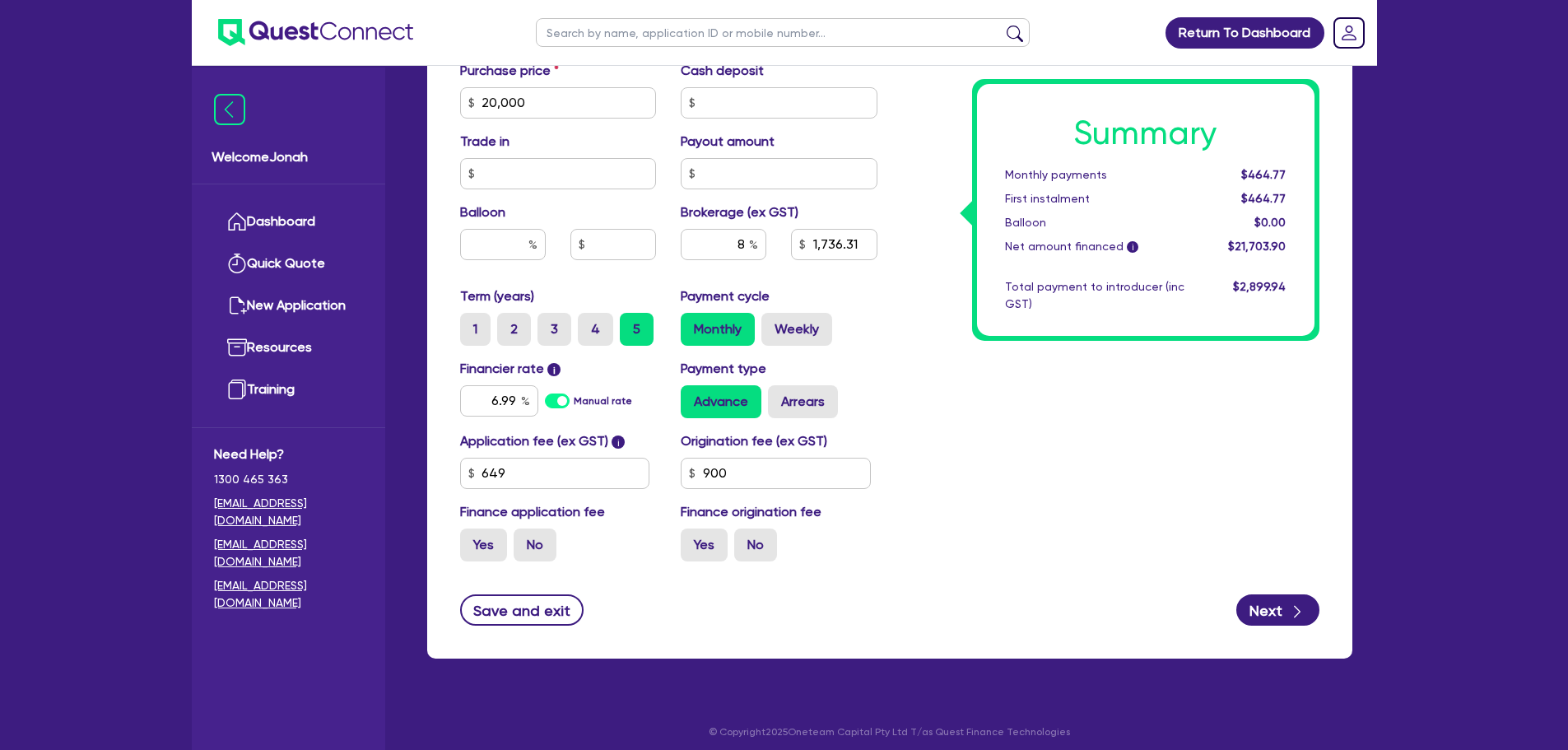
scroll to position [842, 0]
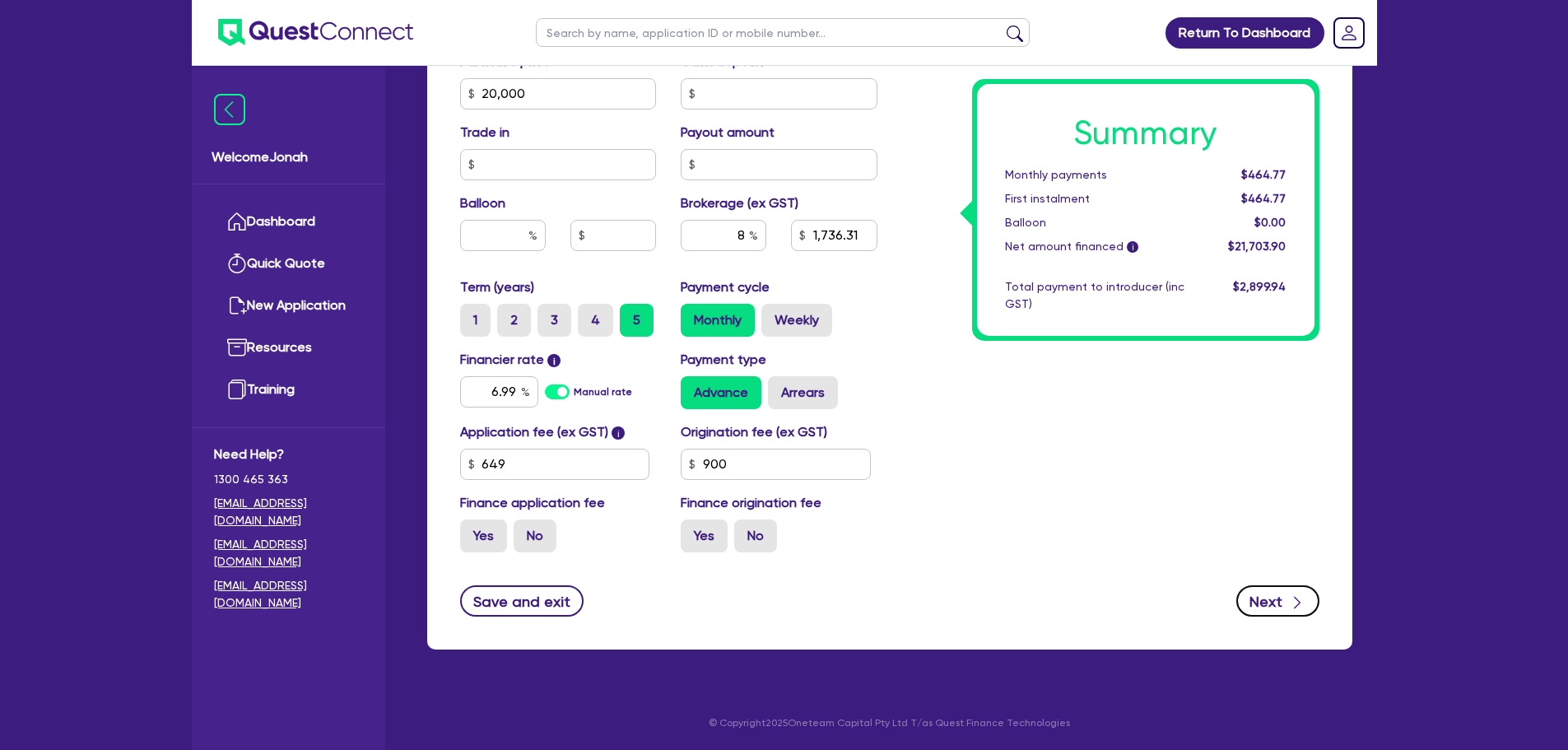
click at [1291, 603] on icon "button" at bounding box center [1298, 603] width 16 height 16
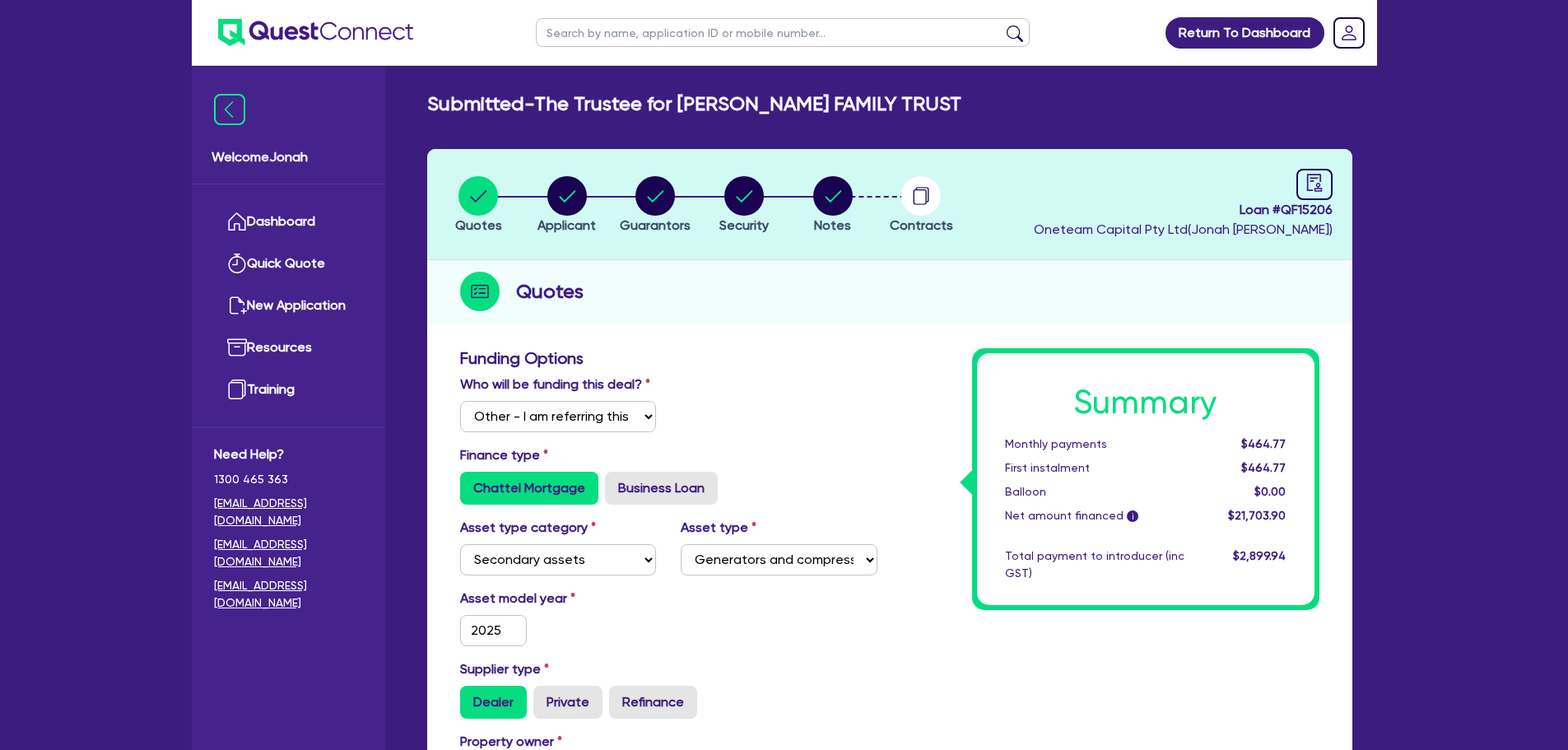
select select "TRUST"
select select "INDIVIDUAL"
select select "BUILDING_CONSTRUCTION"
select select "TRADES_SERVICES_CONSUMERS"
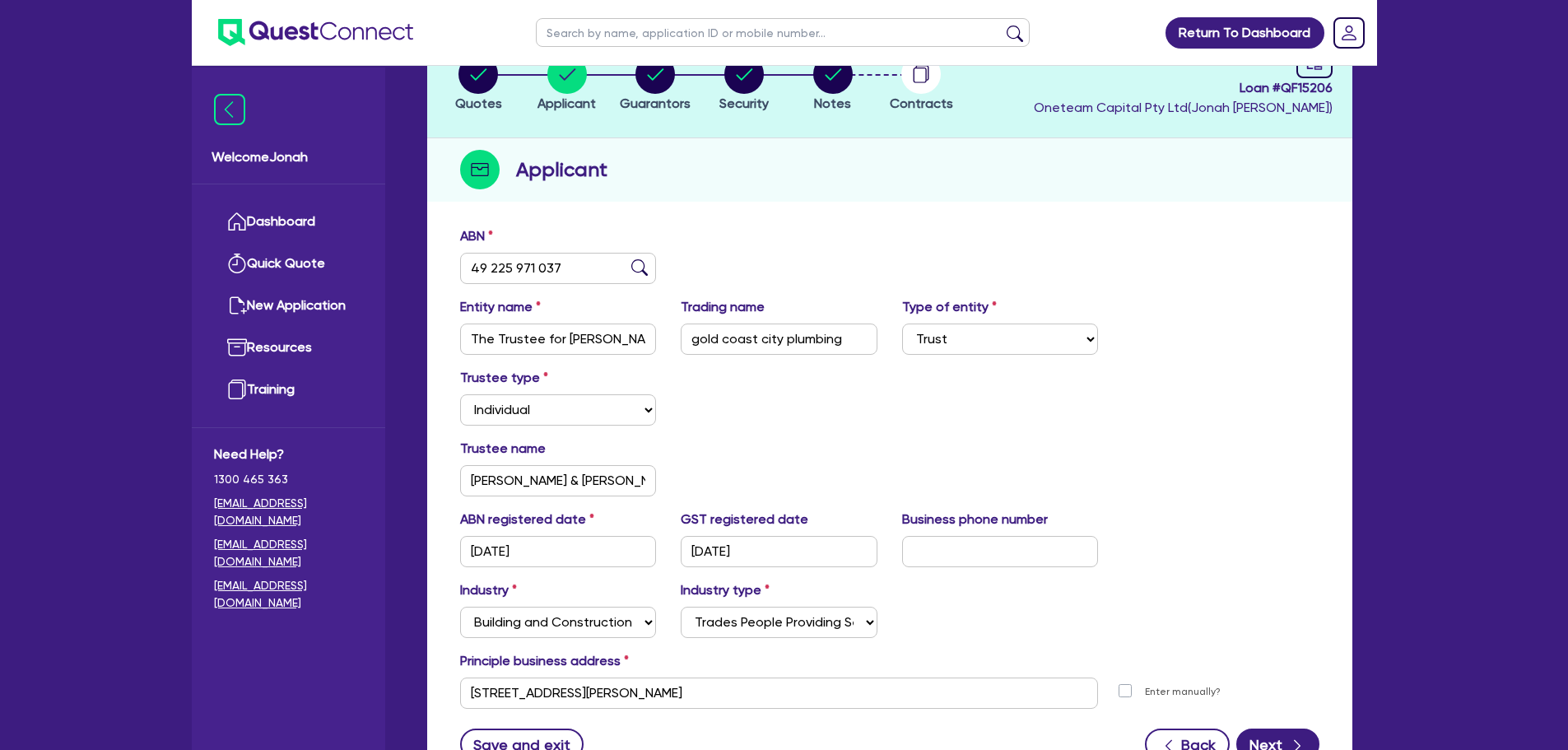
scroll to position [265, 0]
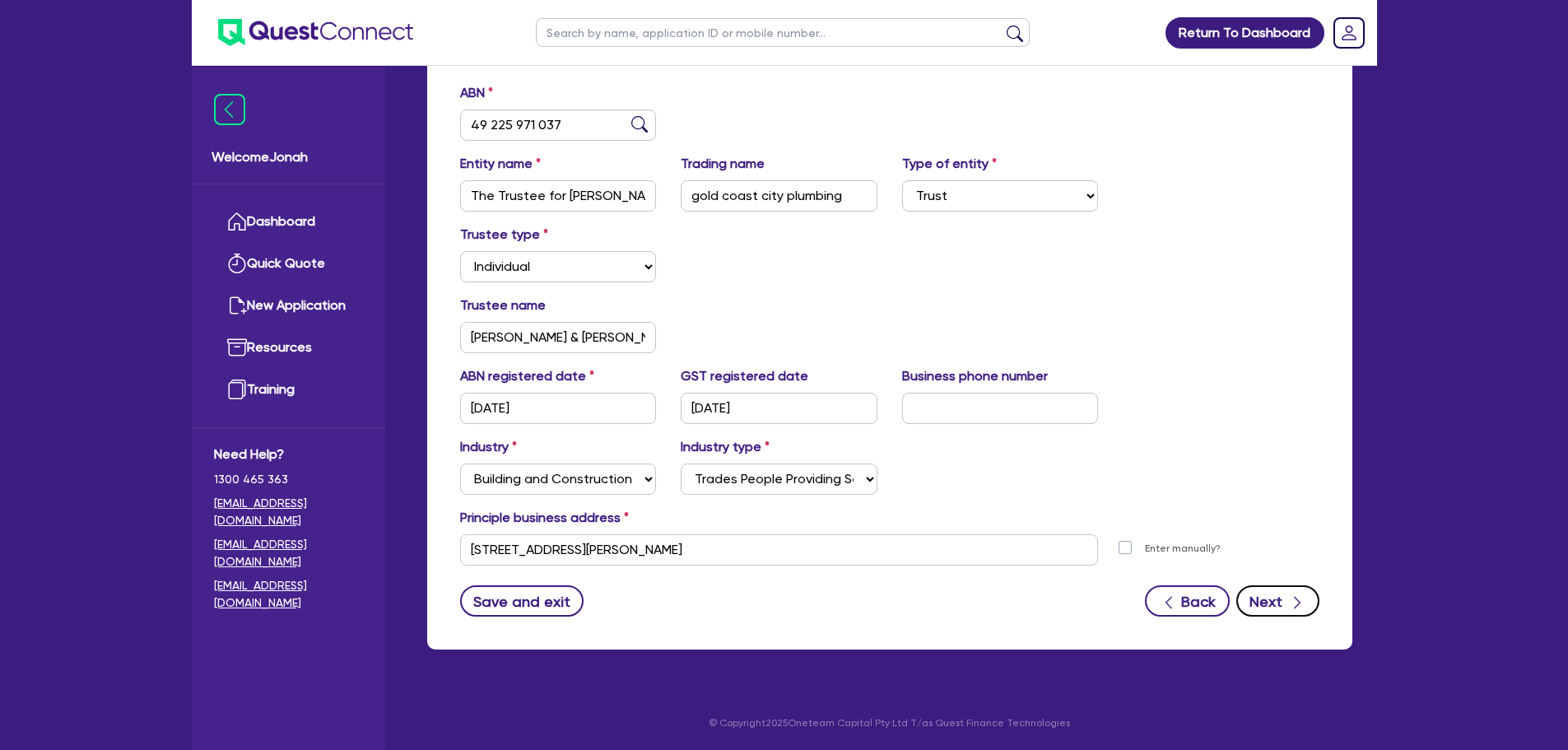
click at [1273, 603] on button "Next" at bounding box center [1278, 601] width 83 height 31
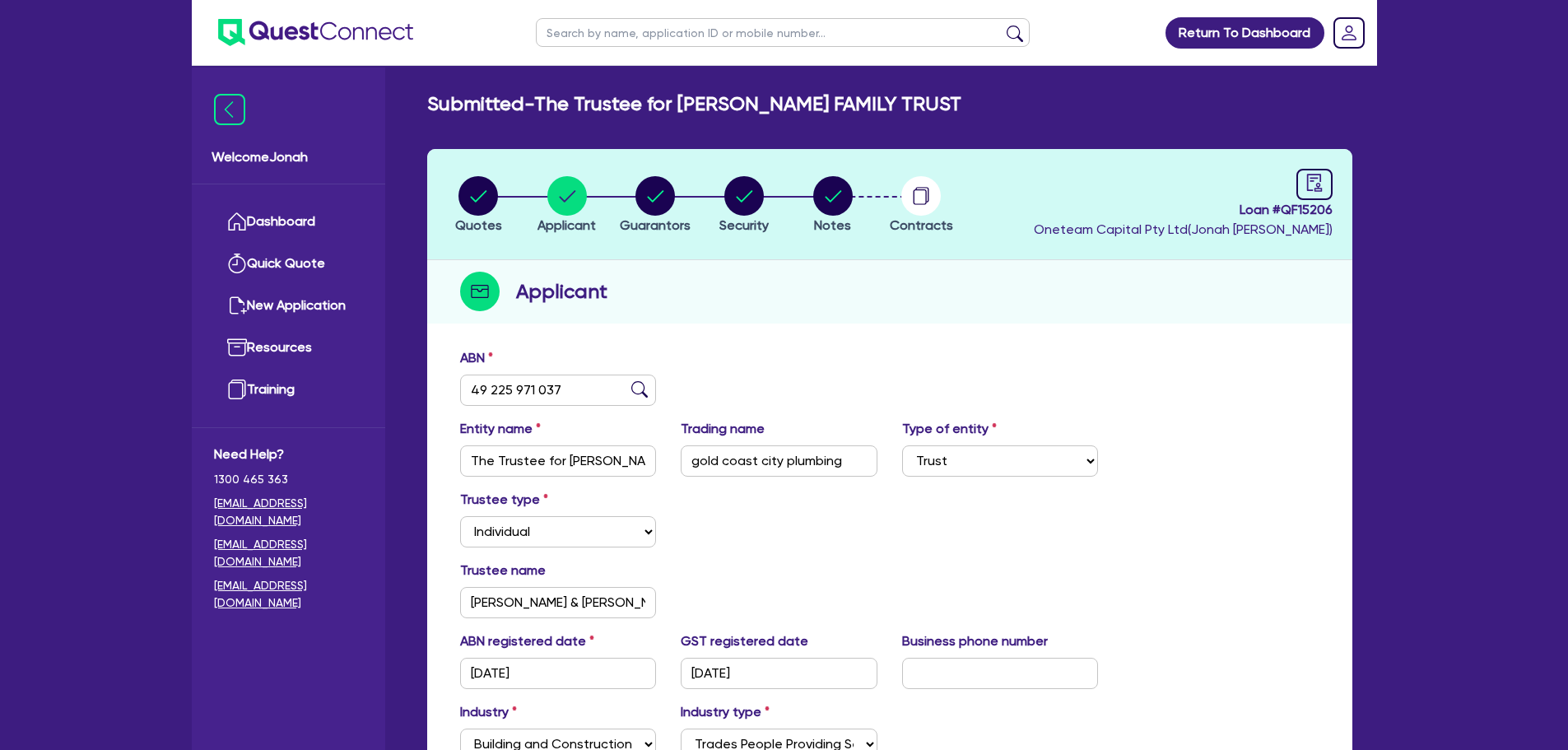
select select "MR"
select select "QLD"
select select "MARRIED"
select select "PROPERTY"
select select "VEHICLE"
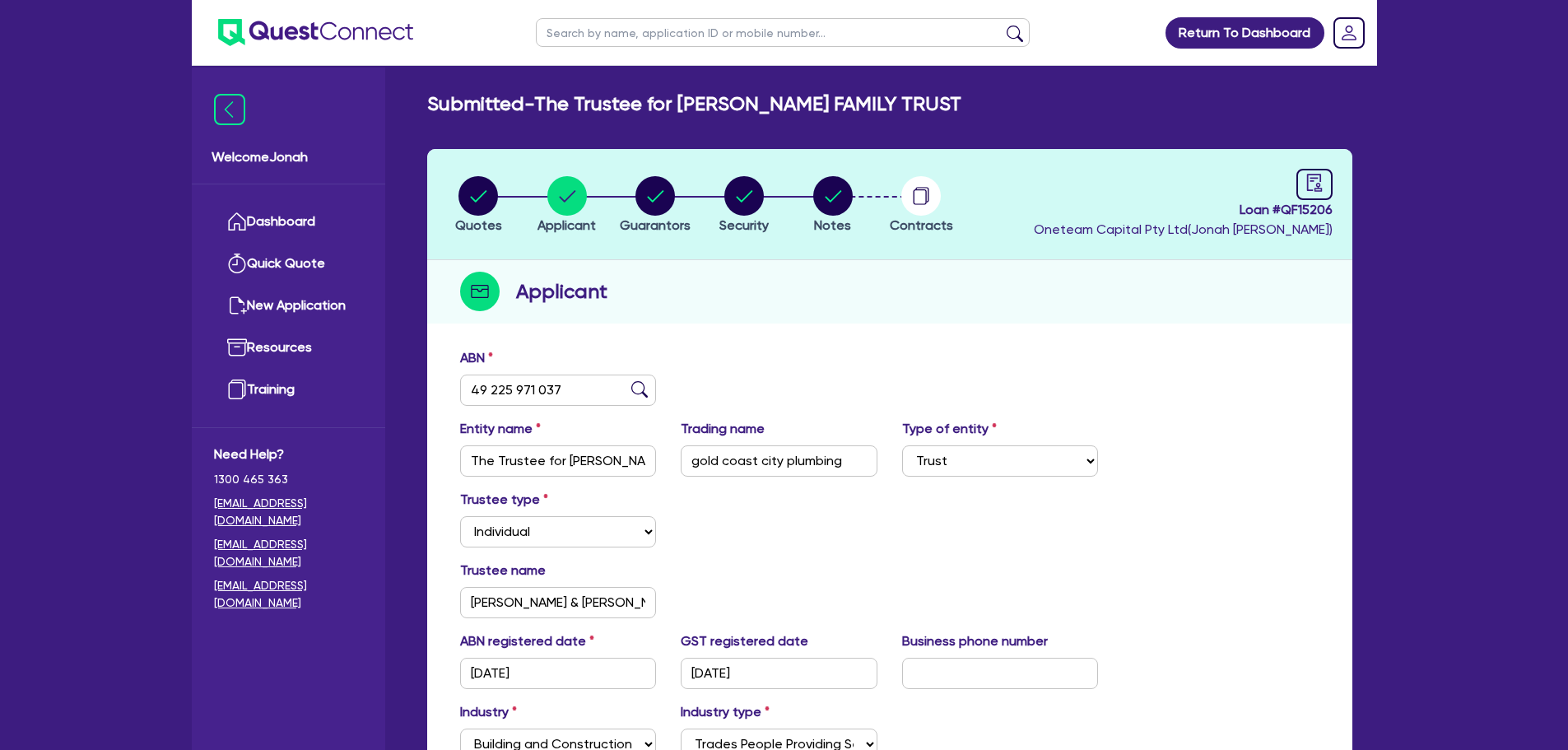
select select "VEHICLE"
select select "MORTGAGE"
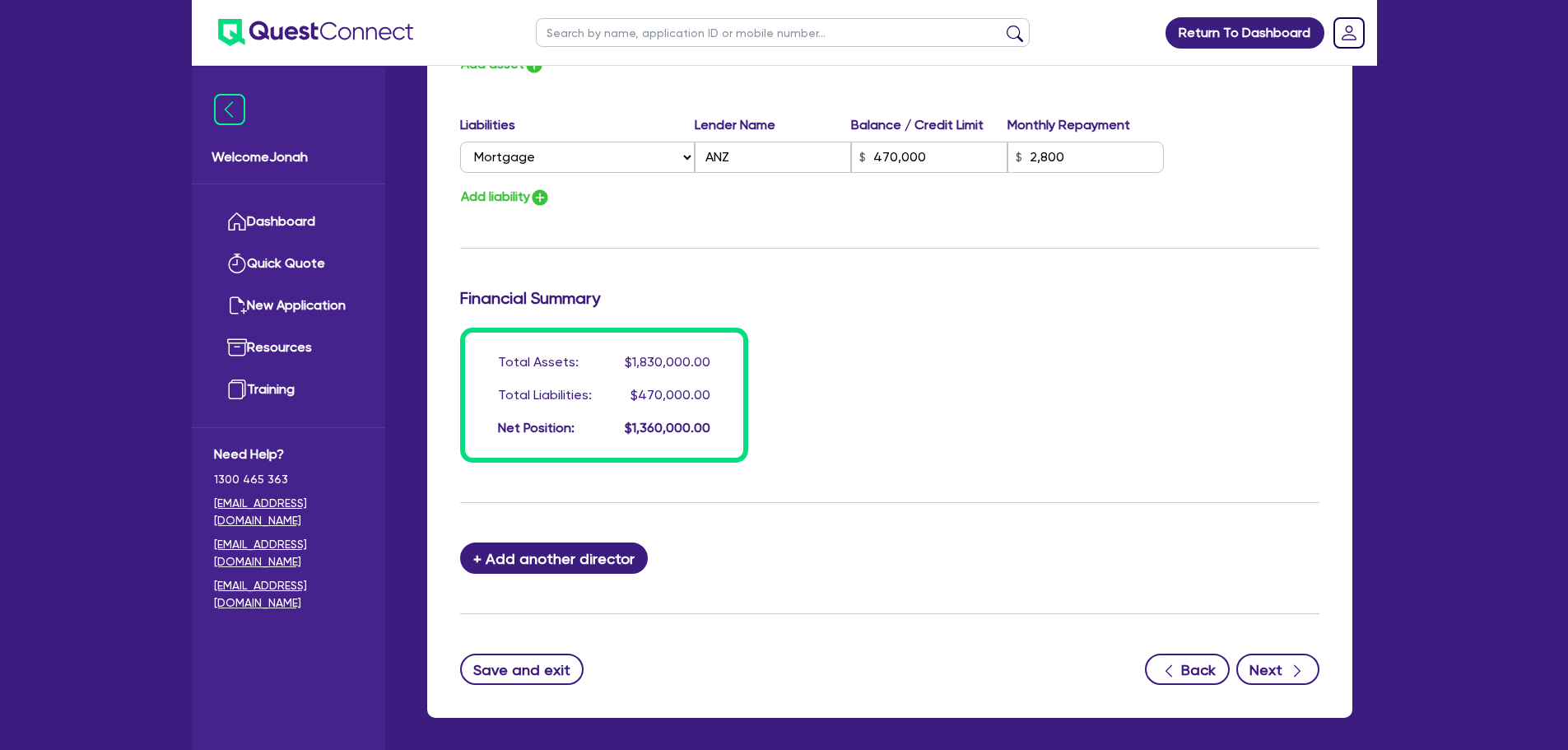
scroll to position [1285, 0]
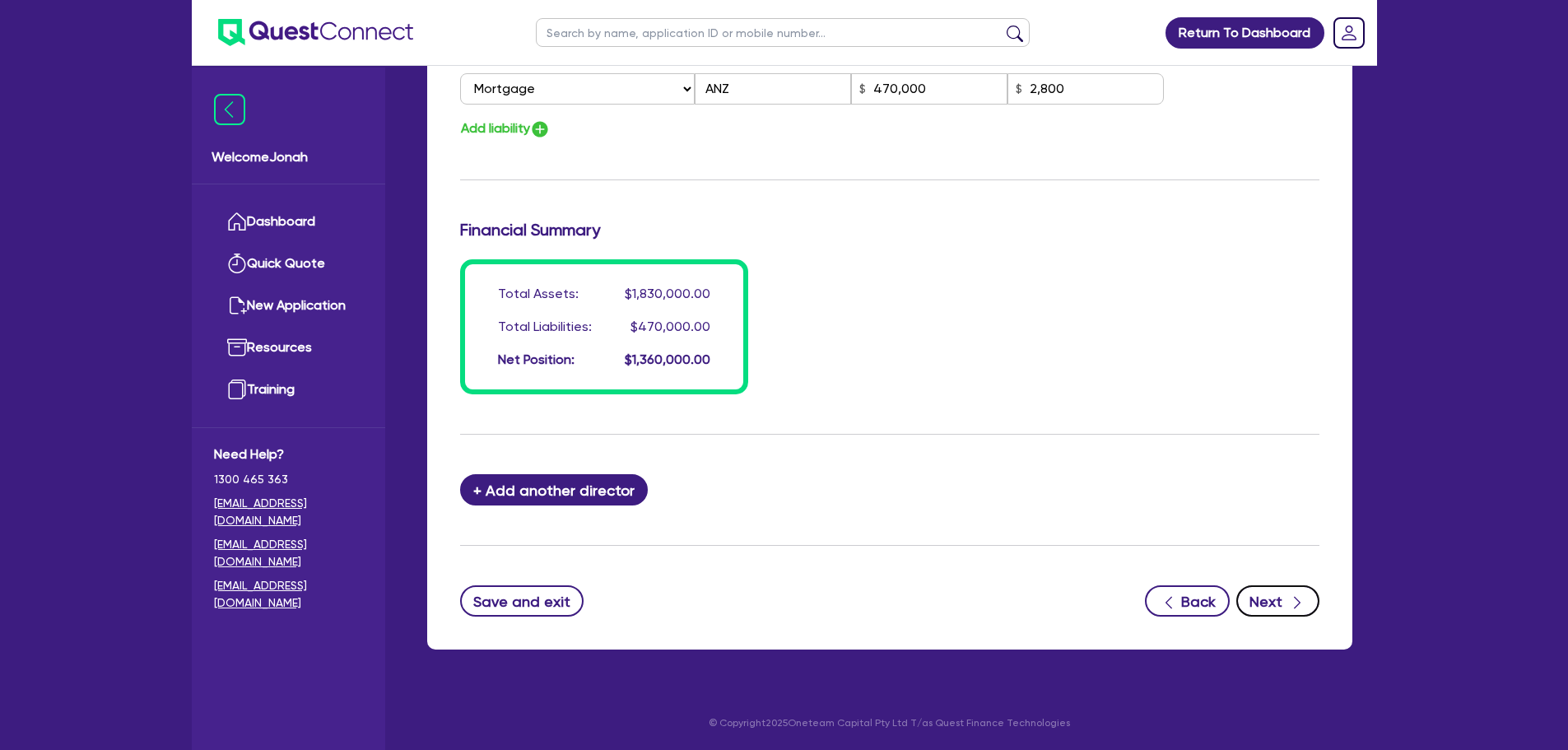
click at [1271, 613] on button "Next" at bounding box center [1278, 601] width 83 height 31
select select "SECONDARY_ASSETS"
select select "GENERATORS_AND_COMPRESSORS"
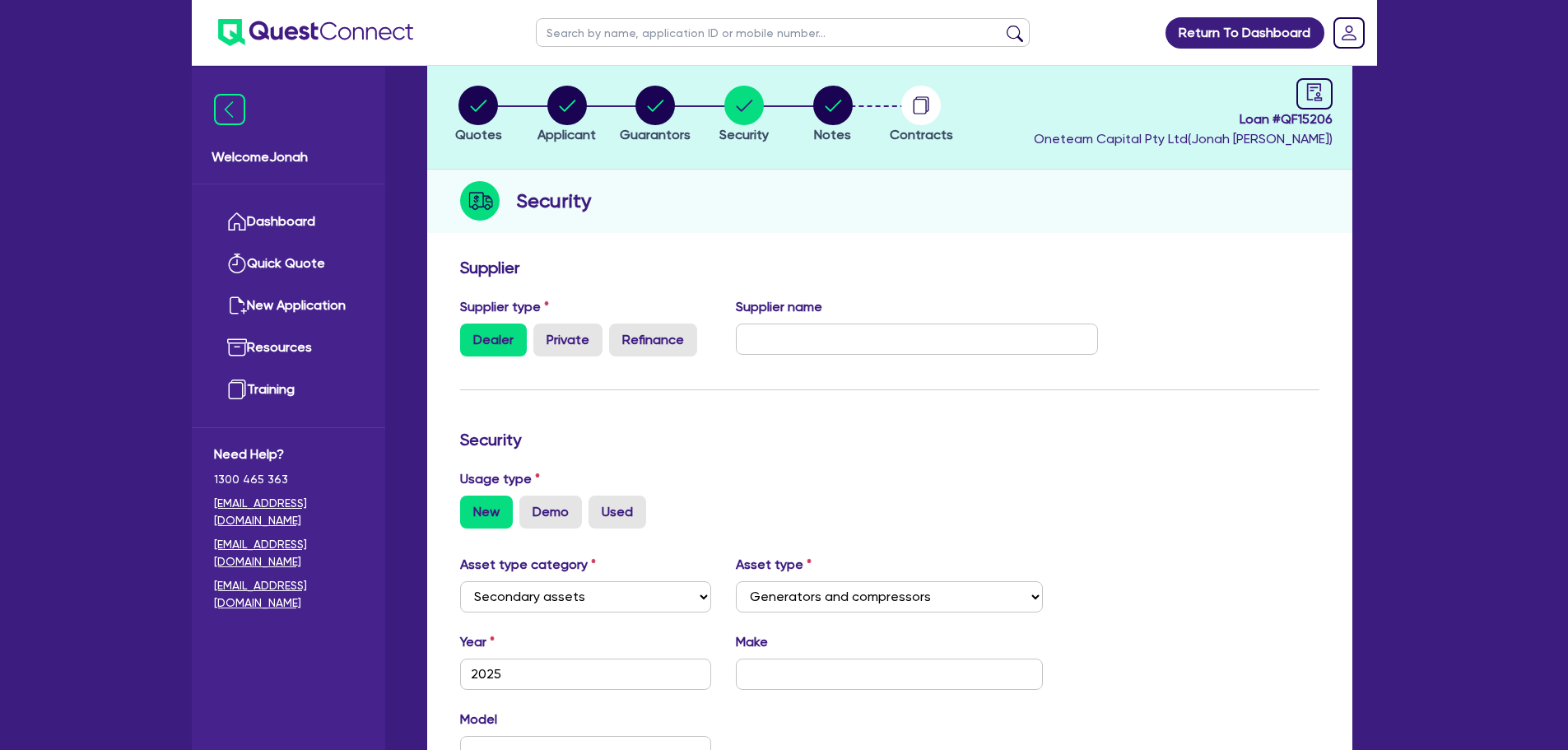
scroll to position [460, 0]
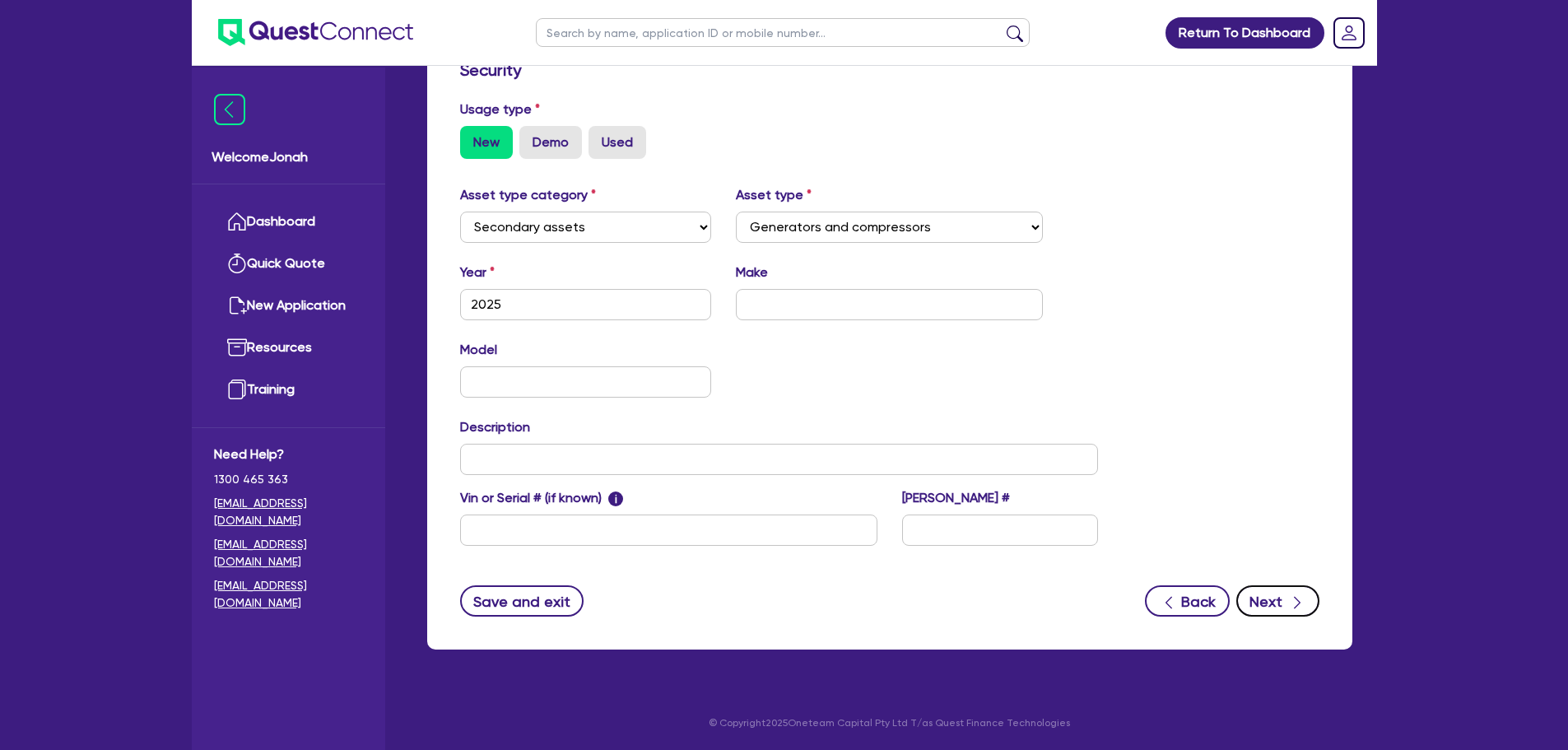
click at [1261, 593] on button "Next" at bounding box center [1278, 601] width 83 height 31
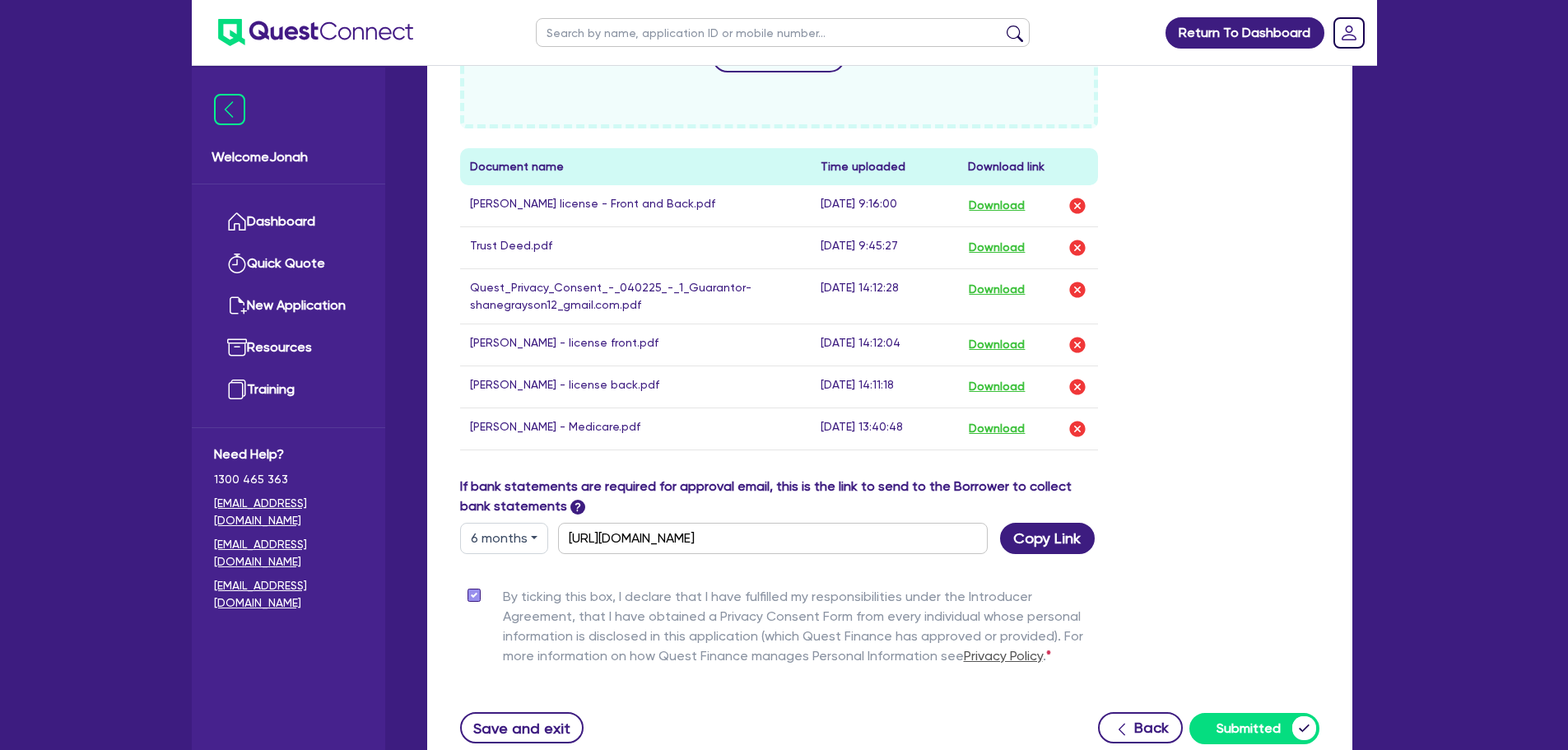
scroll to position [900, 0]
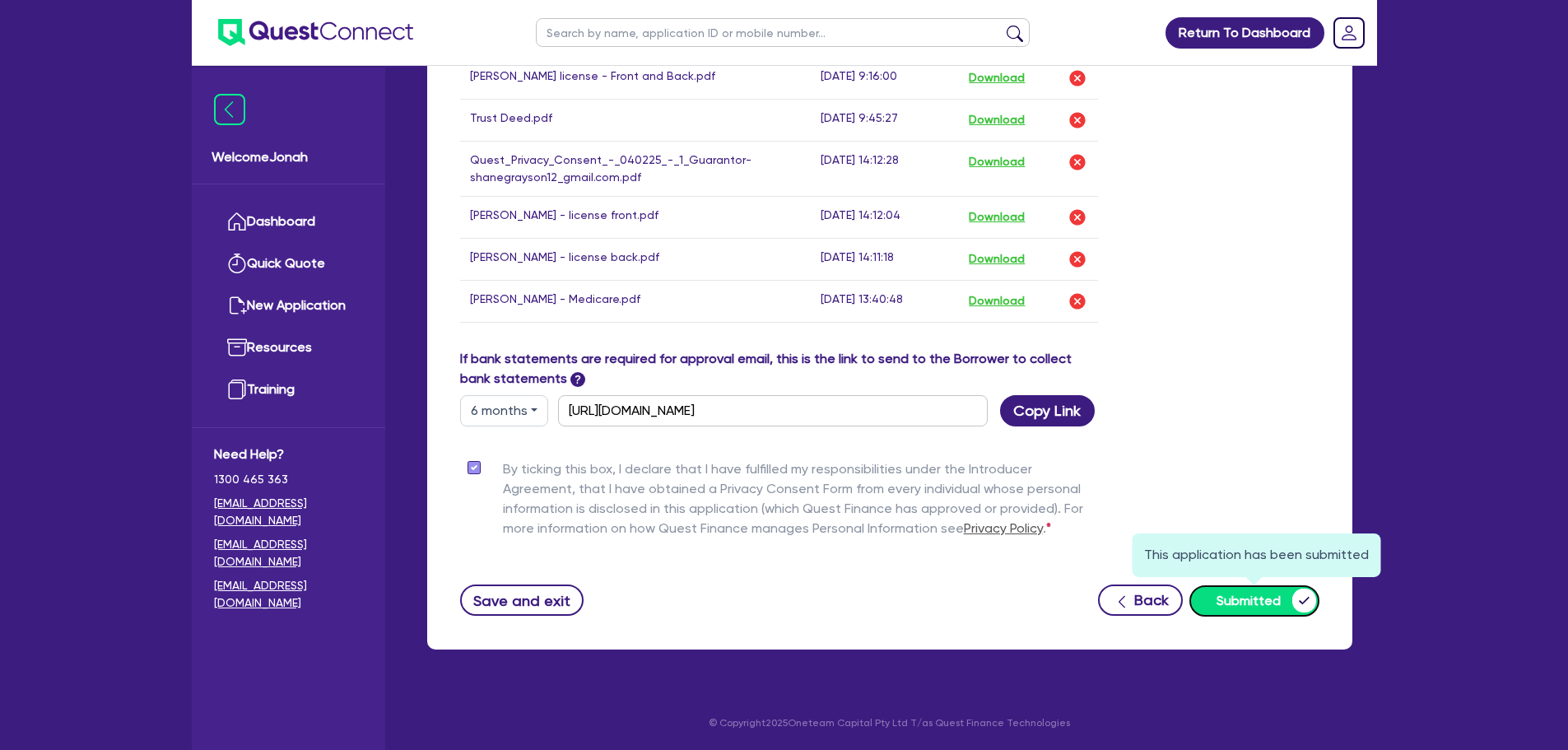
click at [1240, 599] on button "Submitted" at bounding box center [1255, 601] width 130 height 31
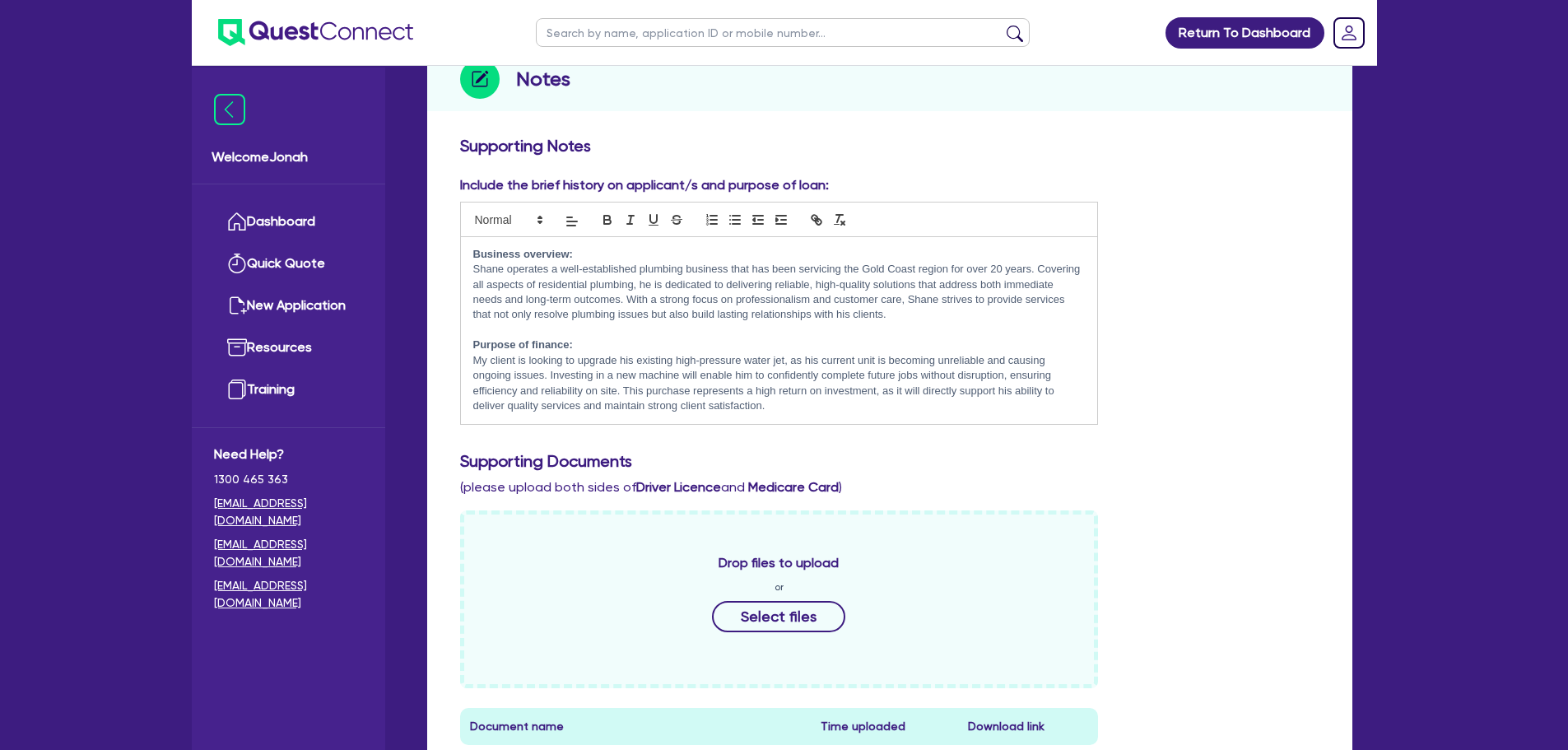
scroll to position [0, 0]
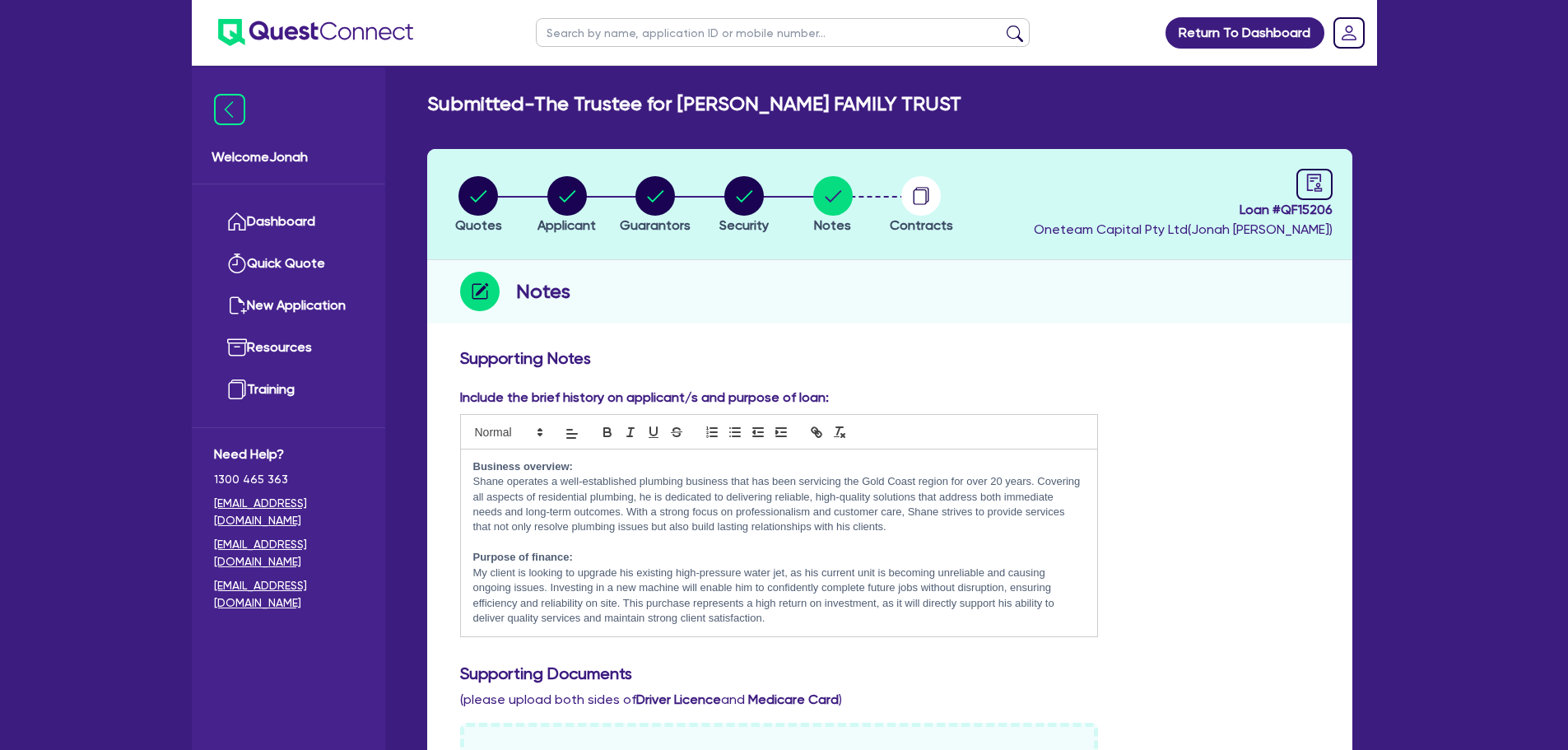
click at [897, 174] on header "Quotes Applicant Guarantors Security Notes Contracts Loan # QF15206 Oneteam Cap…" at bounding box center [890, 204] width 926 height 111
click at [911, 196] on circle "button" at bounding box center [922, 196] width 40 height 40
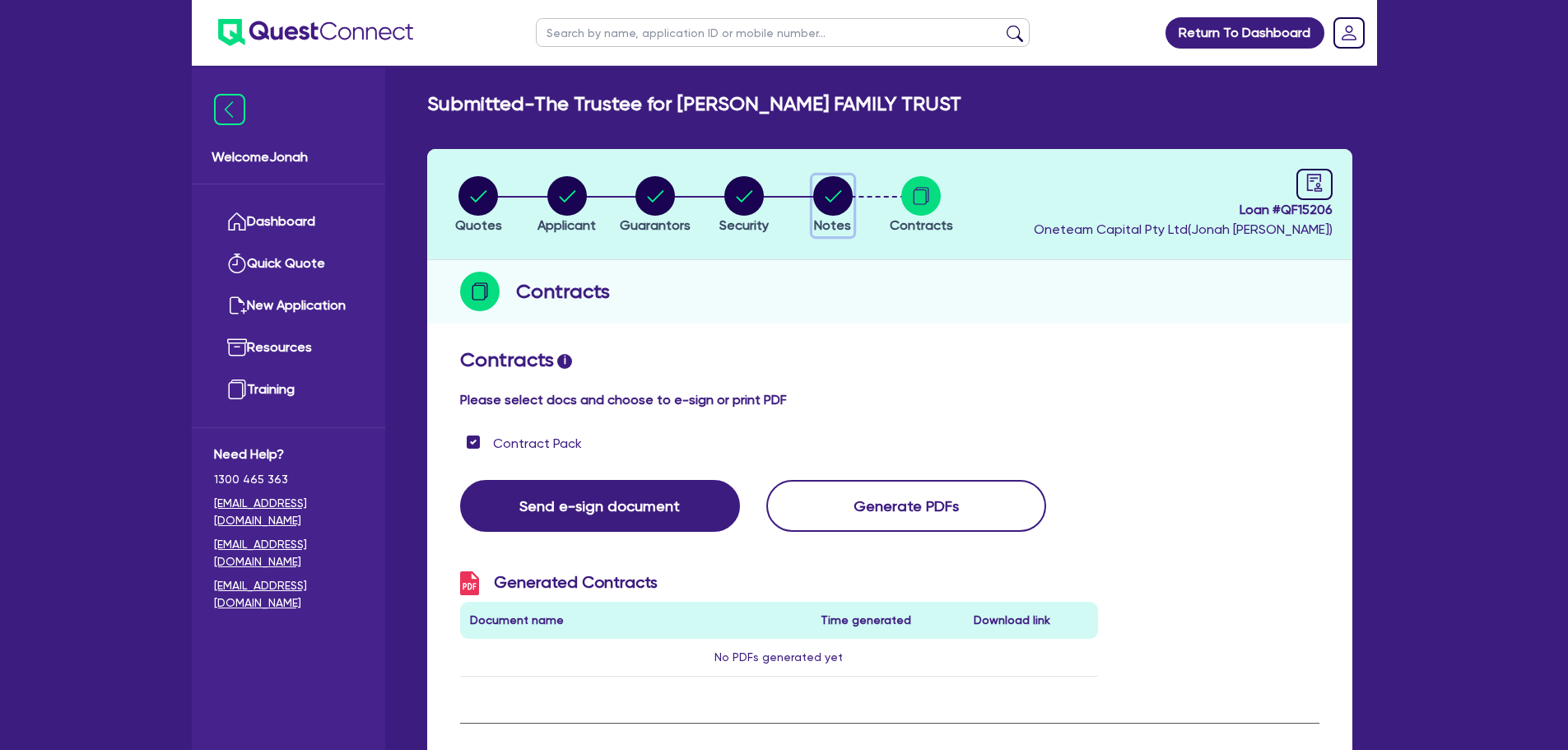
click at [832, 201] on icon "button" at bounding box center [833, 196] width 16 height 12
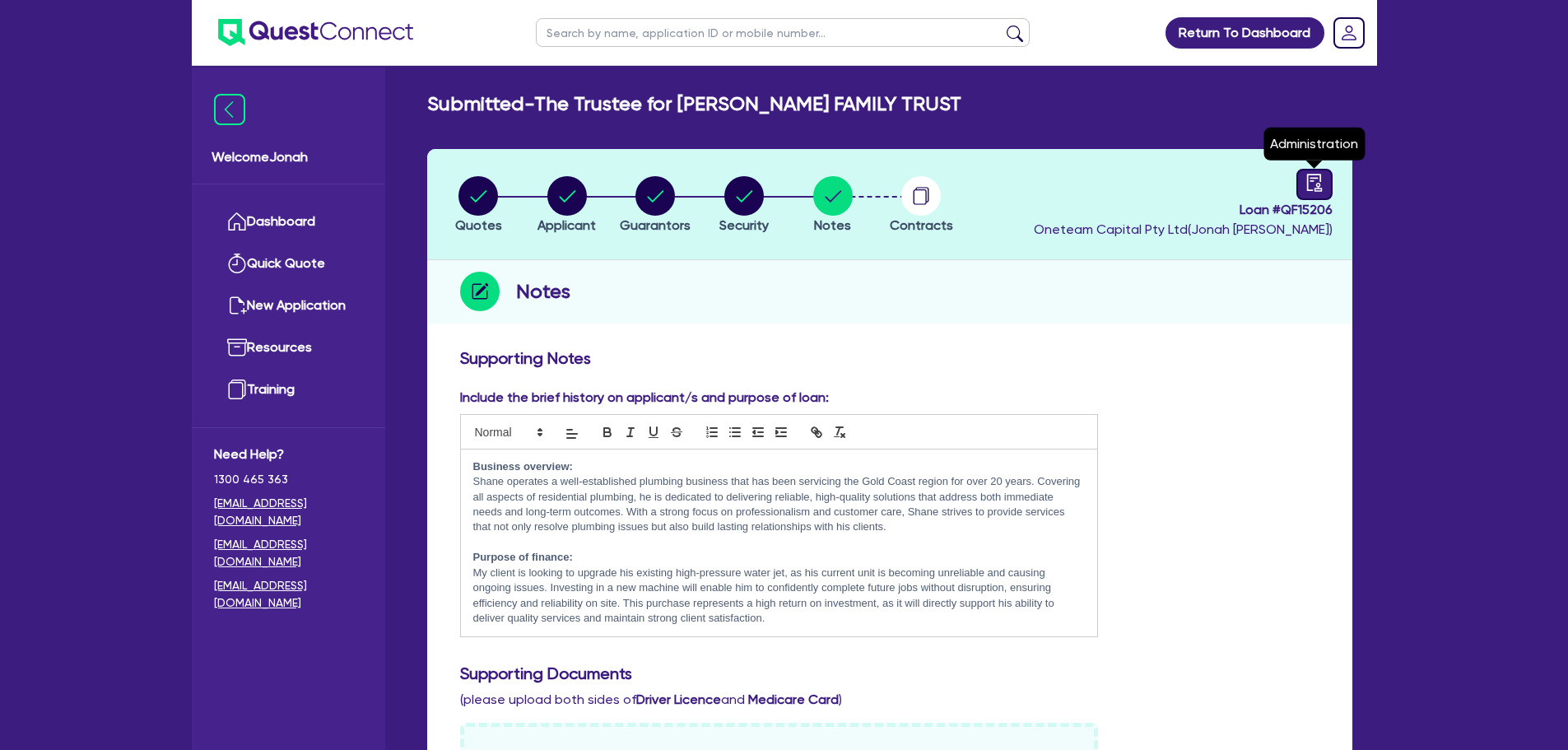
click at [1303, 174] on div at bounding box center [1315, 184] width 36 height 31
select select "SUBMITTED_NEW"
select select "Other"
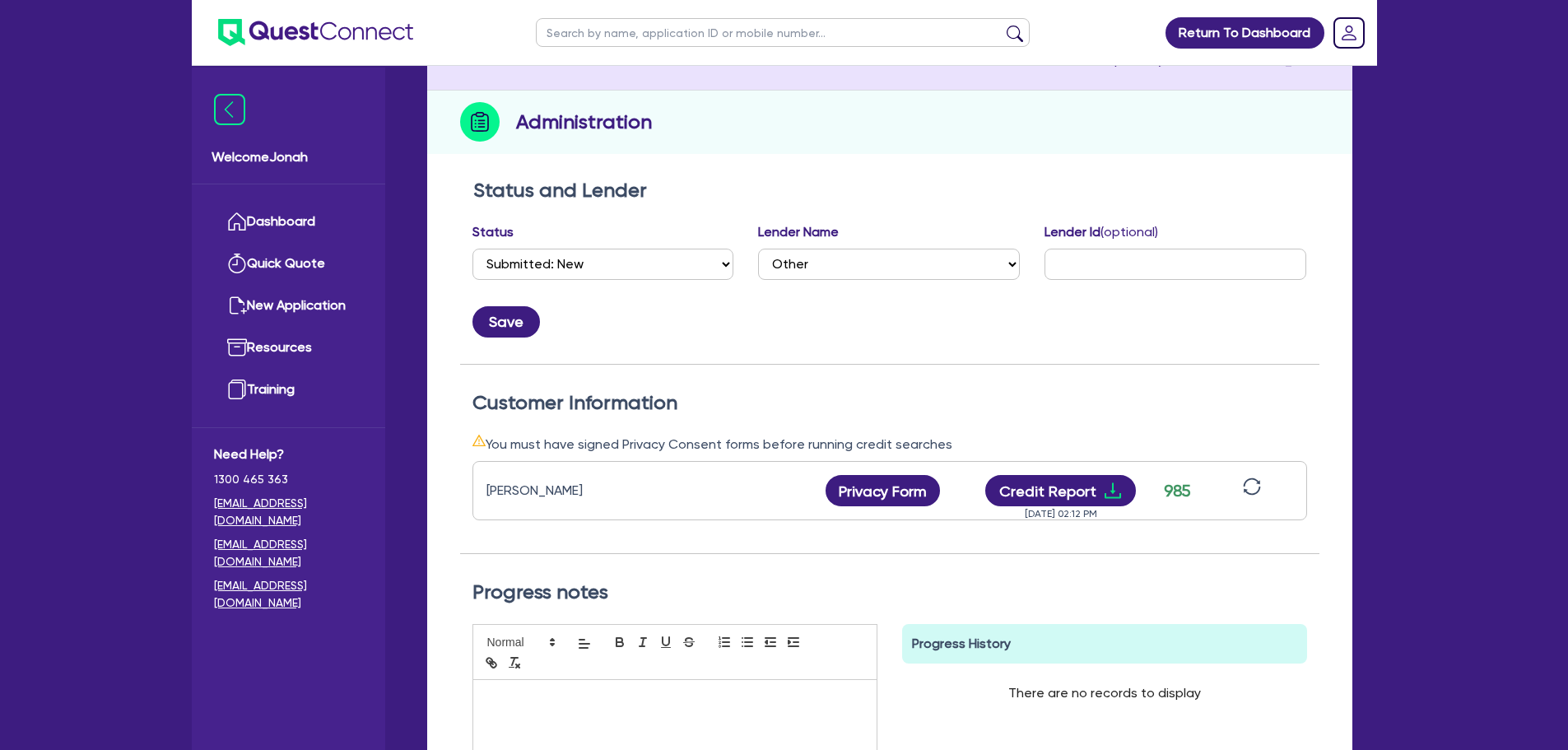
scroll to position [441, 0]
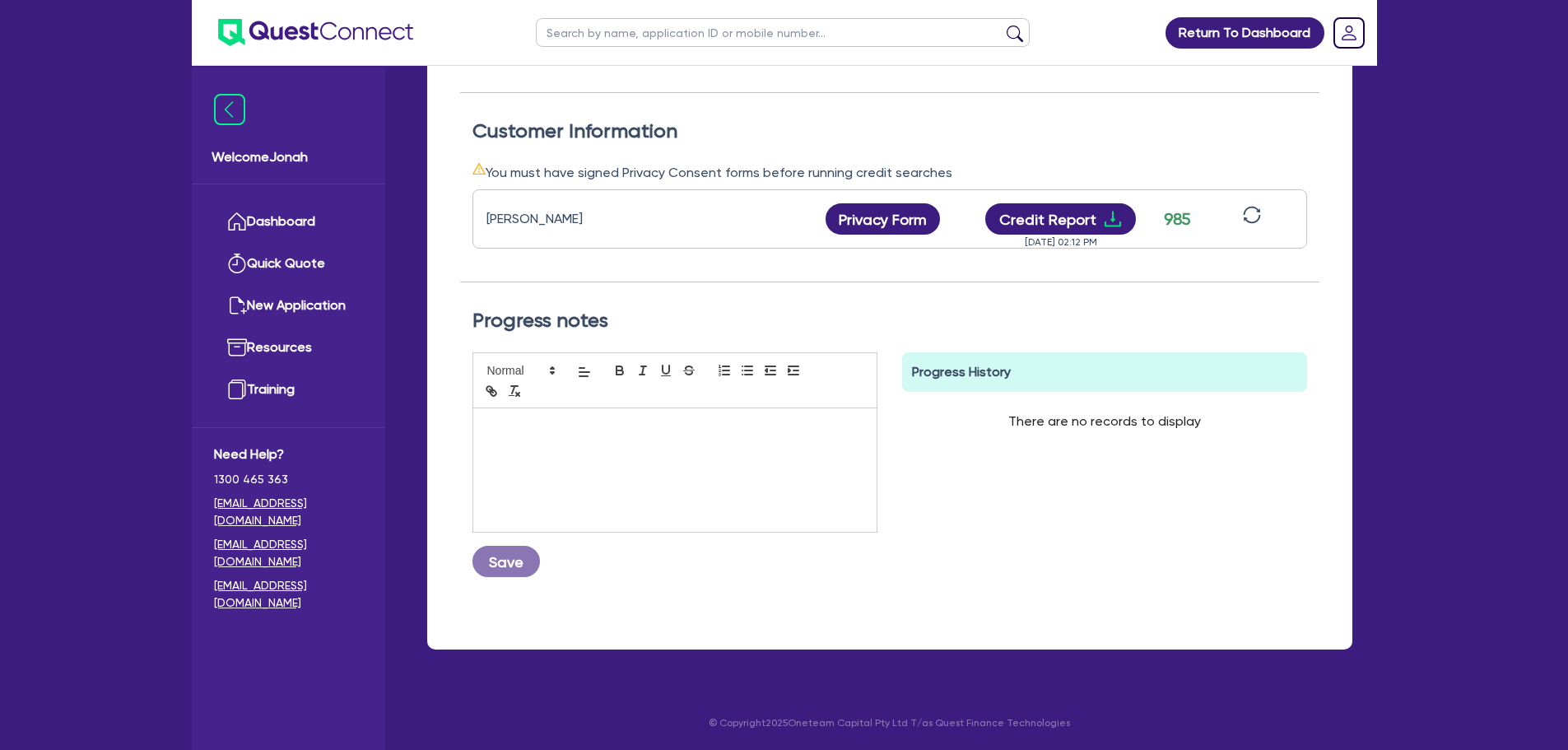
click at [623, 468] on div at bounding box center [675, 470] width 404 height 123
click at [609, 450] on div at bounding box center [675, 470] width 404 height 123
click at [595, 423] on p "Submit to Angle" at bounding box center [675, 426] width 379 height 15
click at [562, 427] on p "Submit to Angle under A++" at bounding box center [675, 426] width 379 height 15
click at [628, 427] on p "Submit to Angle. Client fits under A++" at bounding box center [675, 426] width 379 height 15
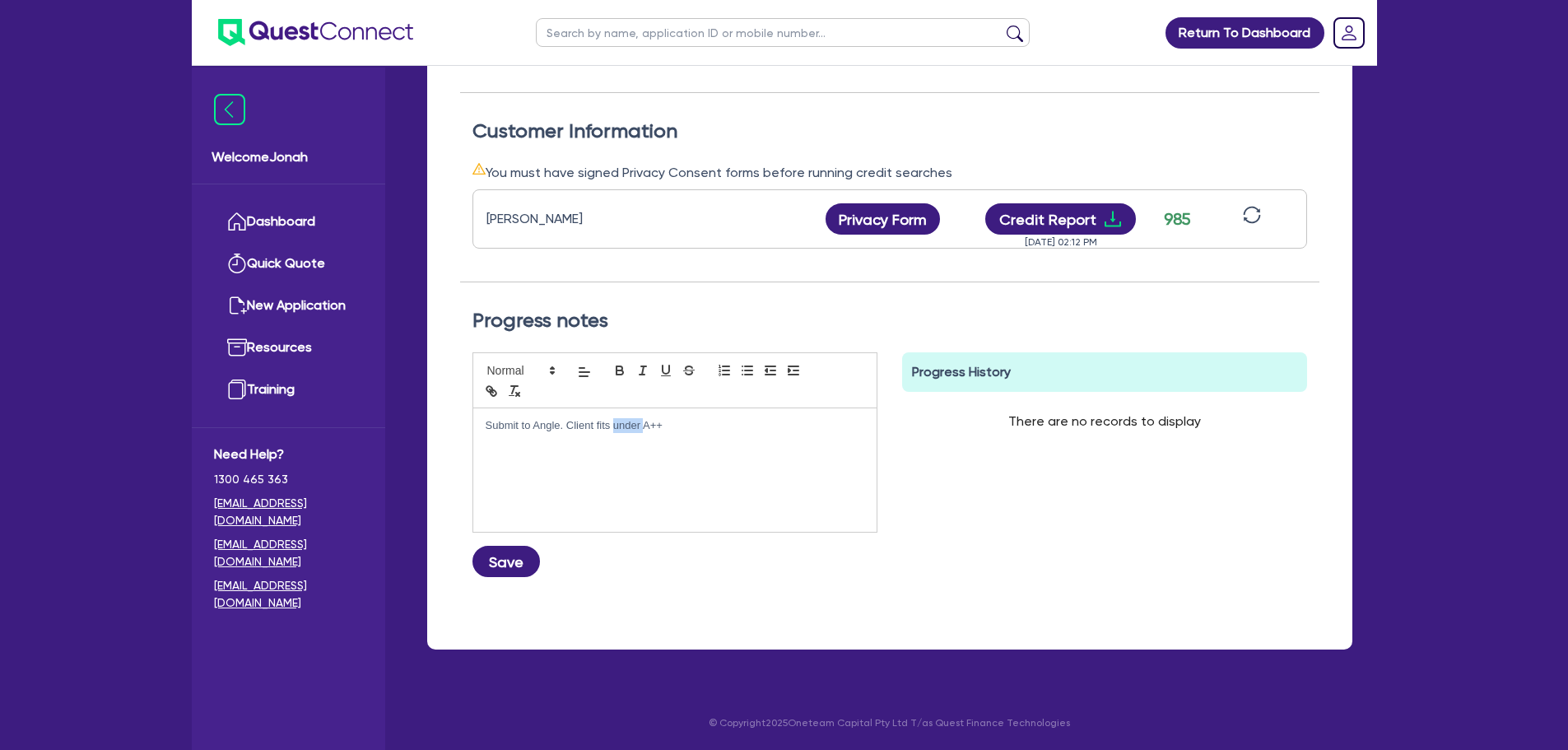
click at [628, 427] on p "Submit to Angle. Client fits under A++" at bounding box center [675, 426] width 379 height 15
click at [666, 425] on p "Submit to Angle. Client fits A++" at bounding box center [675, 426] width 379 height 15
click at [518, 554] on button "Save" at bounding box center [506, 561] width 68 height 31
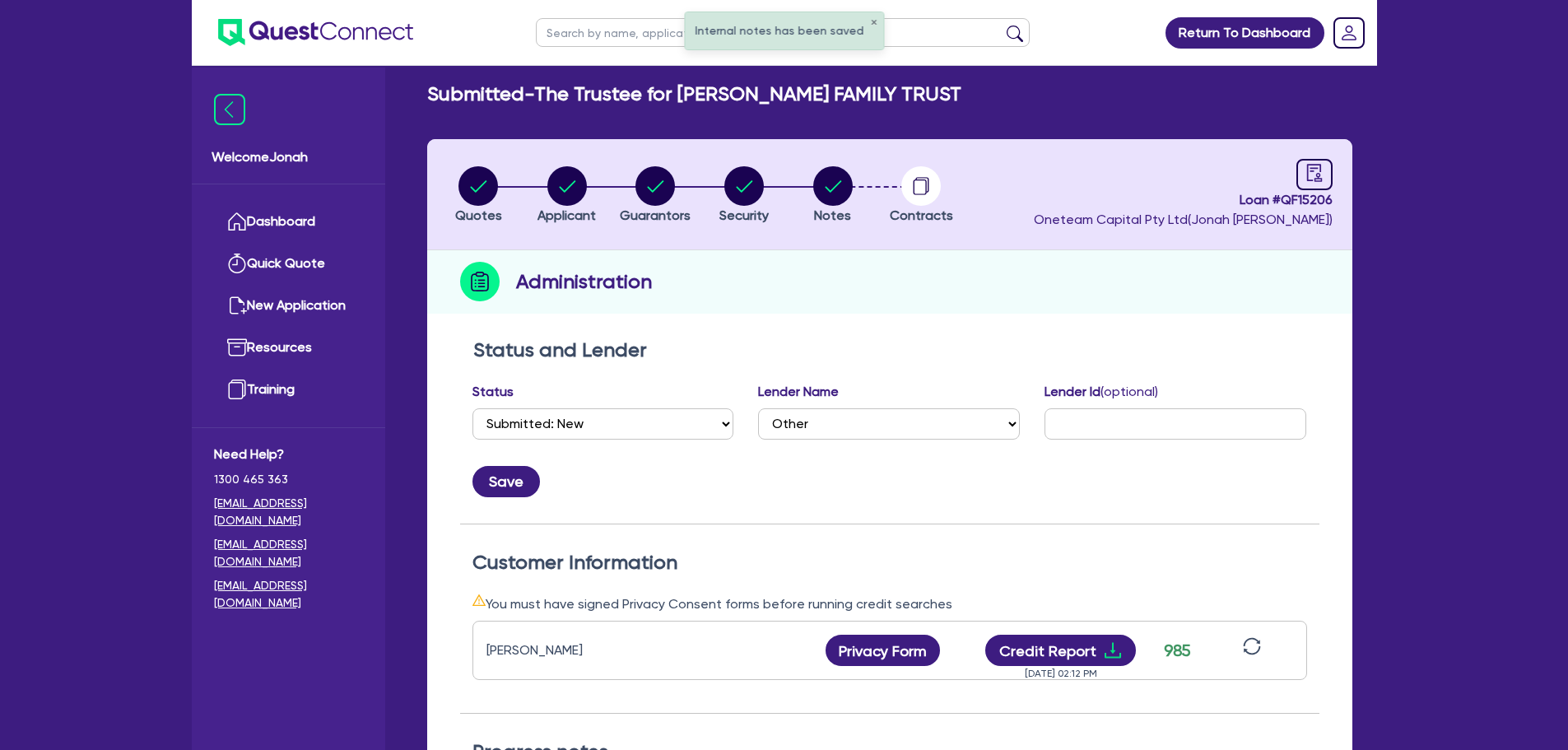
scroll to position [0, 0]
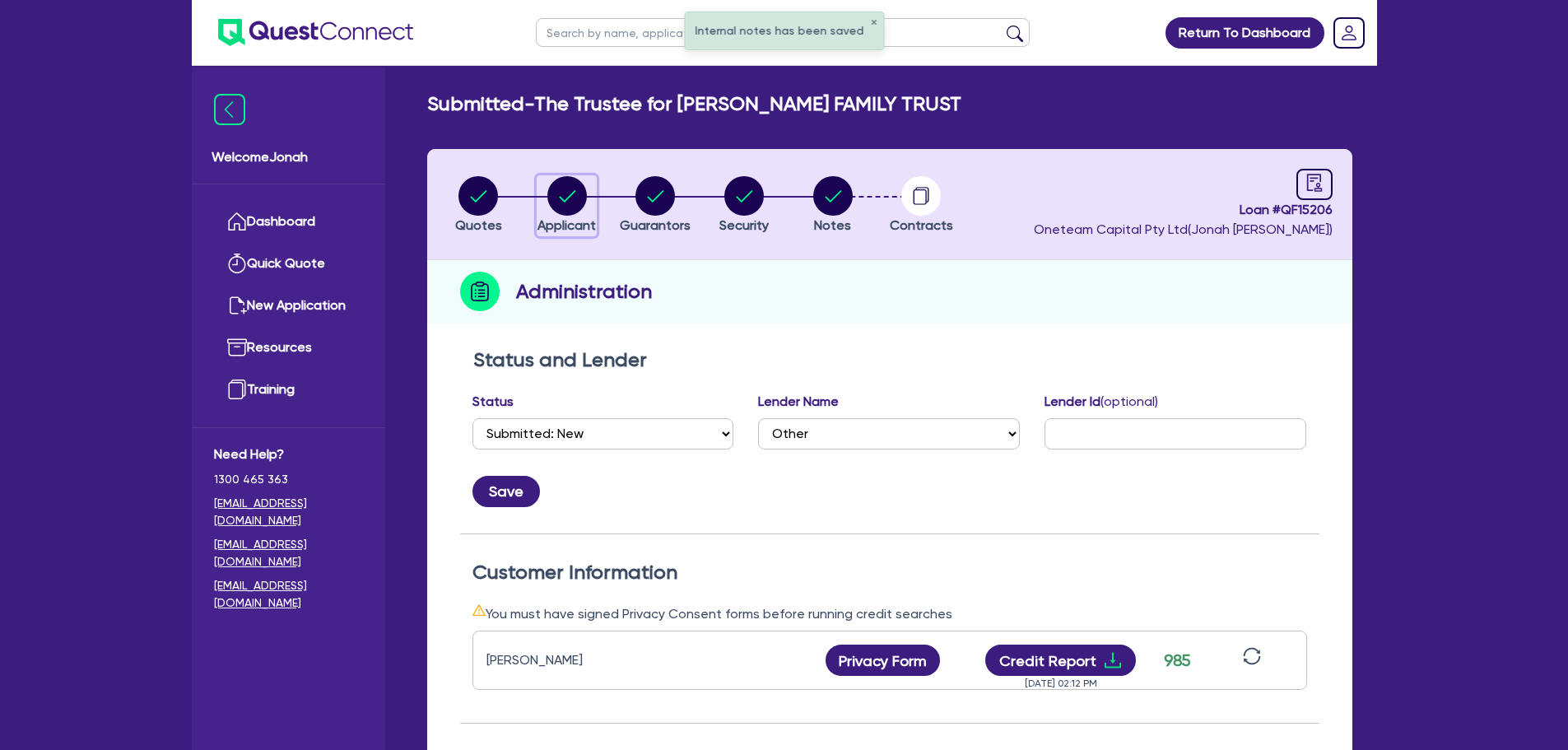
click at [572, 194] on icon "button" at bounding box center [567, 196] width 16 height 12
select select "TRUST"
select select "INDIVIDUAL"
select select "BUILDING_CONSTRUCTION"
select select "TRADES_SERVICES_CONSUMERS"
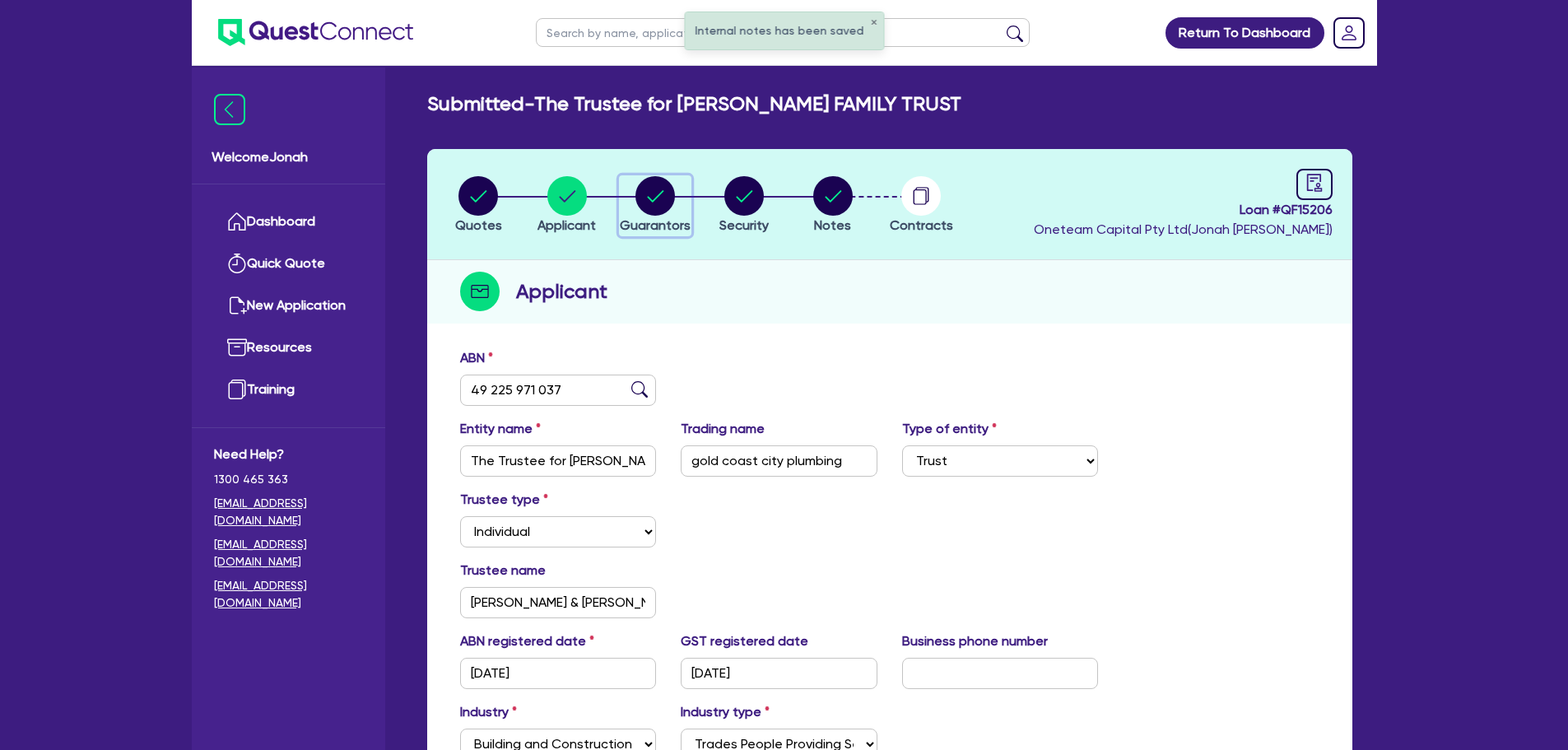
click at [654, 193] on circle "button" at bounding box center [656, 196] width 40 height 40
select select "MR"
select select "QLD"
select select "MARRIED"
select select "PROPERTY"
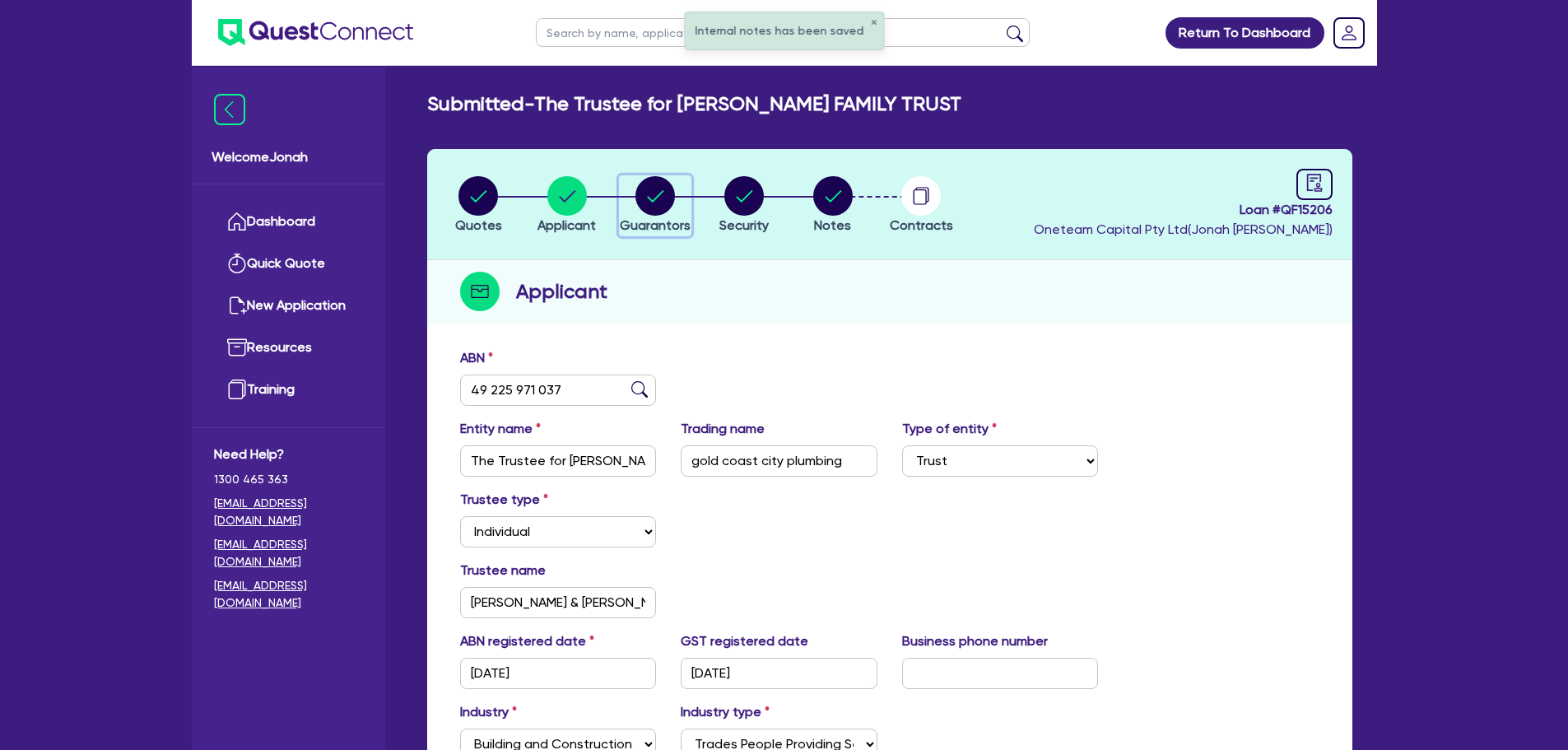
select select "VEHICLE"
select select "MORTGAGE"
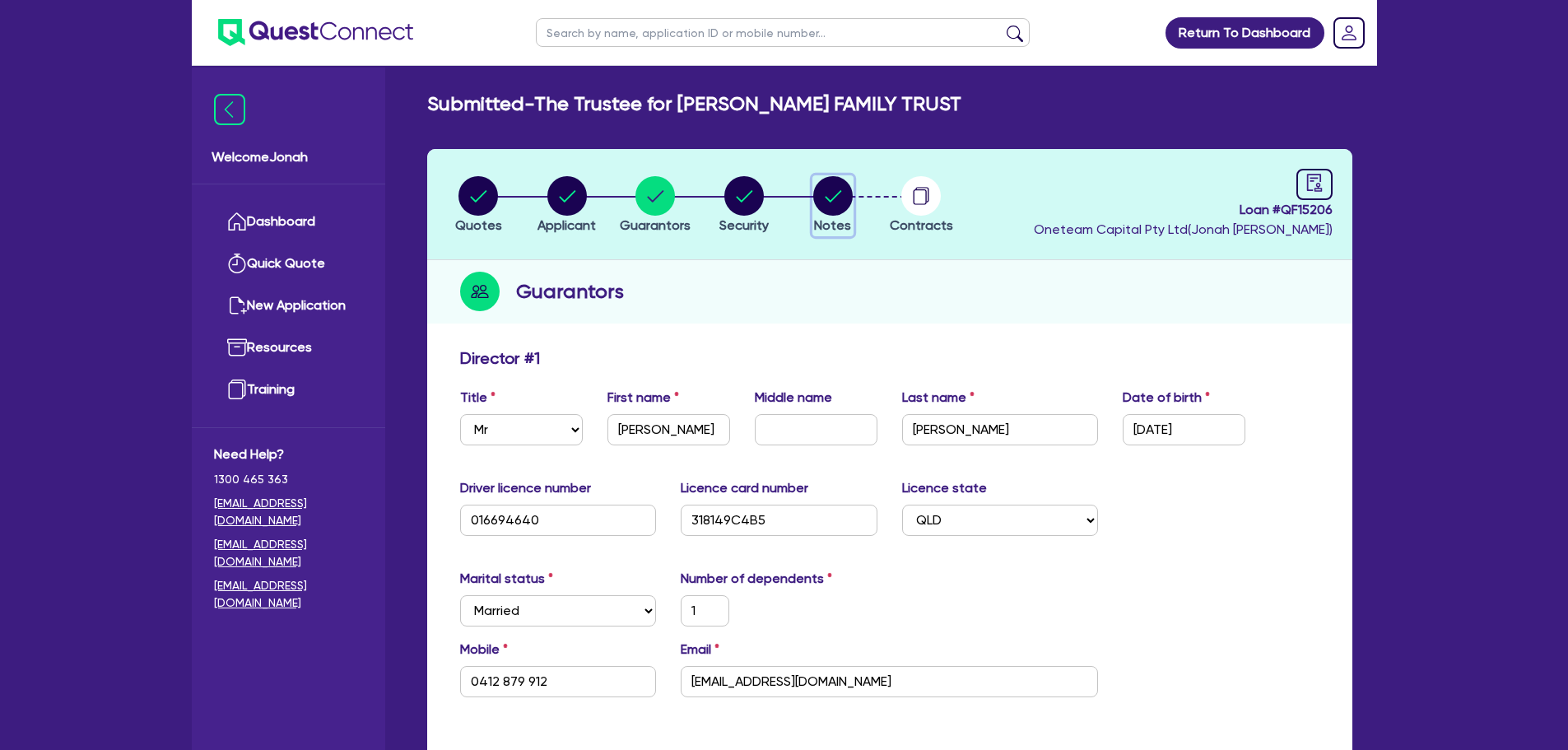
click at [830, 193] on circle "button" at bounding box center [833, 196] width 40 height 40
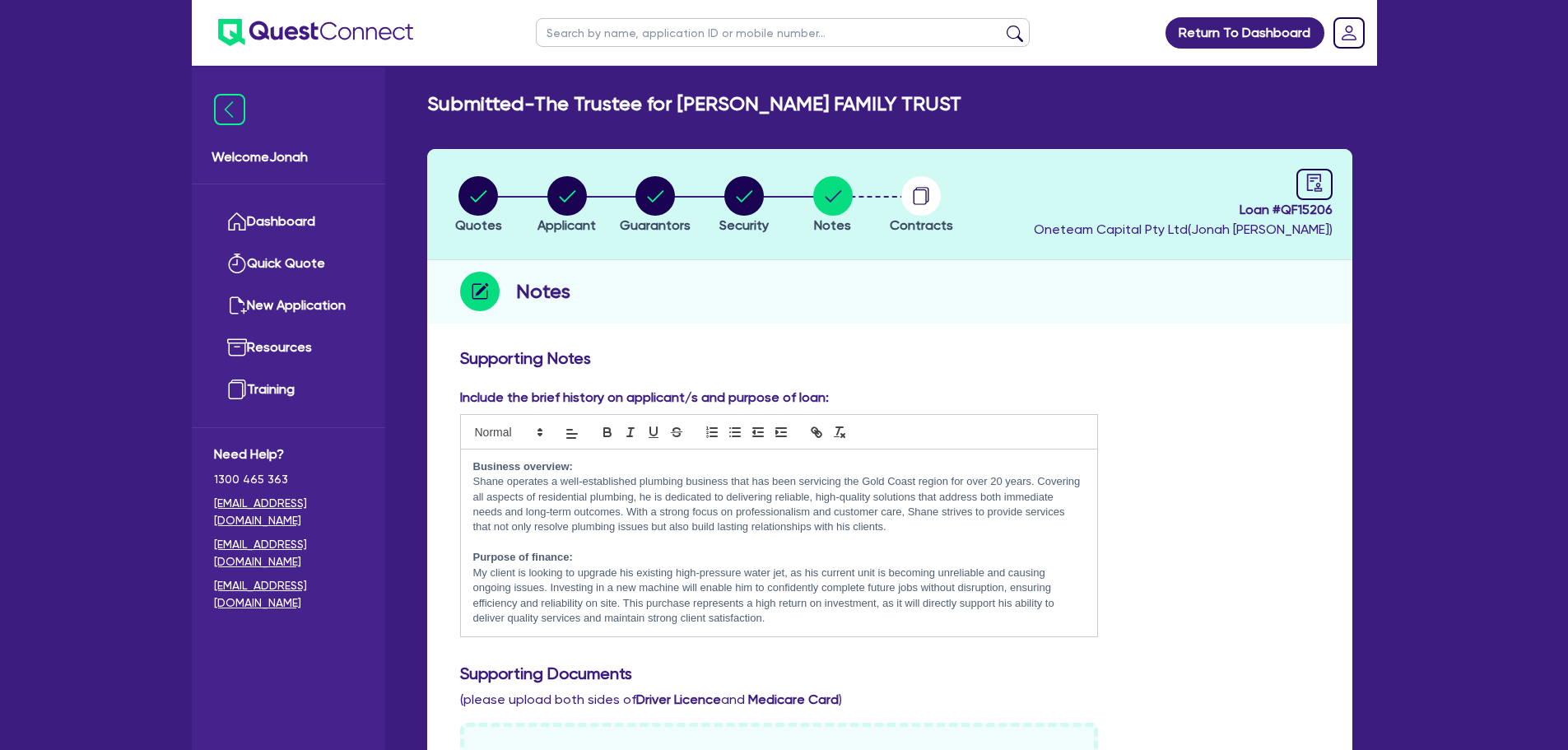
click at [994, 179] on header "Quotes Applicant Guarantors Security Notes Contracts Loan # QF15206 Oneteam Cap…" at bounding box center [890, 204] width 926 height 111
click at [915, 193] on icon "button" at bounding box center [921, 197] width 13 height 16
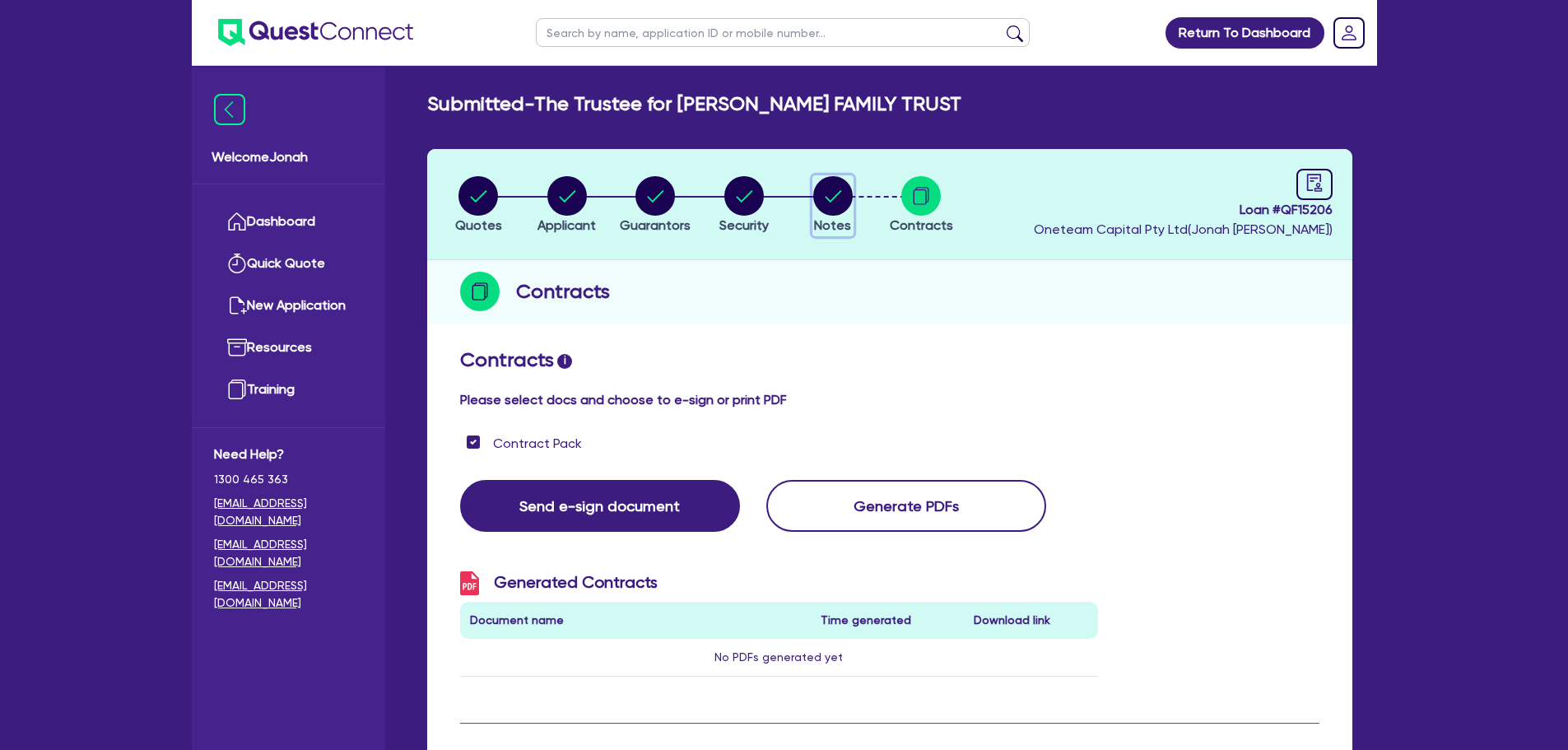
click at [838, 184] on circle "button" at bounding box center [833, 196] width 40 height 40
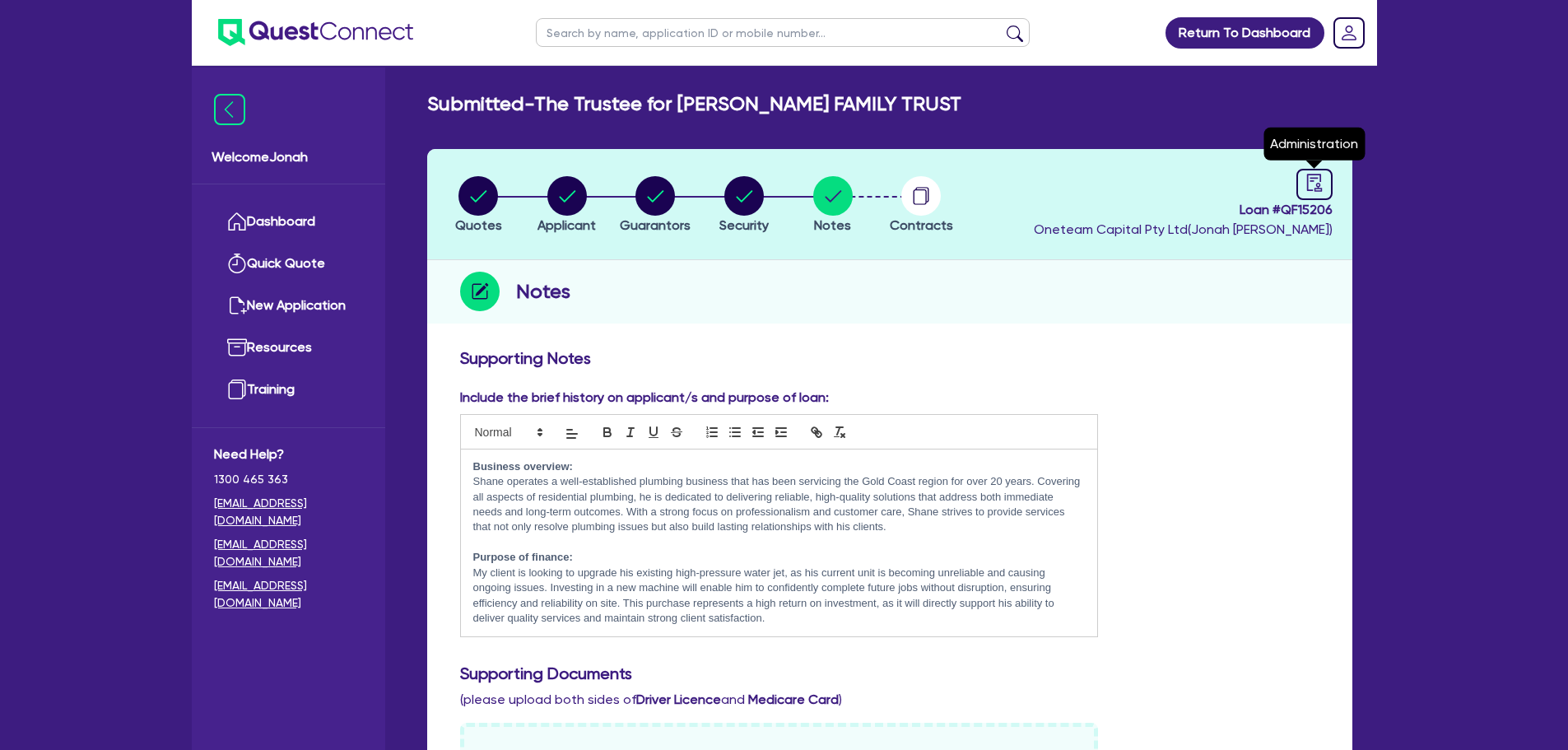
drag, startPoint x: 1304, startPoint y: 187, endPoint x: 1202, endPoint y: 231, distance: 111.1
click at [1304, 187] on div at bounding box center [1315, 184] width 36 height 31
select select "SUBMITTED_NEW"
select select "Other"
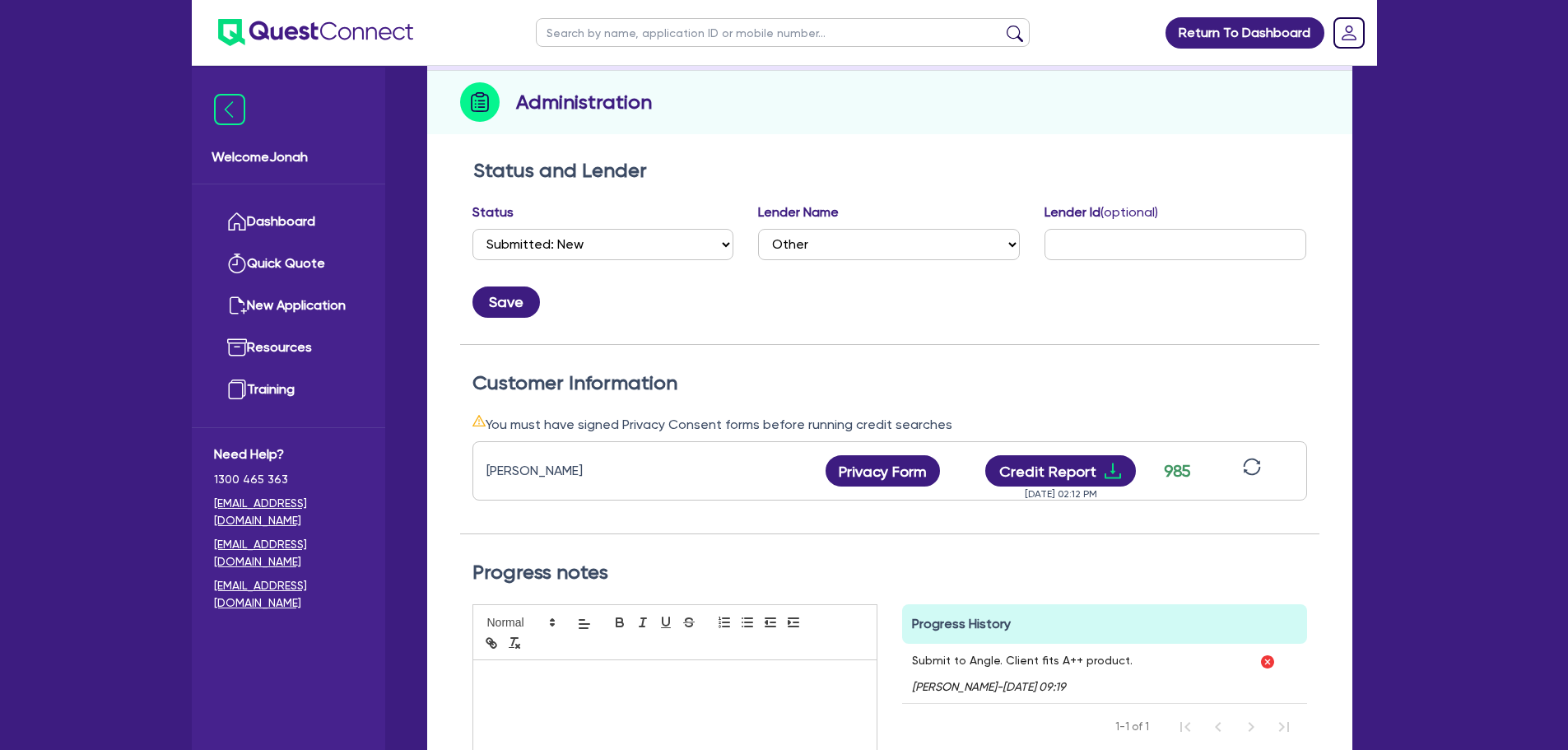
scroll to position [441, 0]
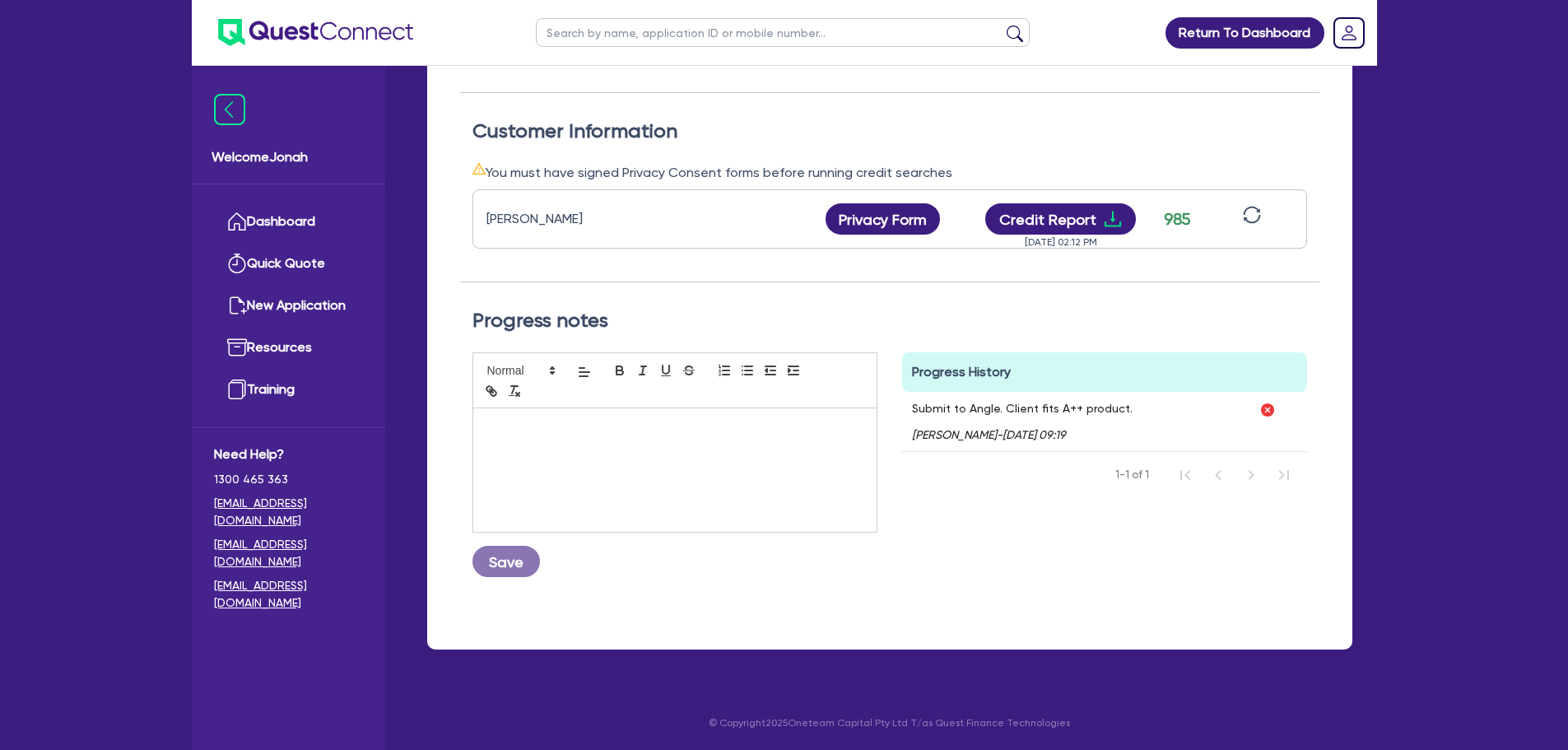
click at [739, 436] on div at bounding box center [675, 470] width 404 height 123
click at [676, 428] on p "Beneficiary of trust:" at bounding box center [675, 426] width 379 height 15
click at [649, 440] on p "Julie" at bounding box center [675, 440] width 379 height 15
click at [489, 423] on p "Beneficiary of trust:" at bounding box center [675, 426] width 379 height 15
click at [533, 440] on p "Julie Ann Ellison" at bounding box center [675, 440] width 379 height 15
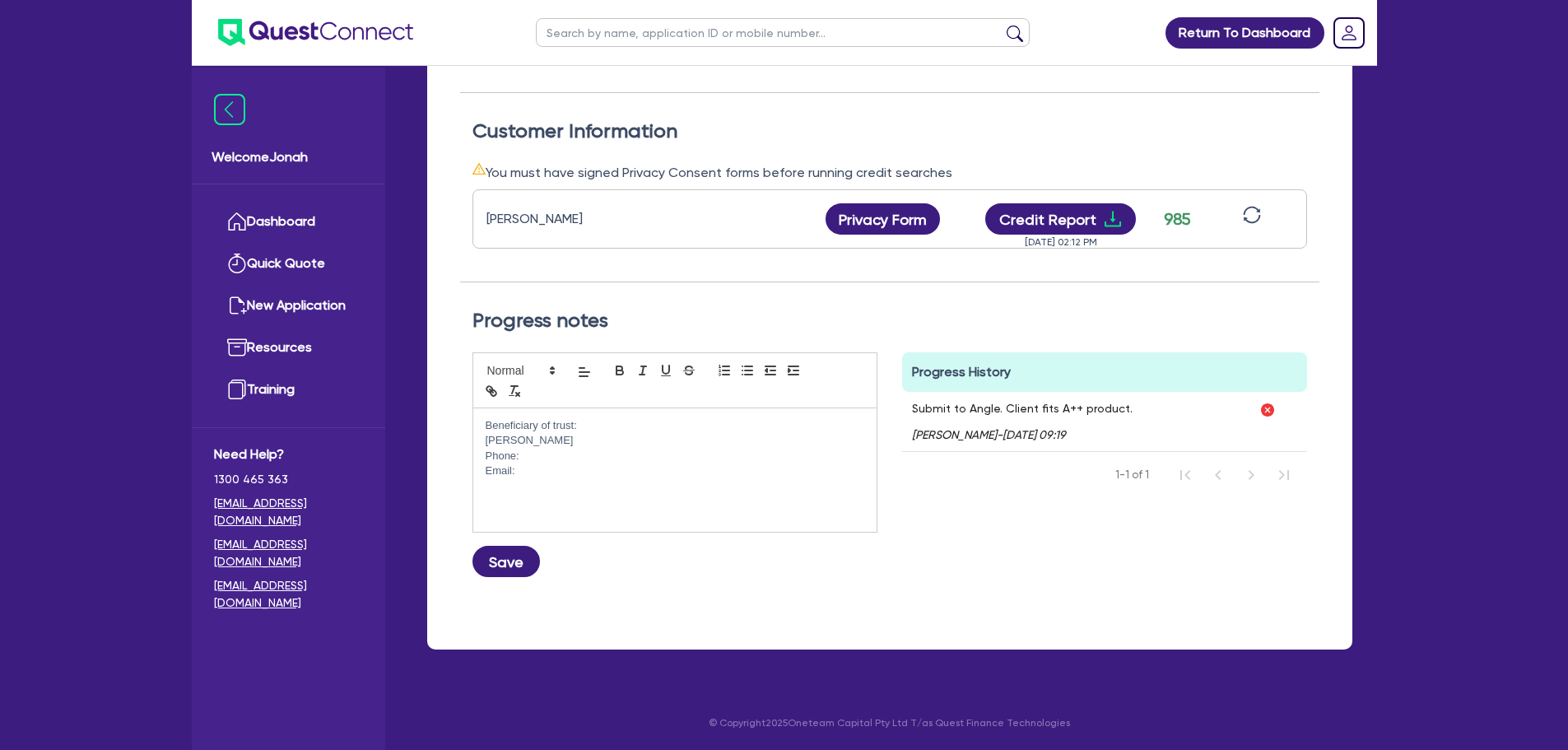
click at [488, 442] on p "Julie Ann Ellison" at bounding box center [675, 440] width 379 height 15
click at [543, 456] on p "Phone:" at bounding box center [675, 456] width 379 height 15
click at [566, 452] on p "Phone:" at bounding box center [675, 456] width 379 height 15
paste div
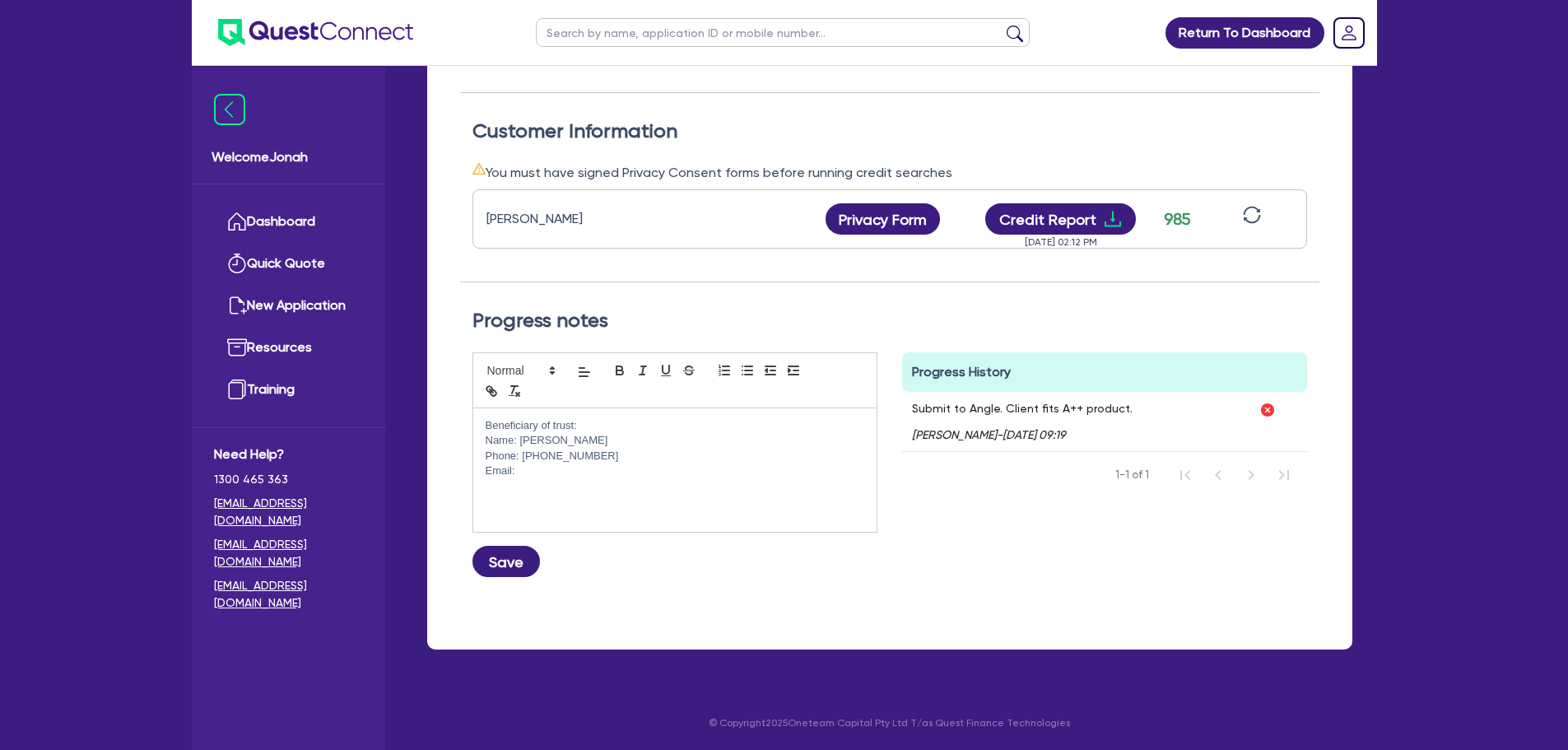
click at [547, 453] on p "Phone: 0417708902" at bounding box center [675, 456] width 379 height 15
click at [573, 477] on p "Email:" at bounding box center [675, 471] width 379 height 15
click at [721, 477] on p "Email: ellgray79@gmail.com" at bounding box center [675, 471] width 379 height 15
click at [521, 558] on button "Save" at bounding box center [506, 561] width 68 height 31
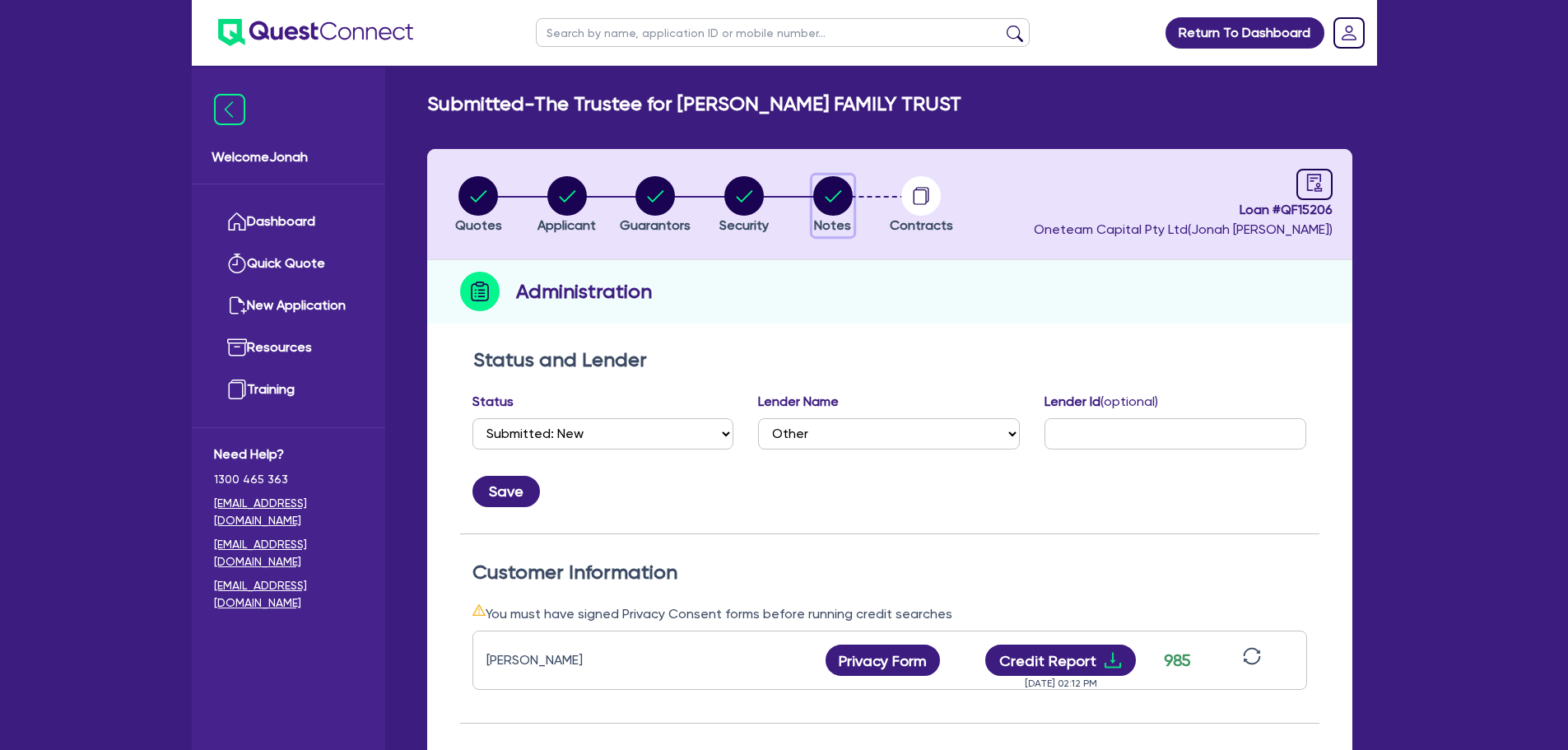
click at [824, 204] on circle "button" at bounding box center [833, 196] width 40 height 40
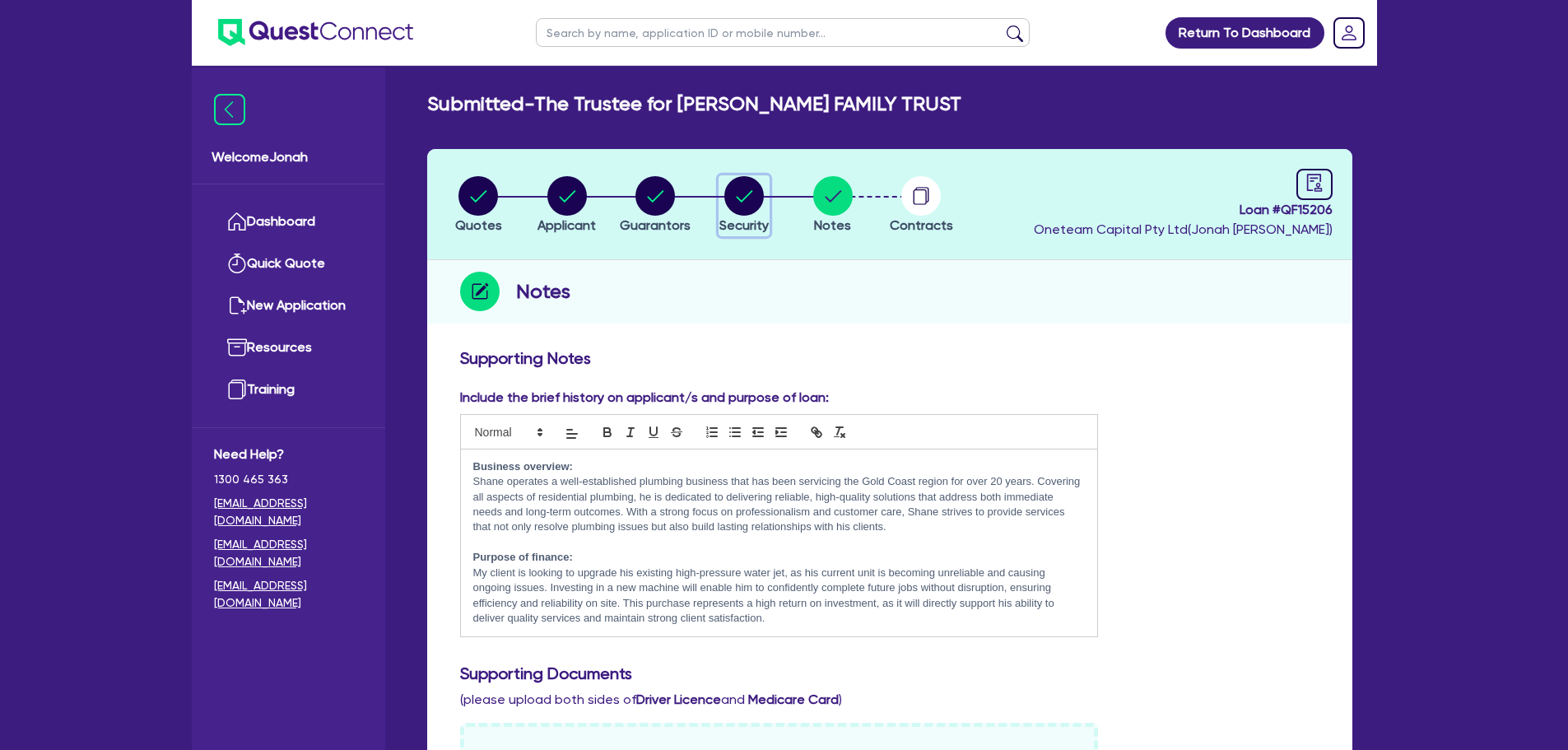
click at [755, 209] on circle "button" at bounding box center [744, 196] width 40 height 40
select select "SECONDARY_ASSETS"
select select "GENERATORS_AND_COMPRESSORS"
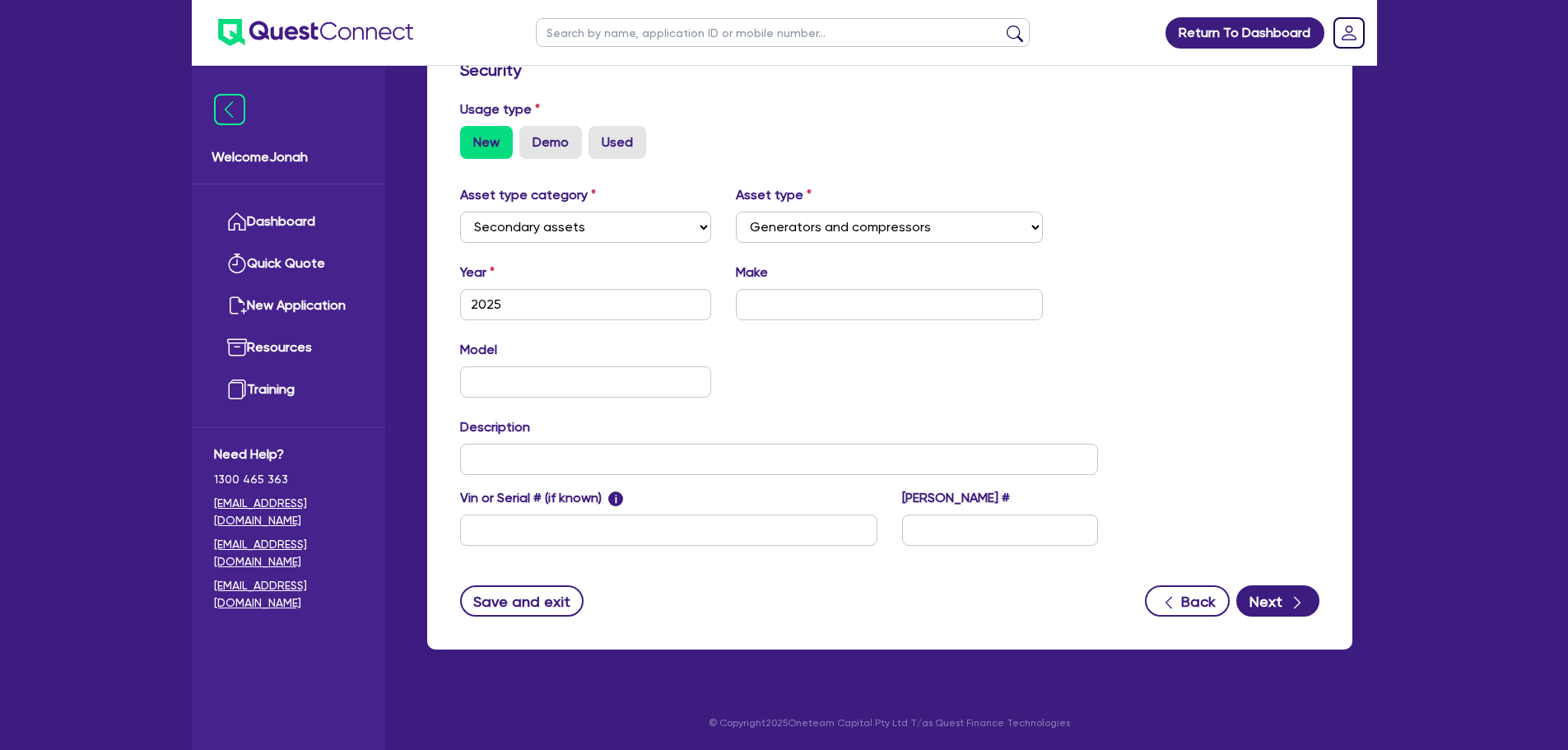
scroll to position [49, 0]
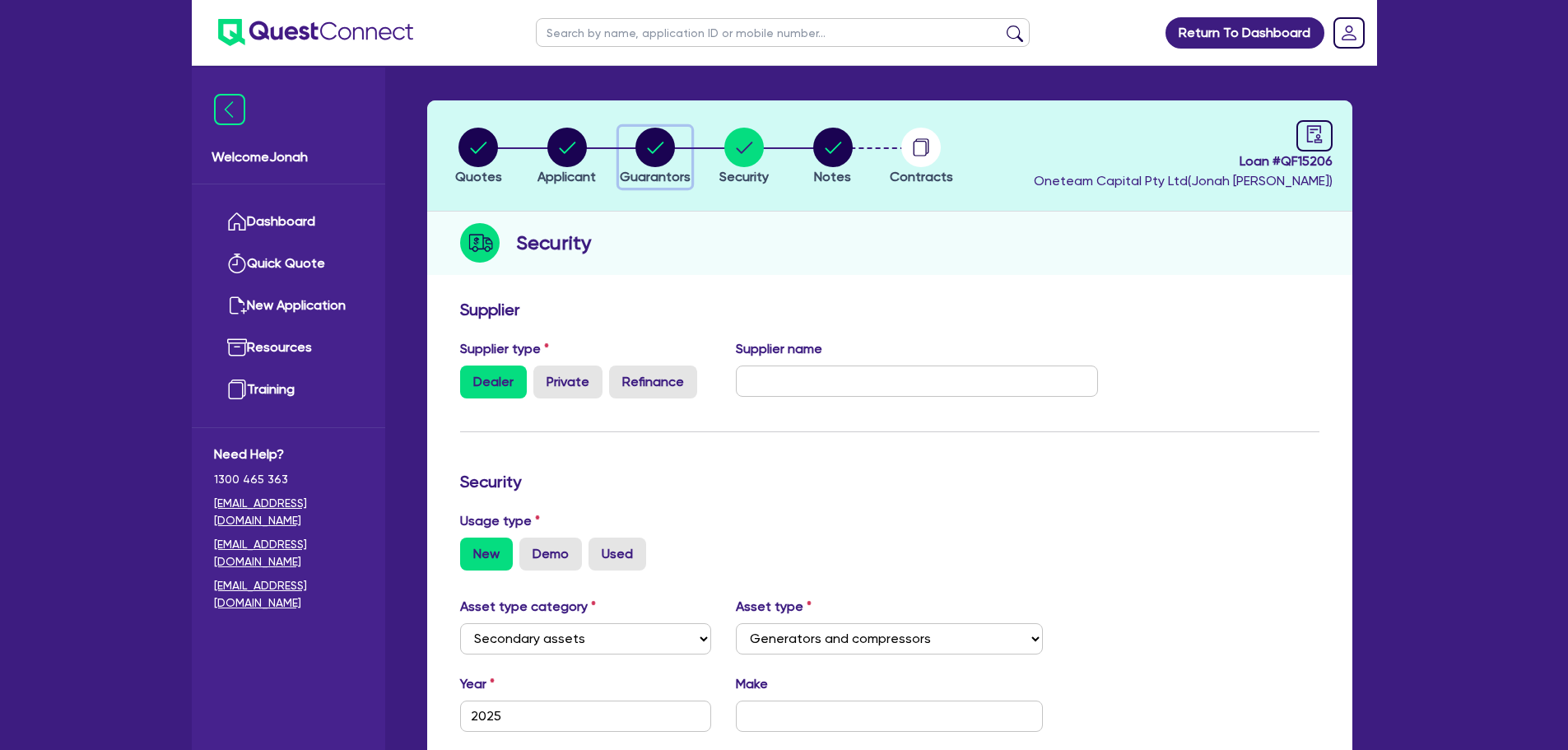
click at [651, 159] on circle "button" at bounding box center [656, 147] width 40 height 40
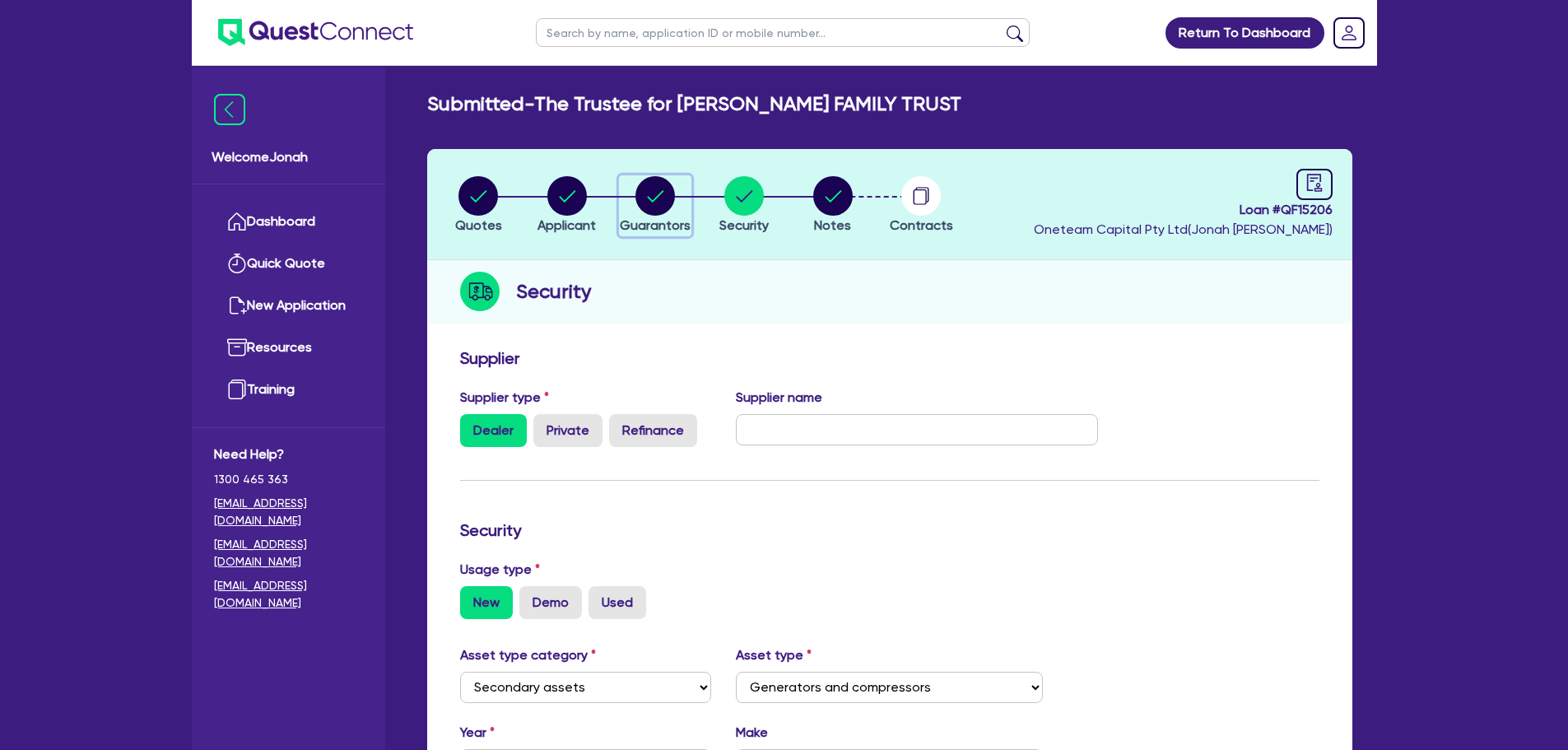
select select "MR"
select select "QLD"
select select "MARRIED"
select select "PROPERTY"
select select "VEHICLE"
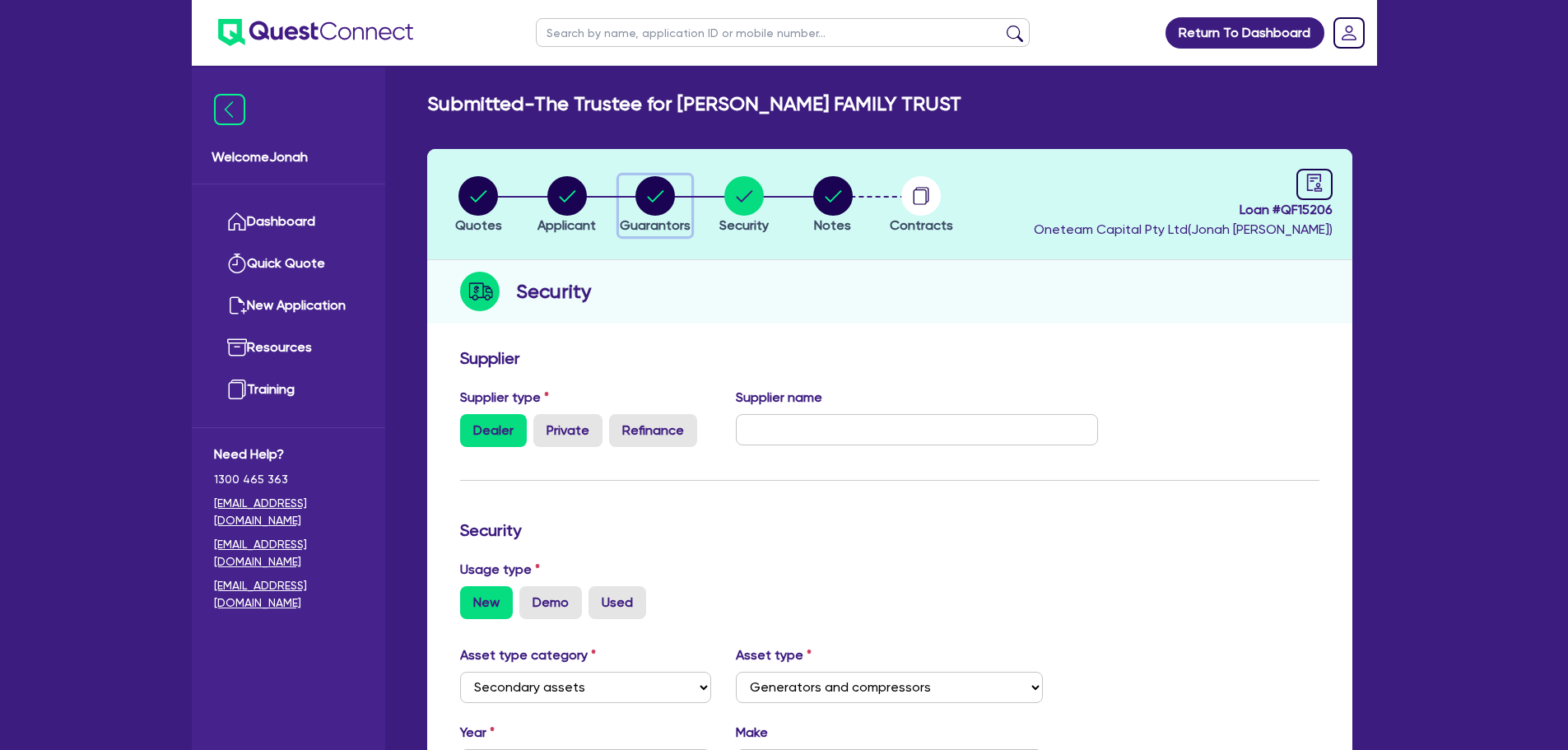
select select "VEHICLE"
select select "MORTGAGE"
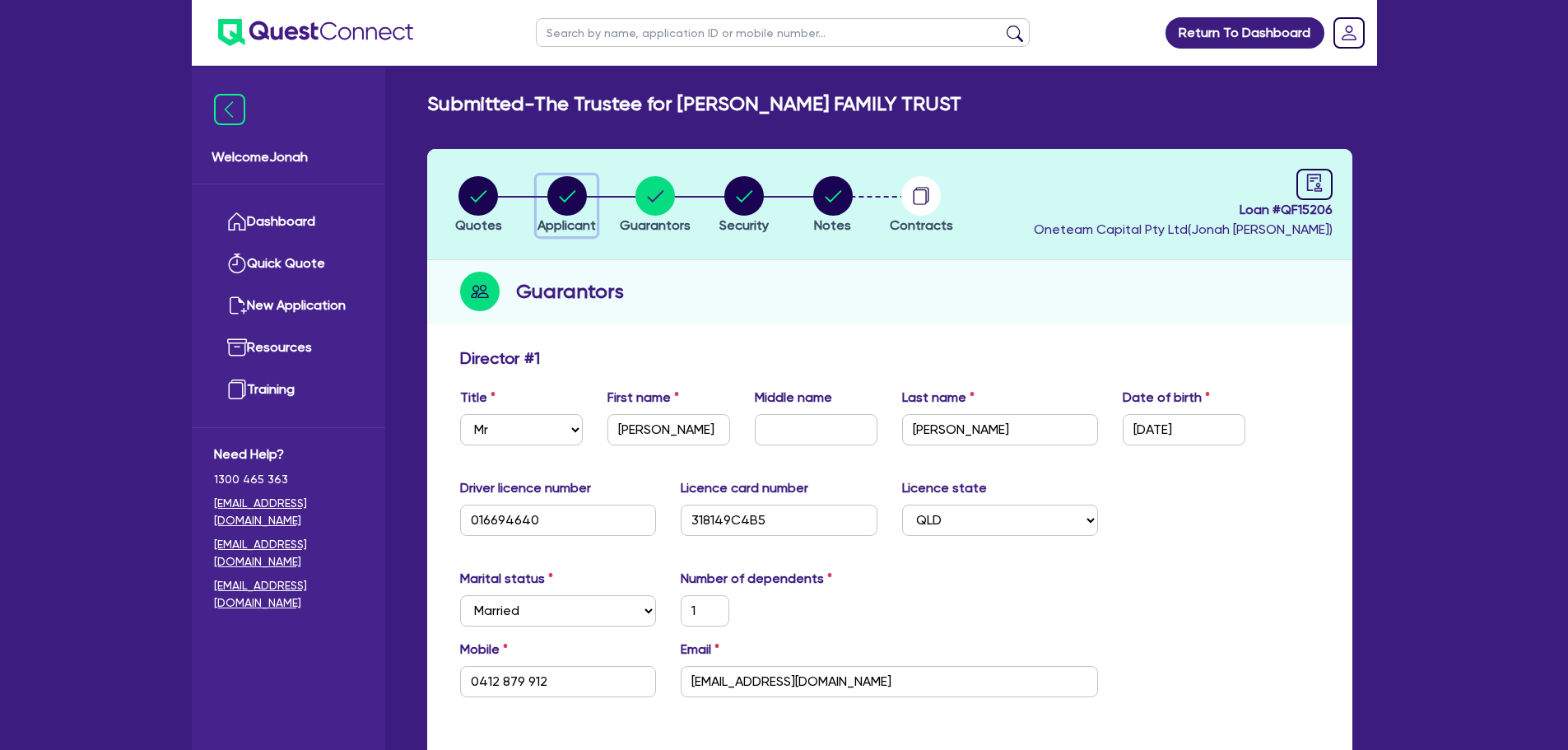
click at [578, 193] on circle "button" at bounding box center [567, 196] width 40 height 40
select select "TRUST"
select select "INDIVIDUAL"
select select "BUILDING_CONSTRUCTION"
select select "TRADES_SERVICES_CONSUMERS"
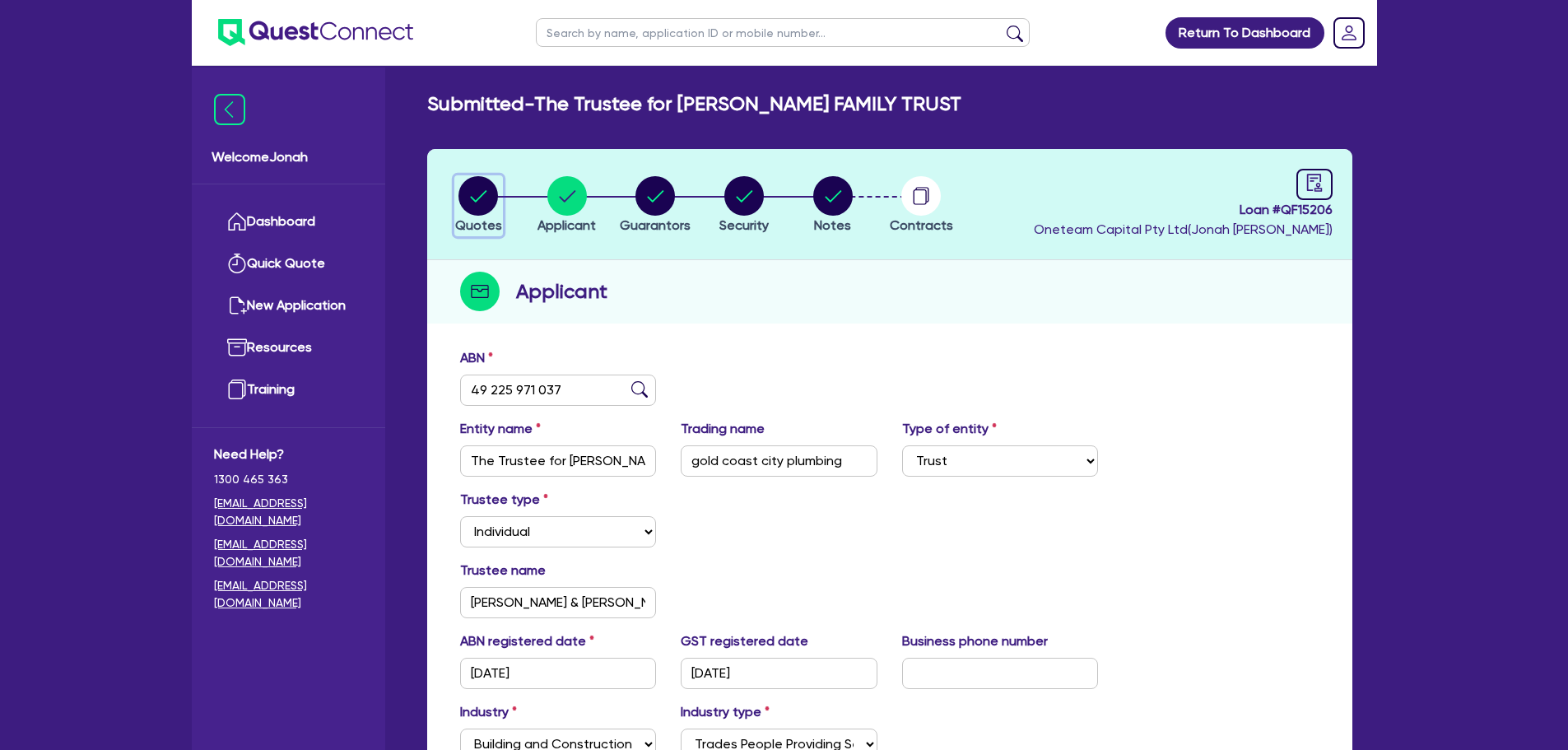
click at [496, 199] on circle "button" at bounding box center [478, 196] width 40 height 40
select select "Other"
select select "SECONDARY_ASSETS"
select select "GENERATORS_AND_COMPRESSORS"
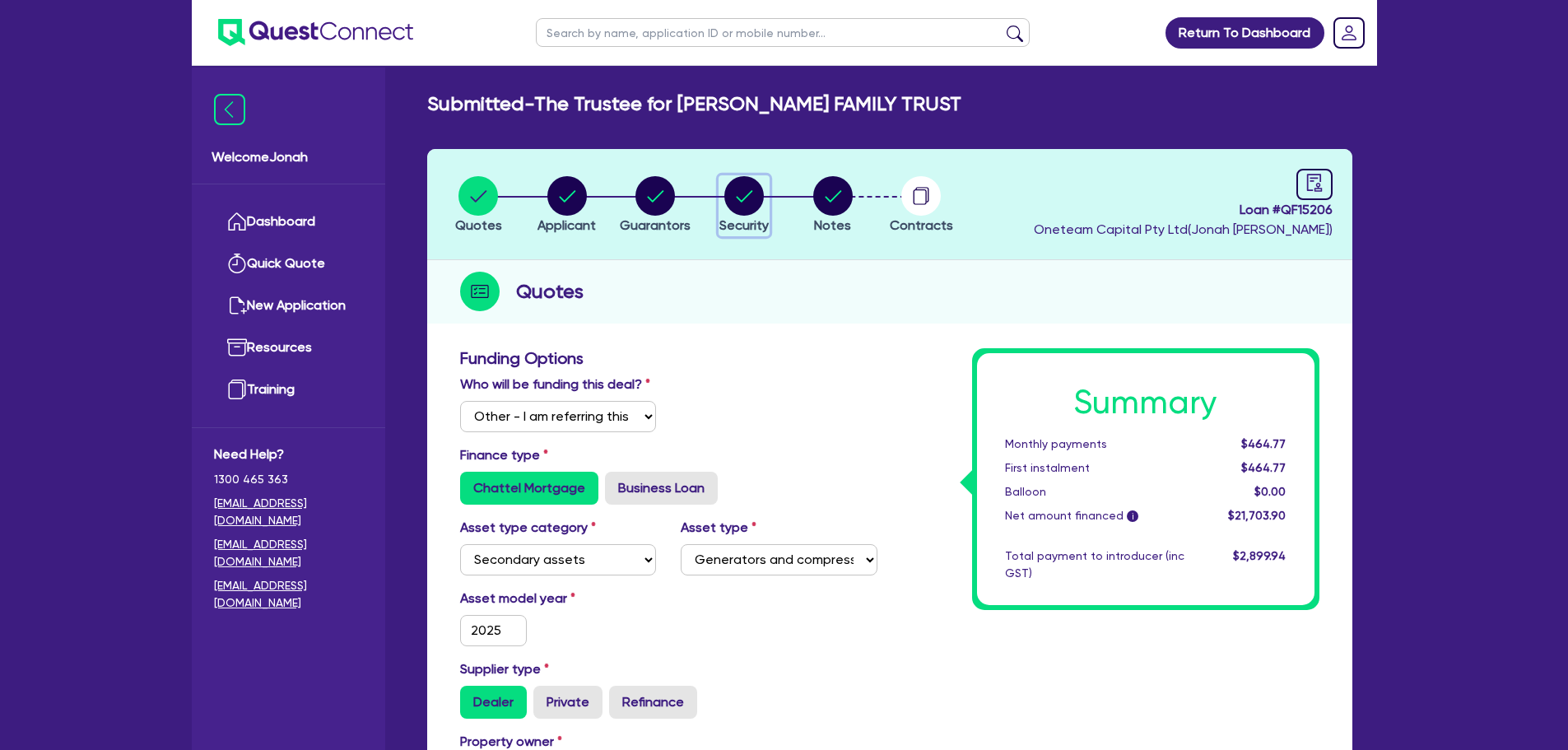
click at [731, 199] on circle "button" at bounding box center [744, 196] width 40 height 40
select select "SECONDARY_ASSETS"
select select "GENERATORS_AND_COMPRESSORS"
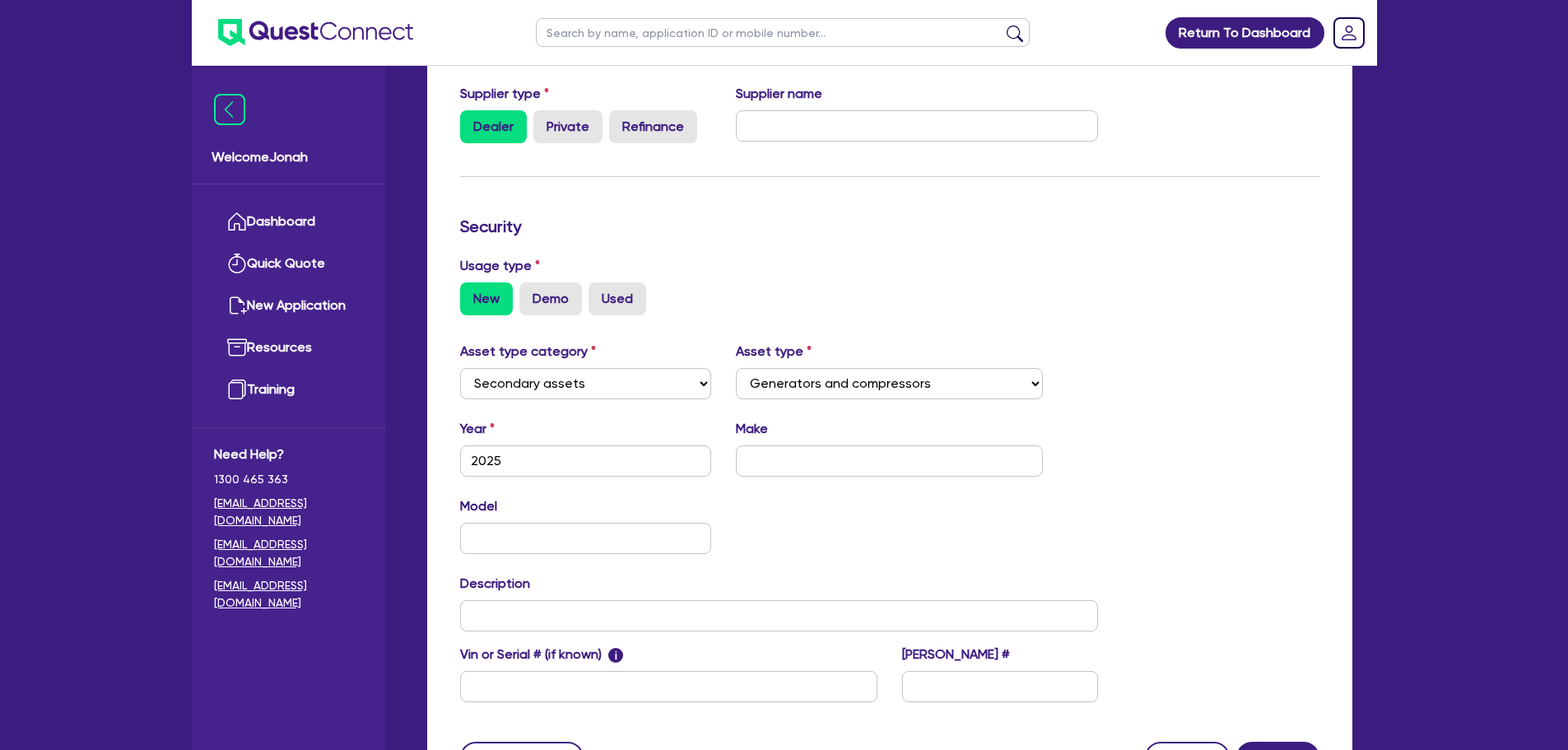
scroll to position [82, 0]
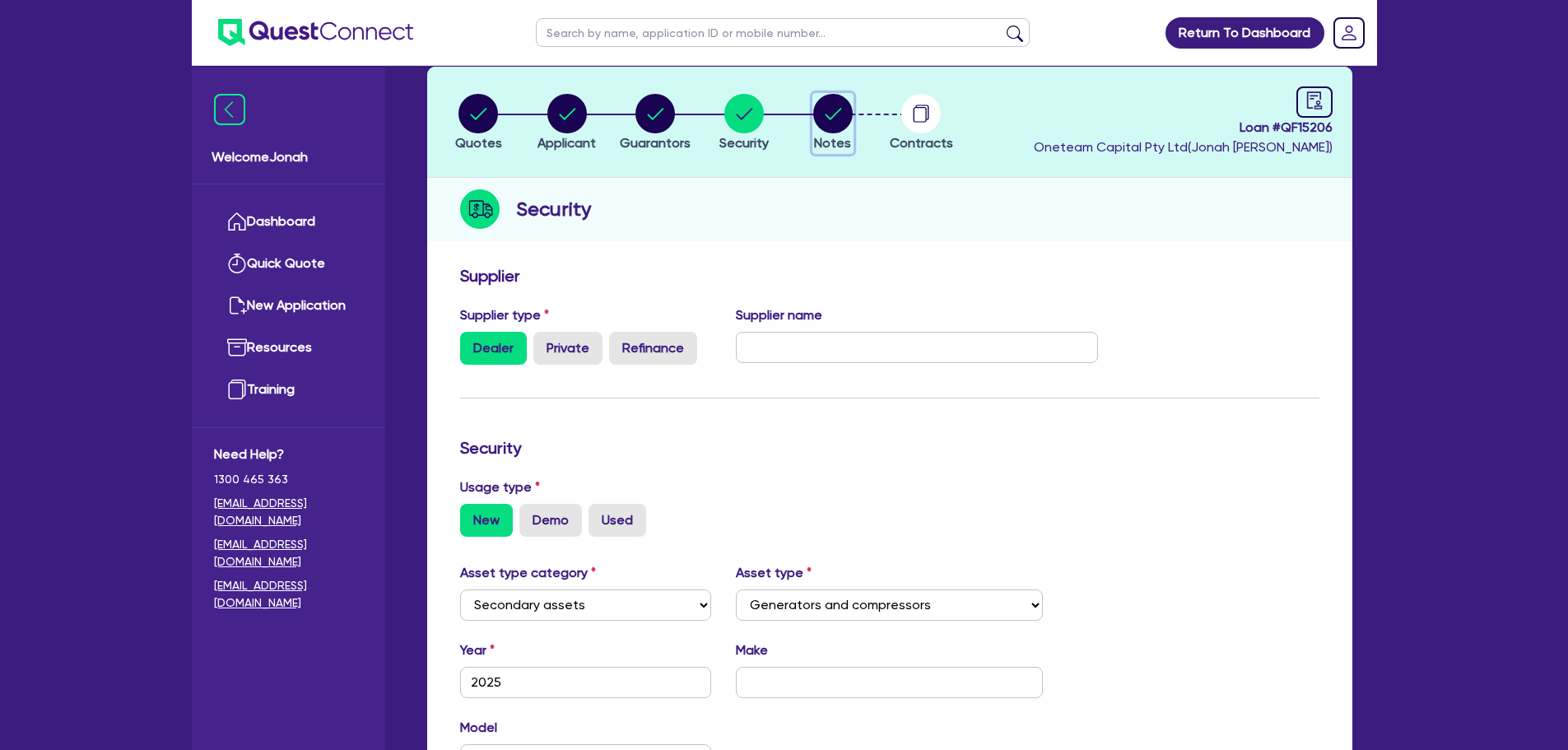
click at [816, 128] on icon "button" at bounding box center [833, 114] width 40 height 40
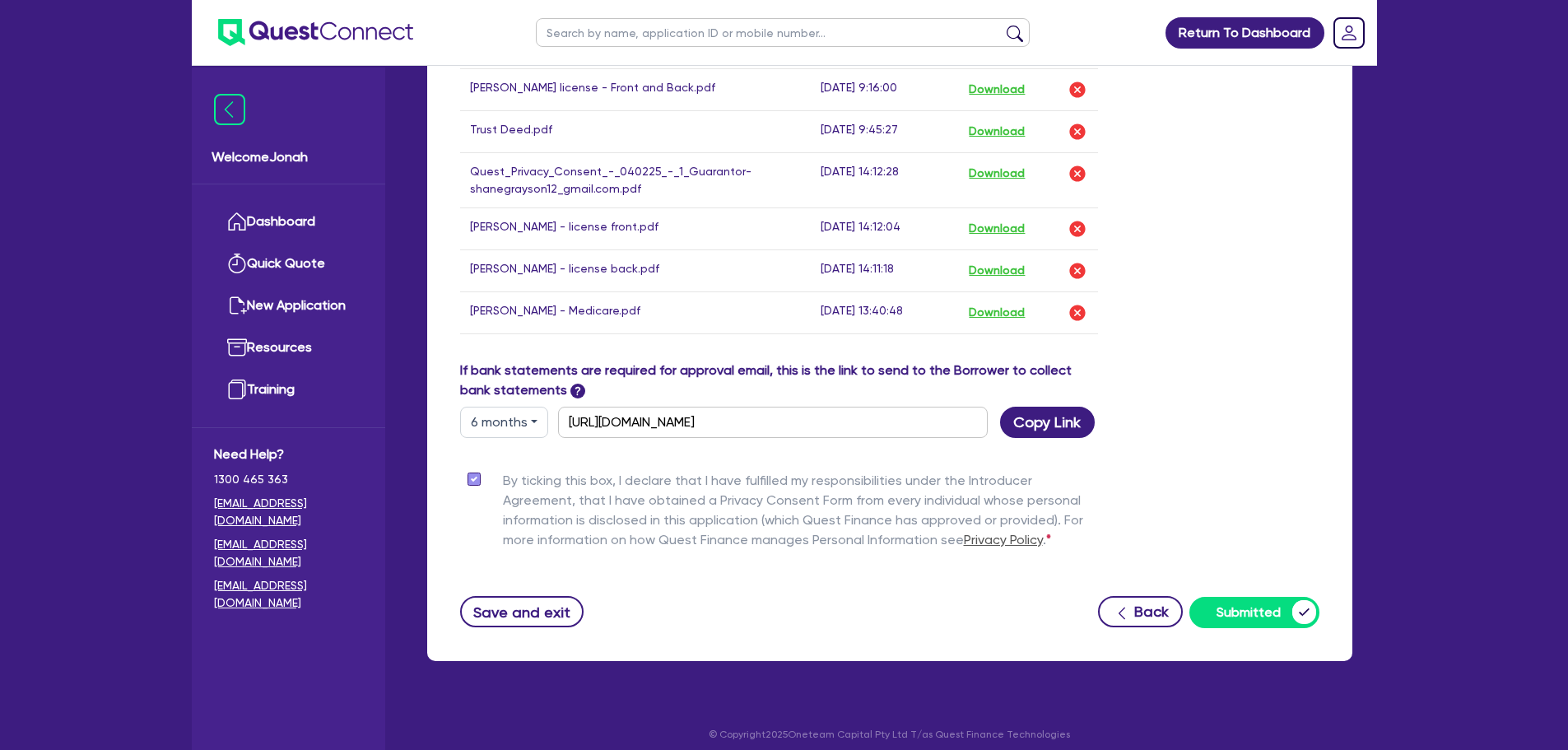
scroll to position [955, 0]
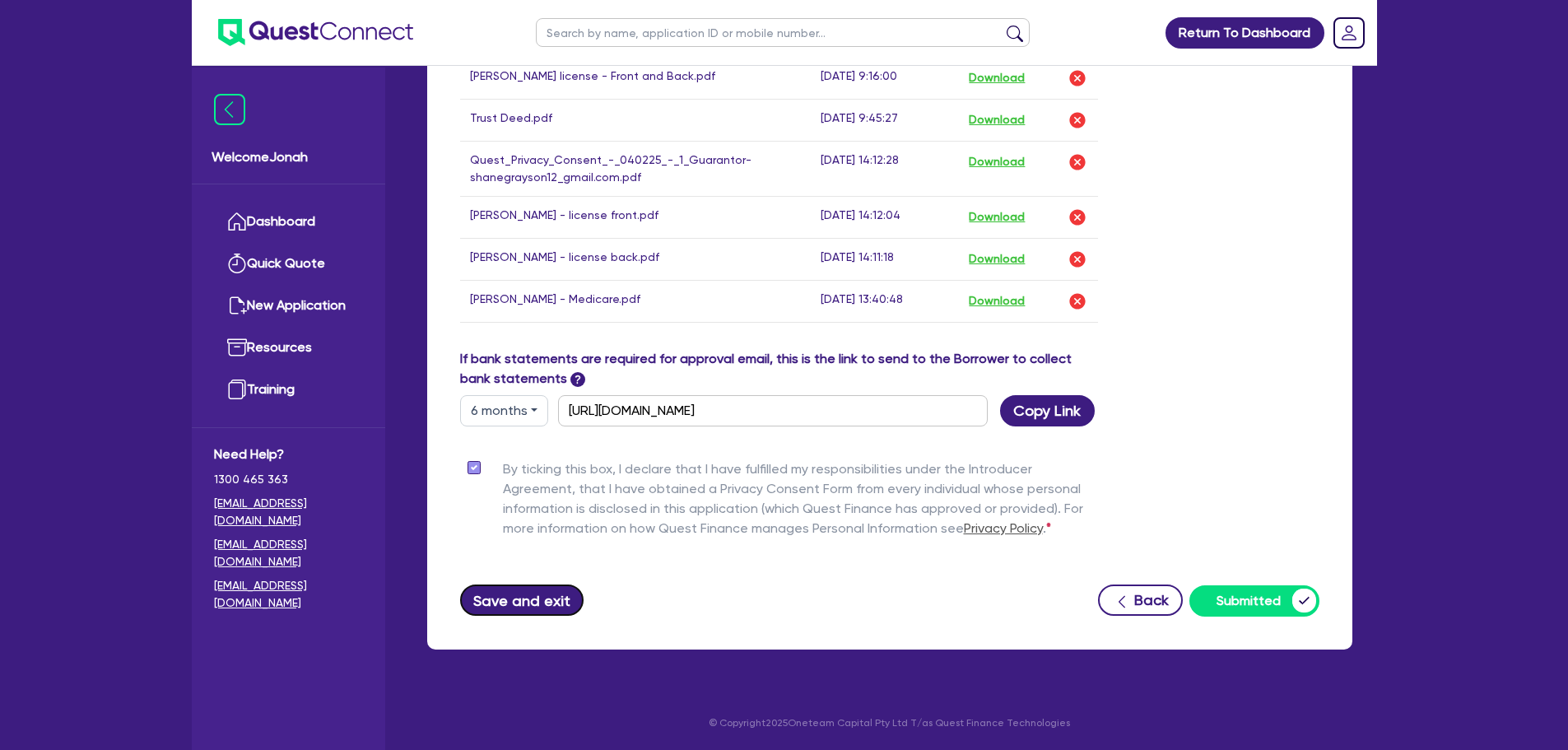
click at [536, 610] on button "Save and exit" at bounding box center [522, 600] width 124 height 31
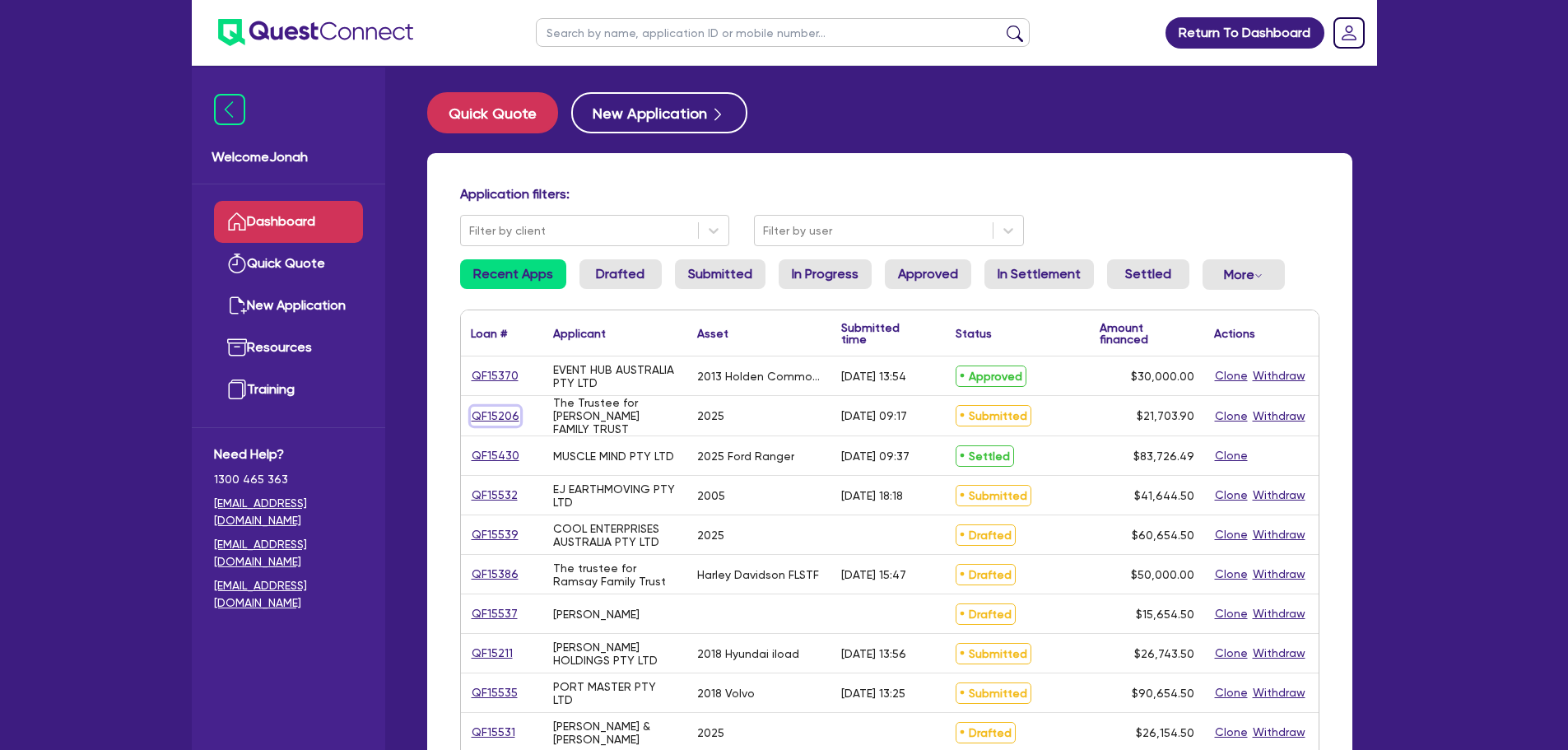
click at [496, 417] on link "QF15206" at bounding box center [496, 416] width 49 height 19
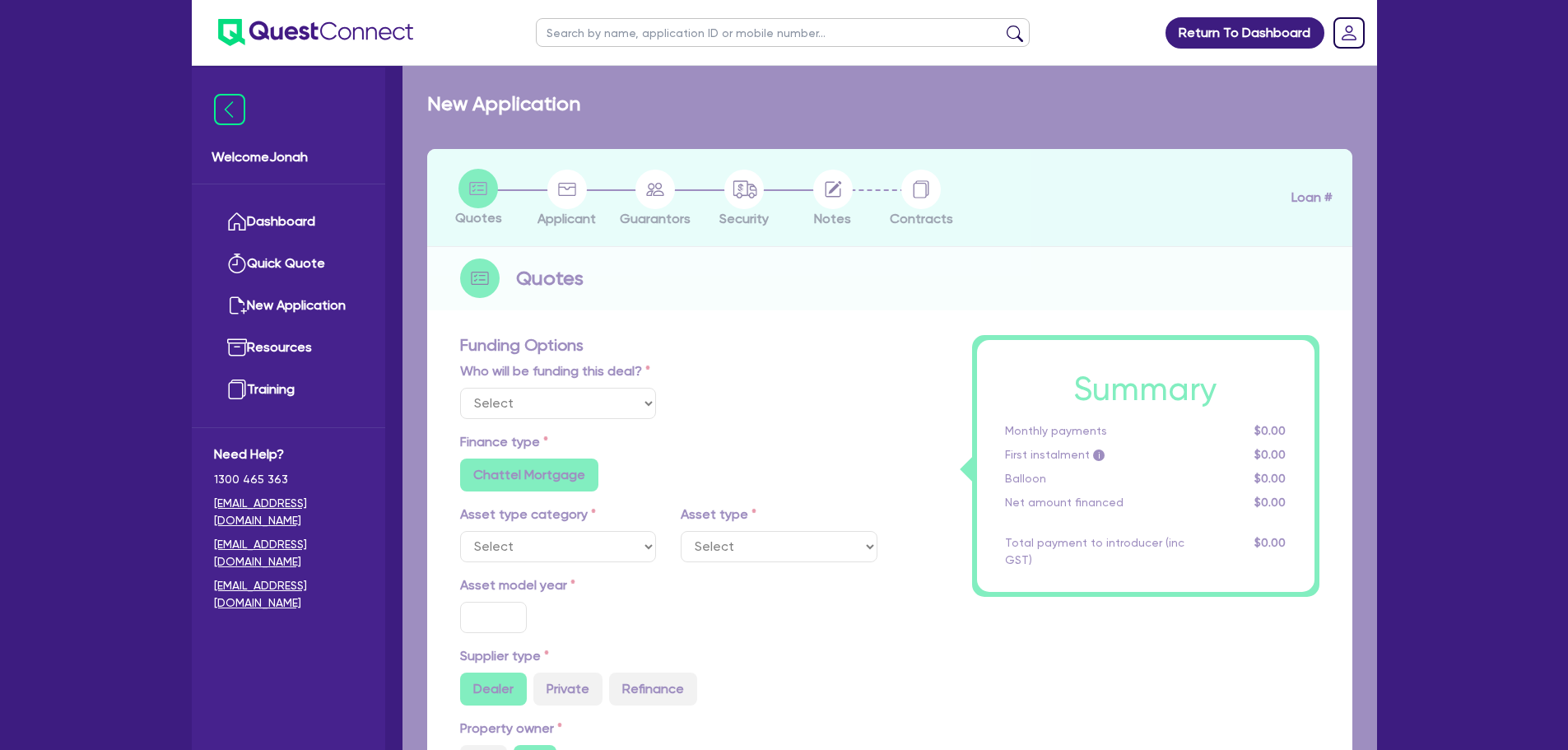
select select "Other"
select select "SECONDARY_ASSETS"
type input "2025"
radio input "true"
type input "20,000"
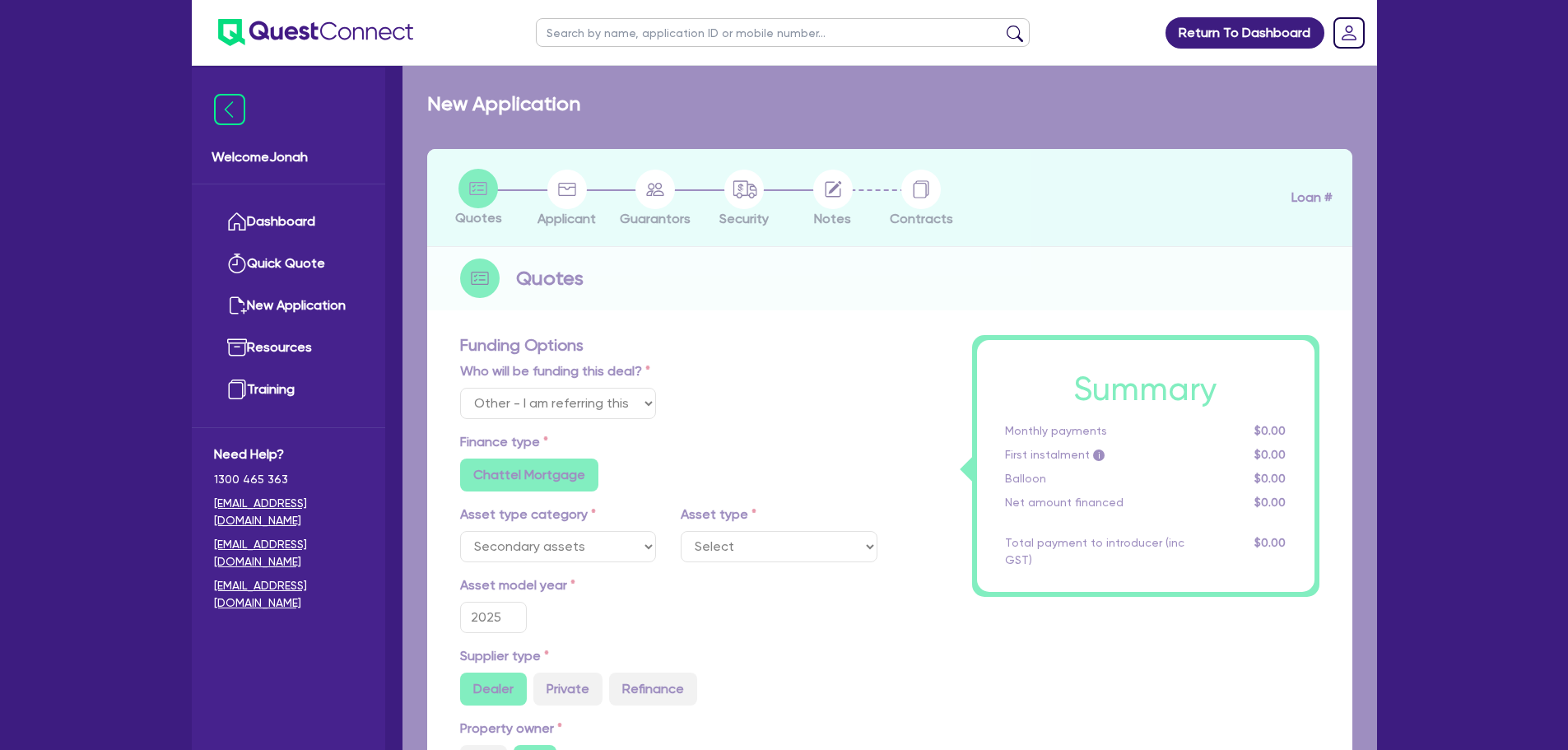
type input "8"
type input "1,736.31"
type input "6.99"
type input "649"
type input "900"
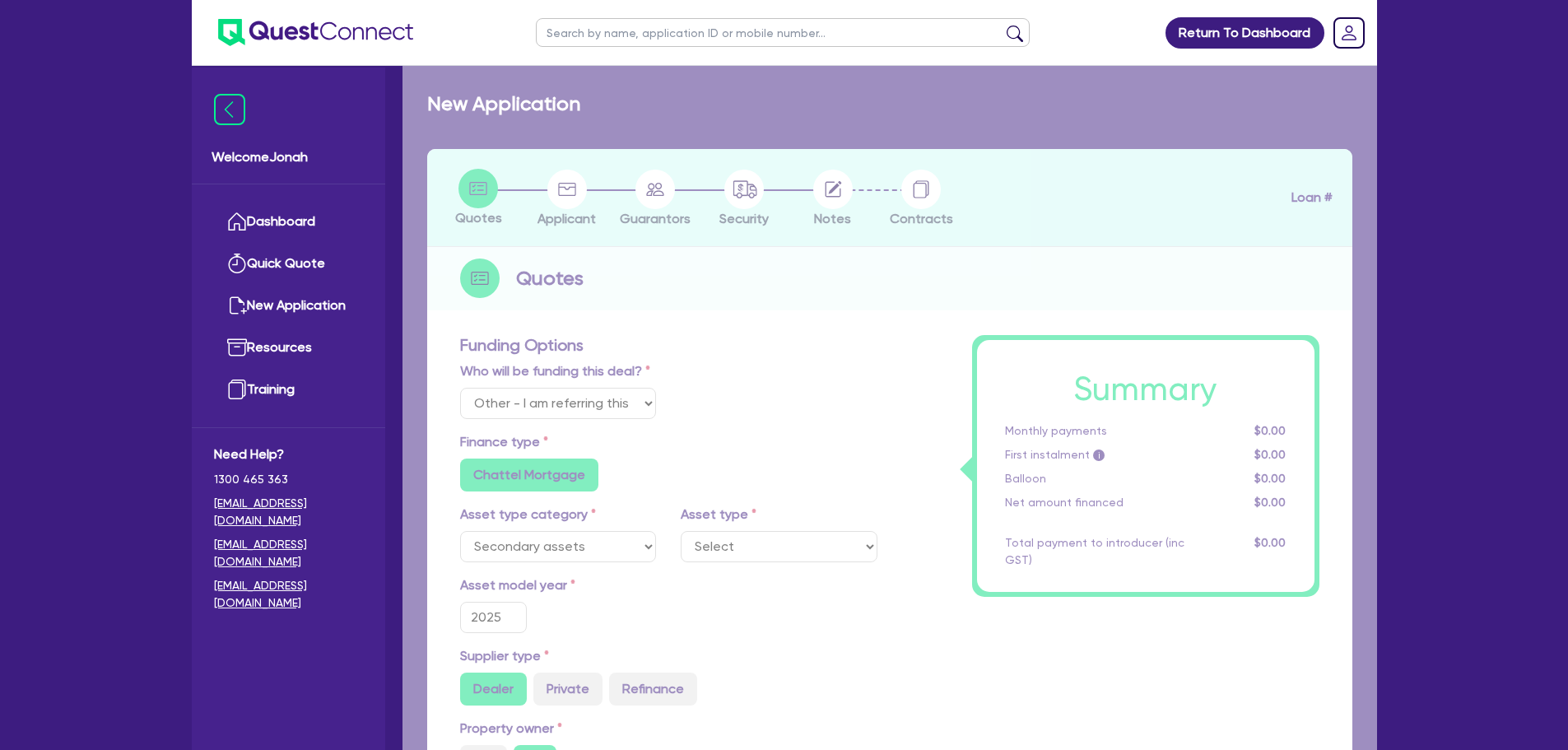
radio input "true"
select select "GENERATORS_AND_COMPRESSORS"
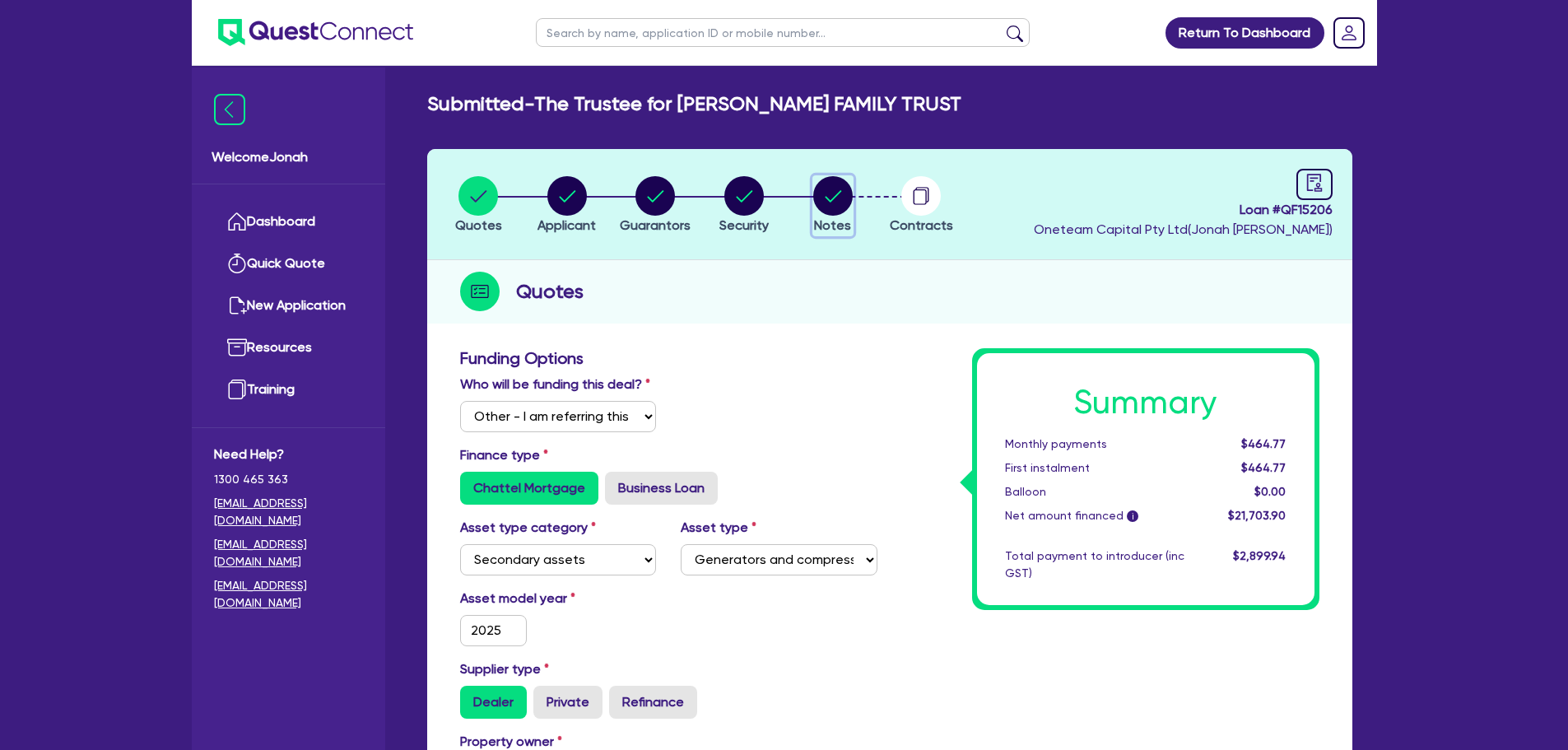
click at [851, 205] on icon "button" at bounding box center [833, 196] width 40 height 40
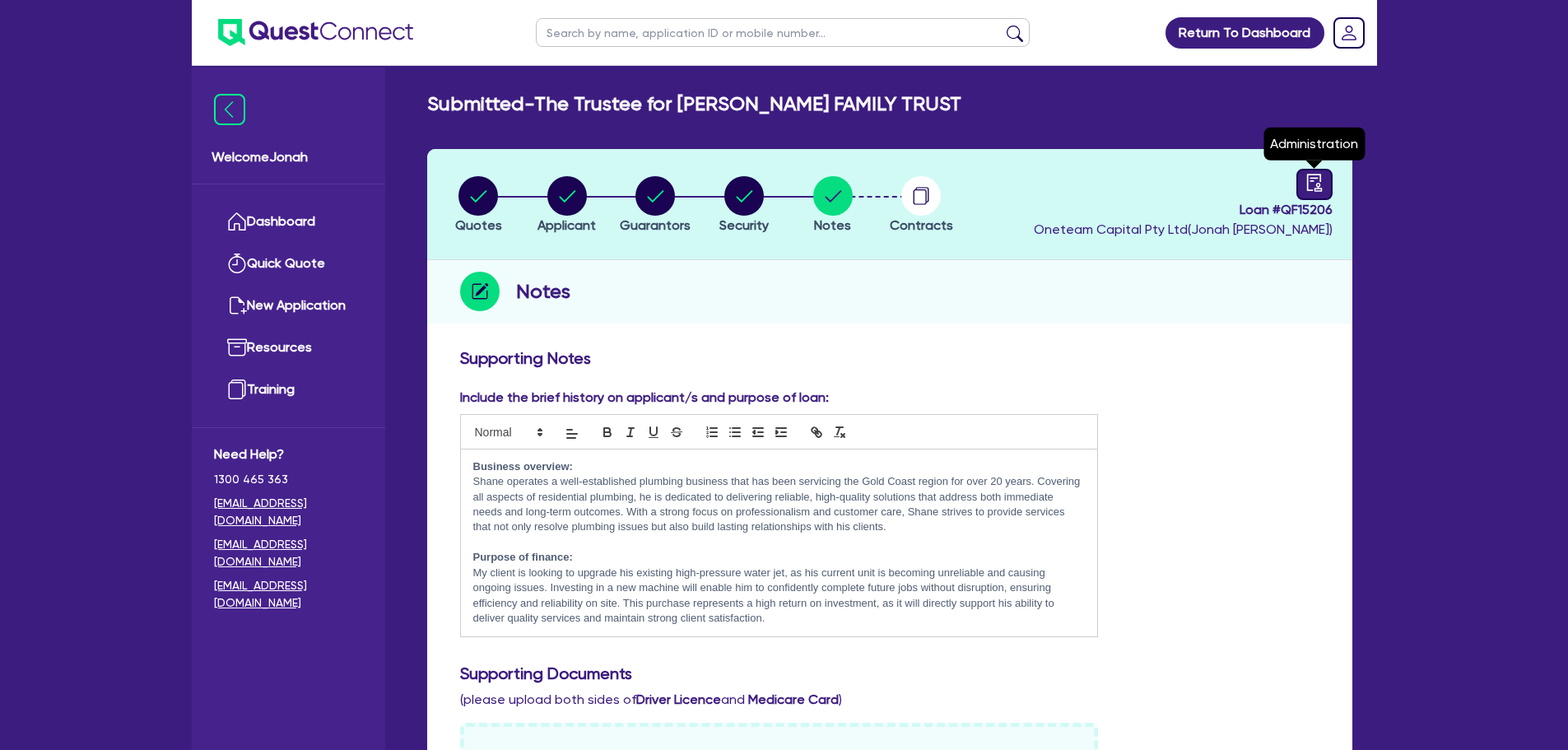
click at [1304, 186] on div at bounding box center [1315, 184] width 36 height 31
select select "SUBMITTED_NEW"
select select "Other"
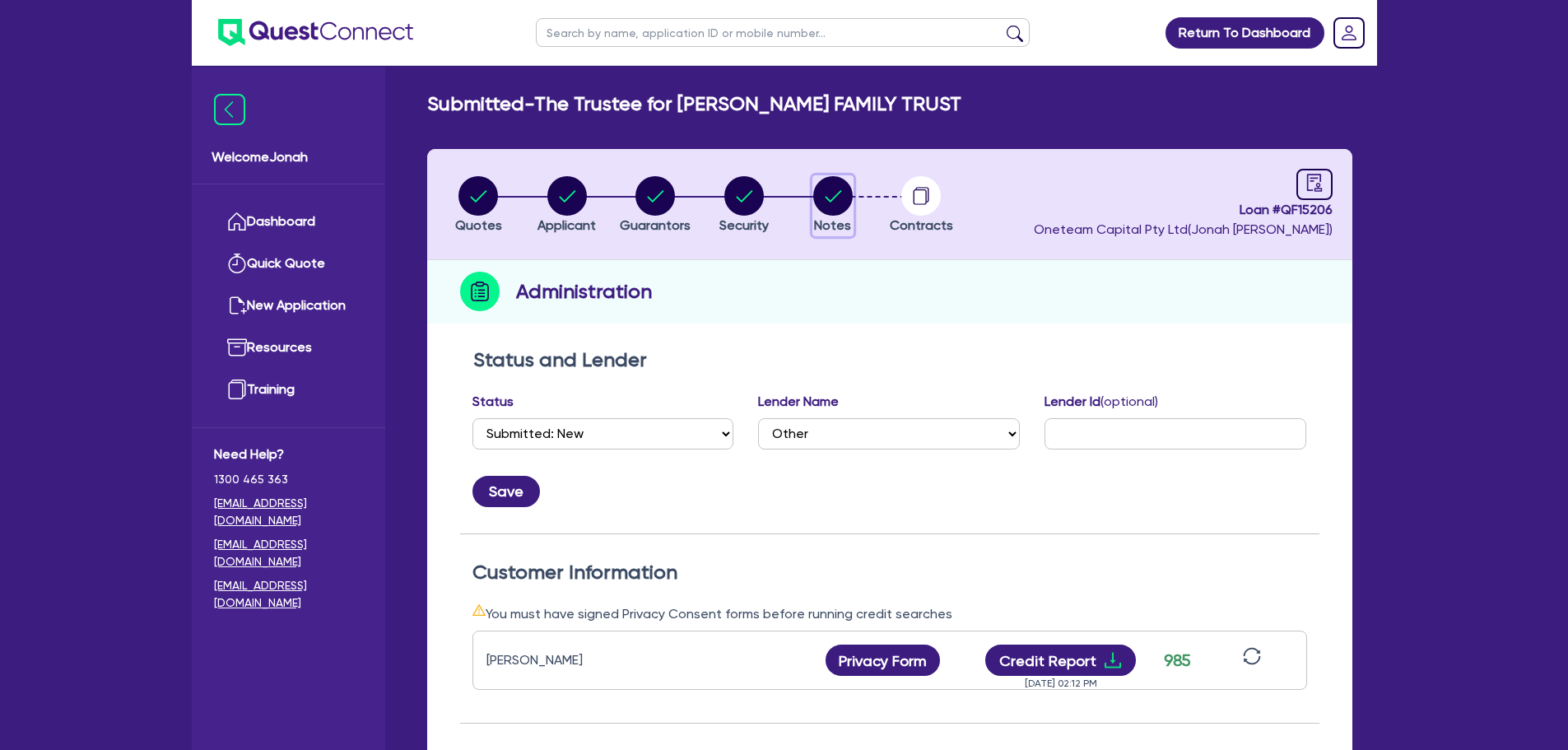
click at [826, 218] on span "Notes" at bounding box center [833, 225] width 37 height 16
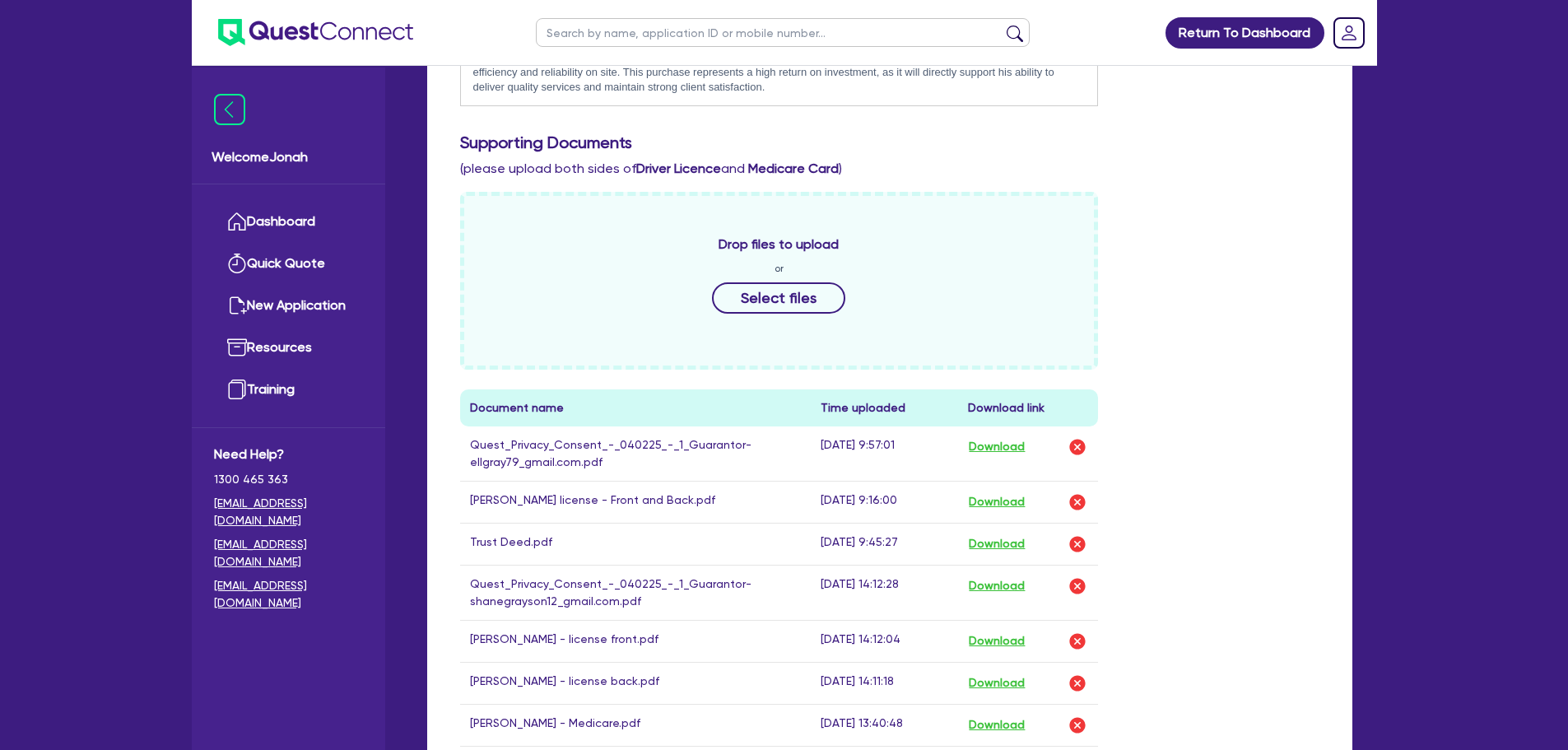
scroll to position [576, 0]
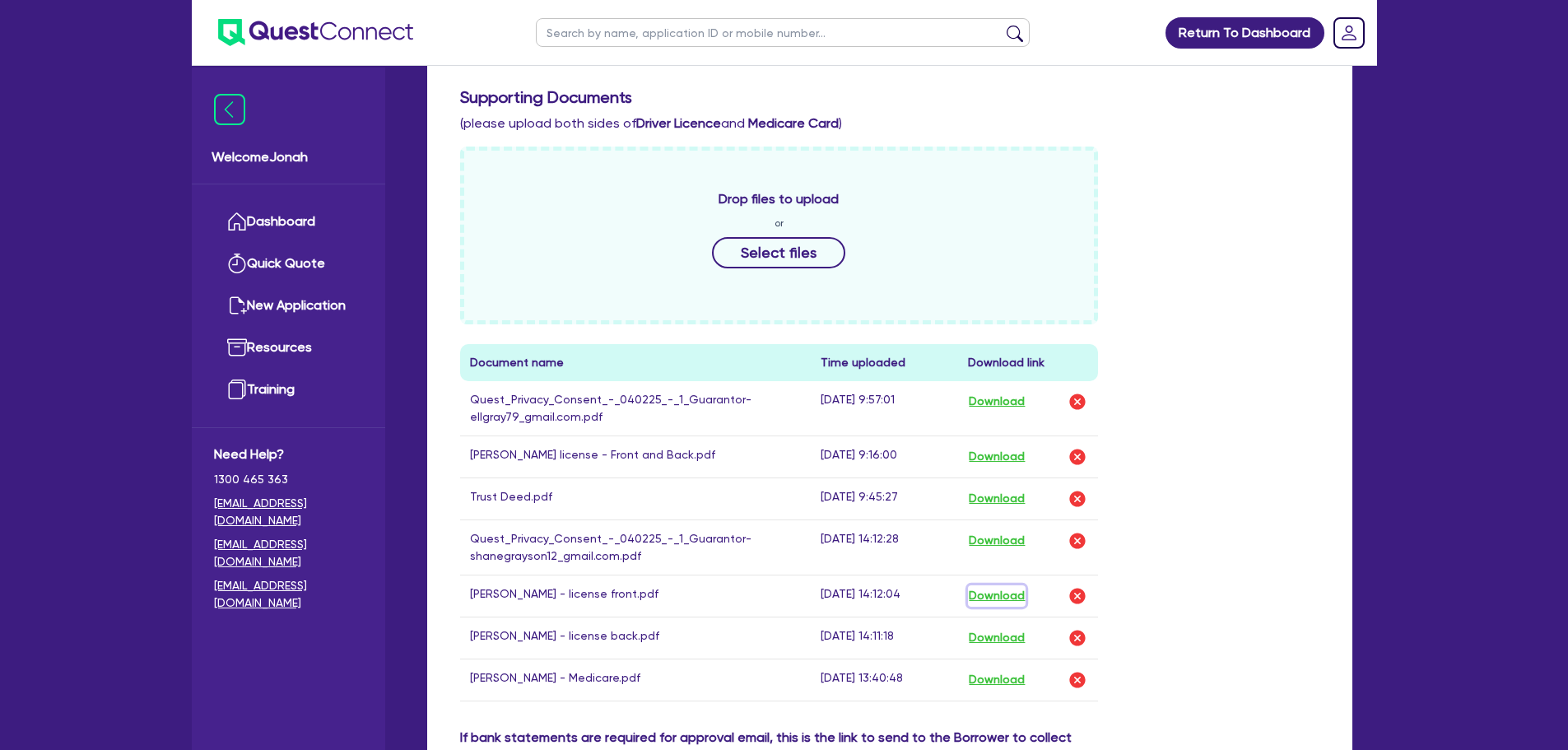
click at [1005, 592] on button "Download" at bounding box center [997, 596] width 58 height 21
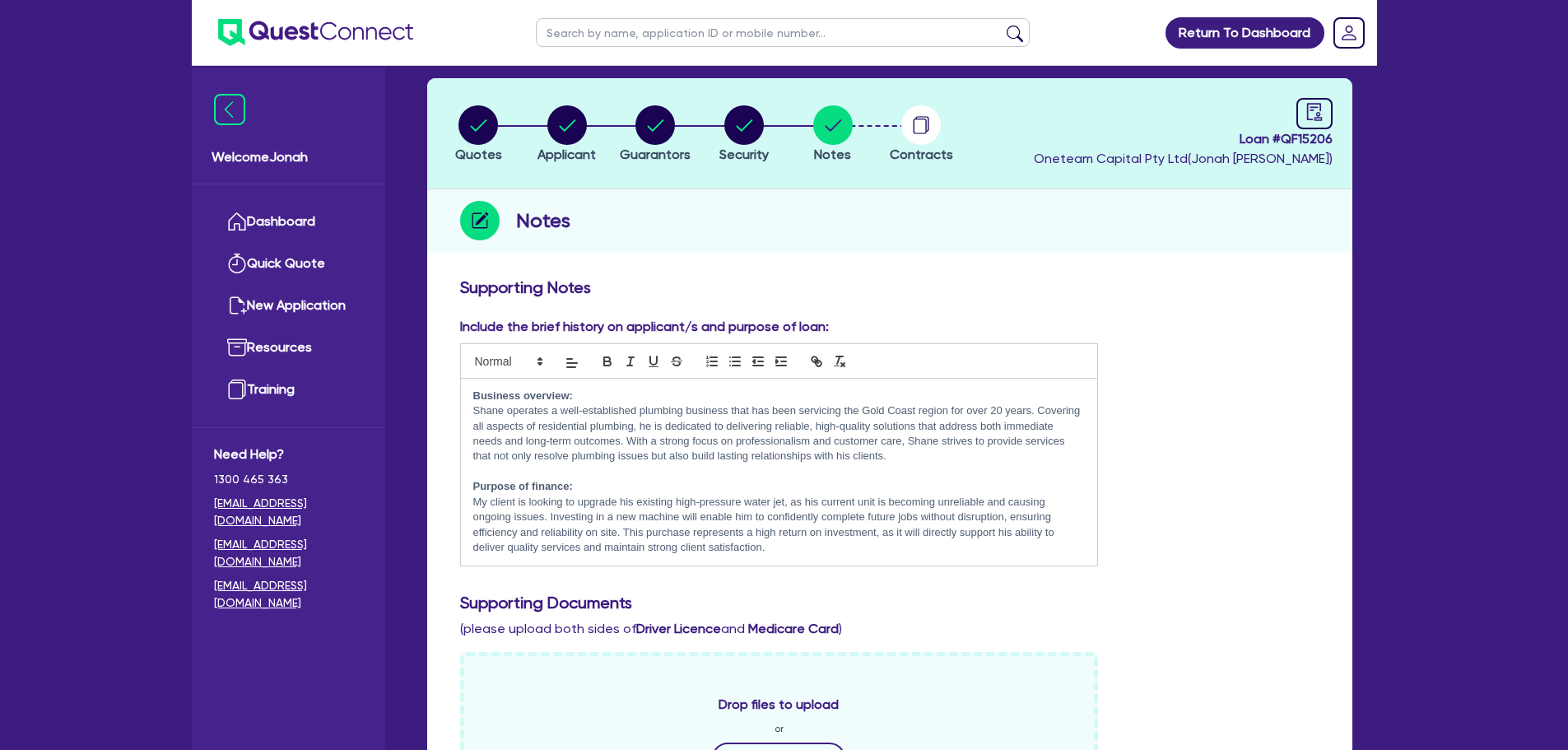
scroll to position [0, 0]
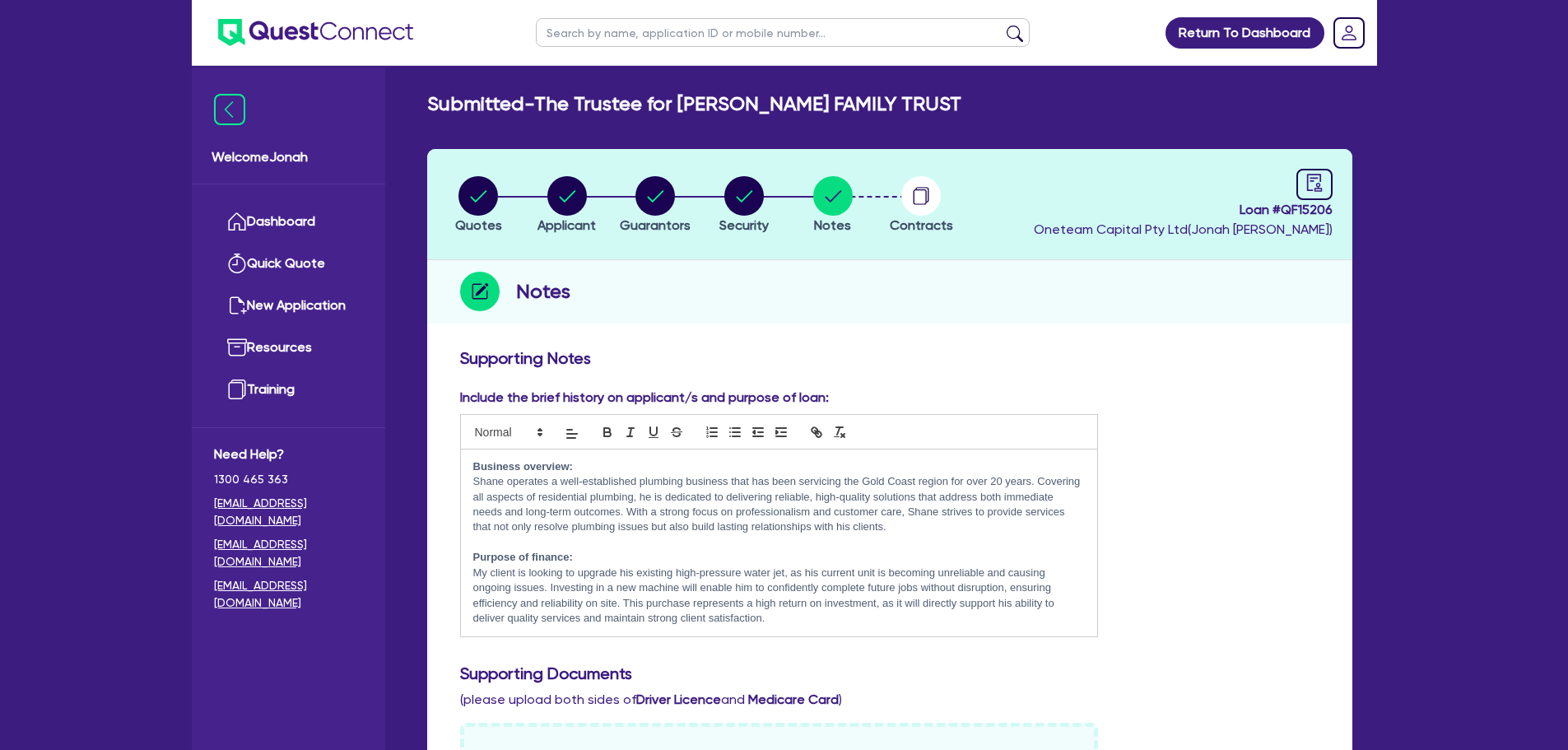
click at [590, 92] on h2 "Submitted - The Trustee for GRAYSON FAMILY TRUST" at bounding box center [694, 104] width 534 height 24
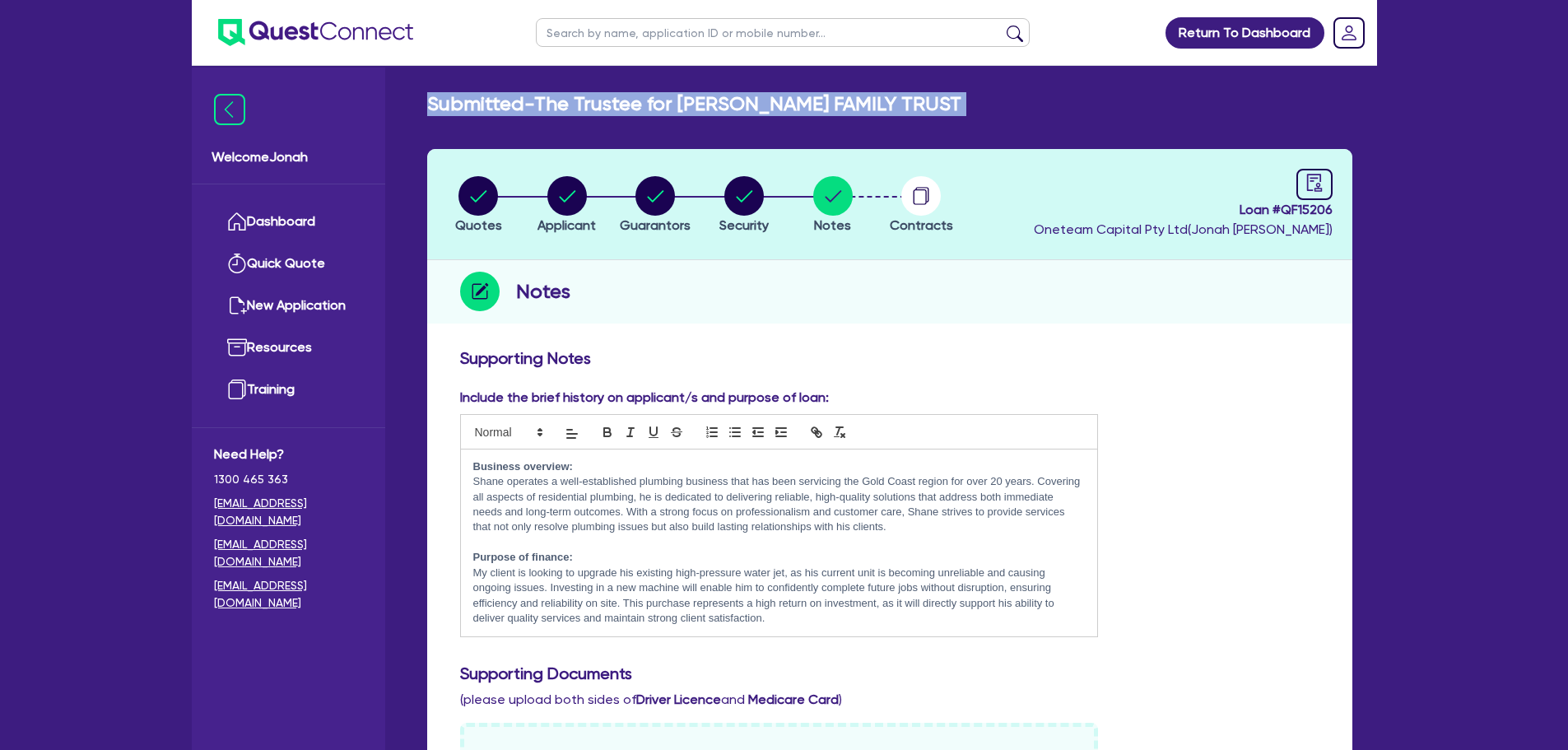
click at [590, 92] on h2 "Submitted - The Trustee for GRAYSON FAMILY TRUST" at bounding box center [694, 104] width 534 height 24
